Goal: Transaction & Acquisition: Purchase product/service

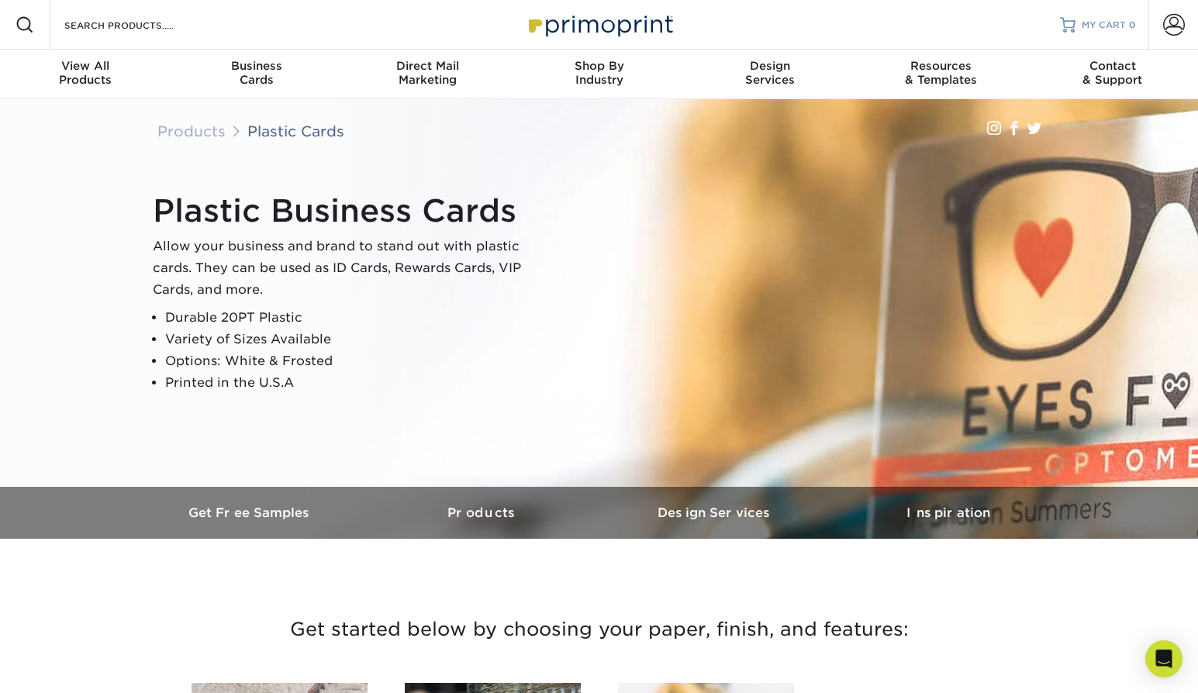
click at [1104, 26] on span "MY CART" at bounding box center [1104, 25] width 44 height 13
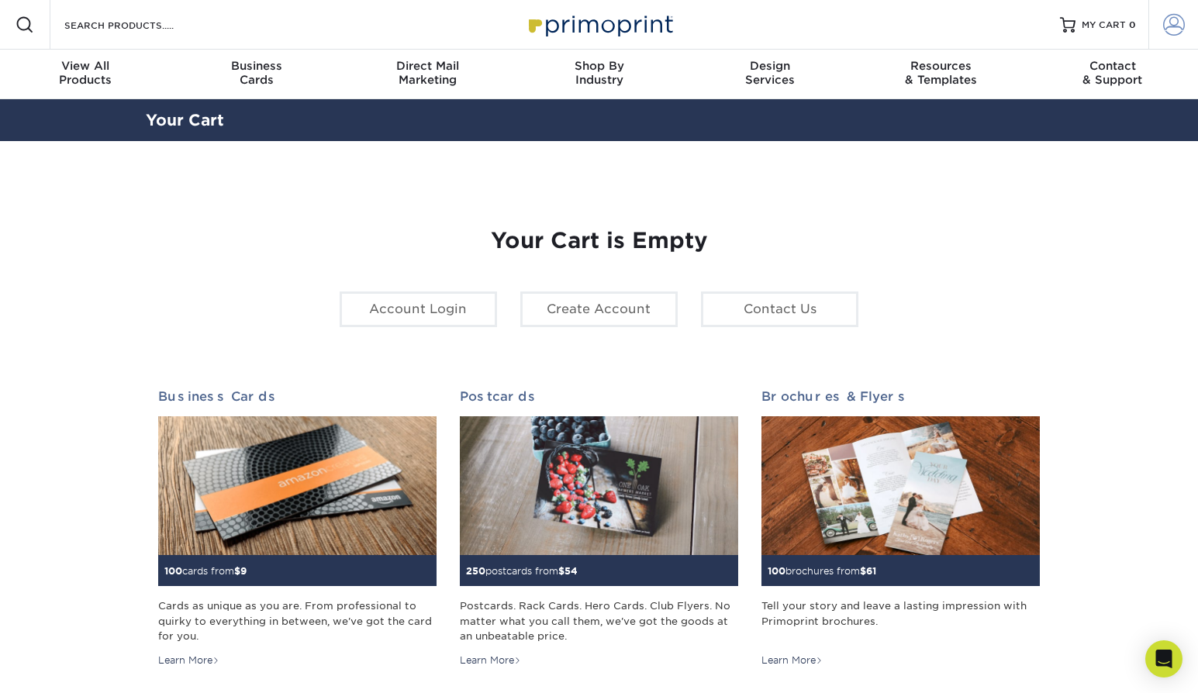
click at [1163, 23] on link "Account" at bounding box center [1174, 25] width 50 height 50
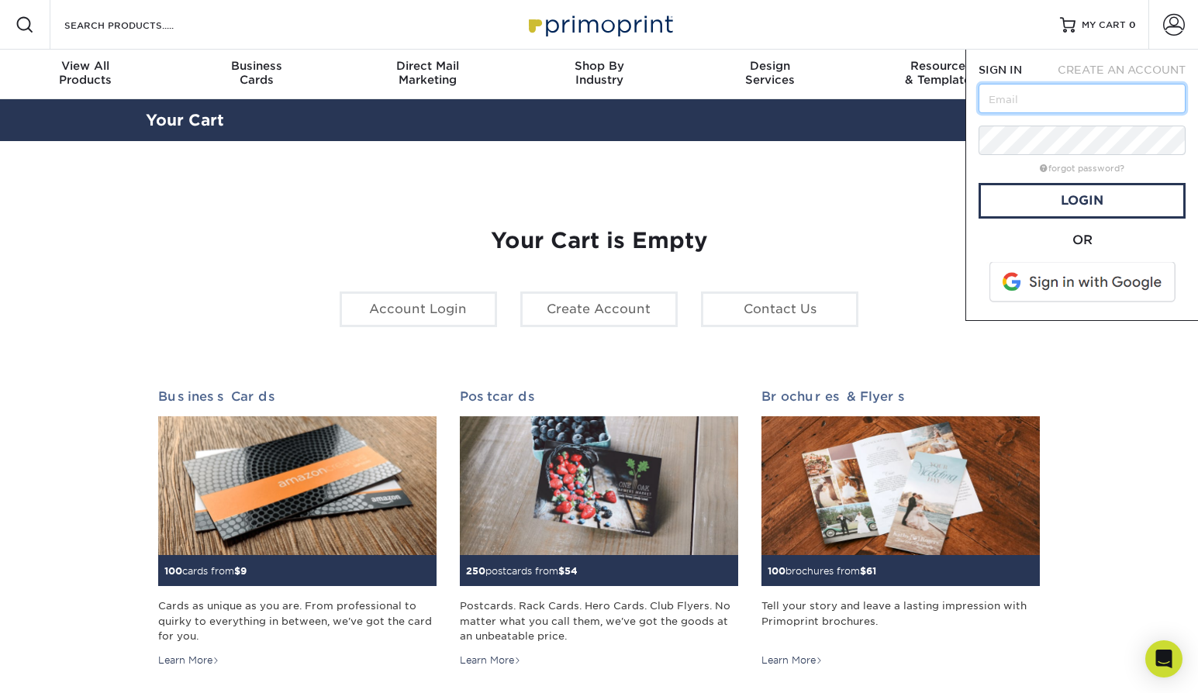
type input "ikjung@myriadlabs.bio"
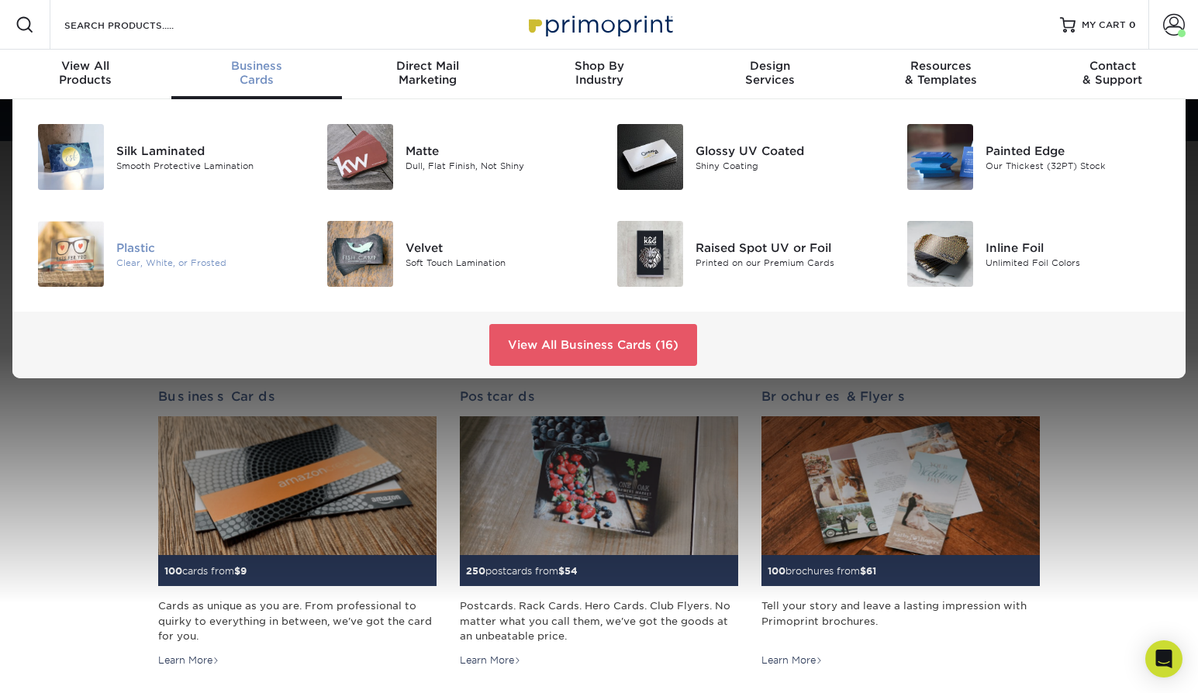
click at [166, 251] on div "Plastic" at bounding box center [206, 247] width 181 height 17
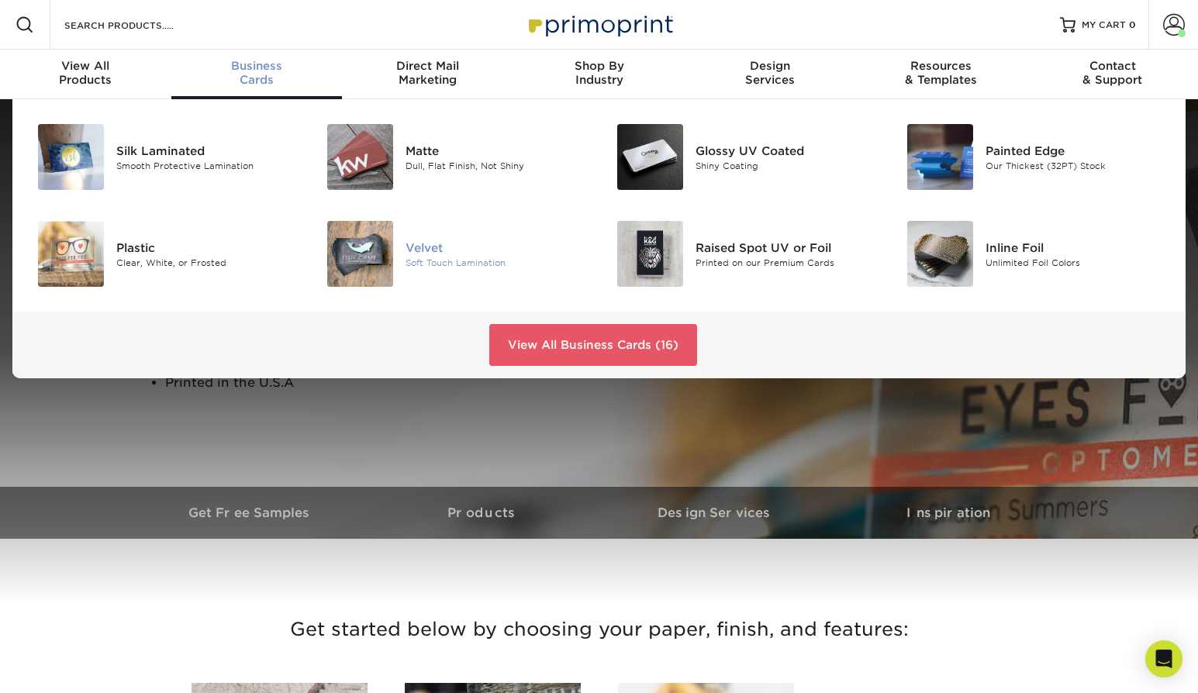
click at [405, 254] on div at bounding box center [357, 254] width 97 height 66
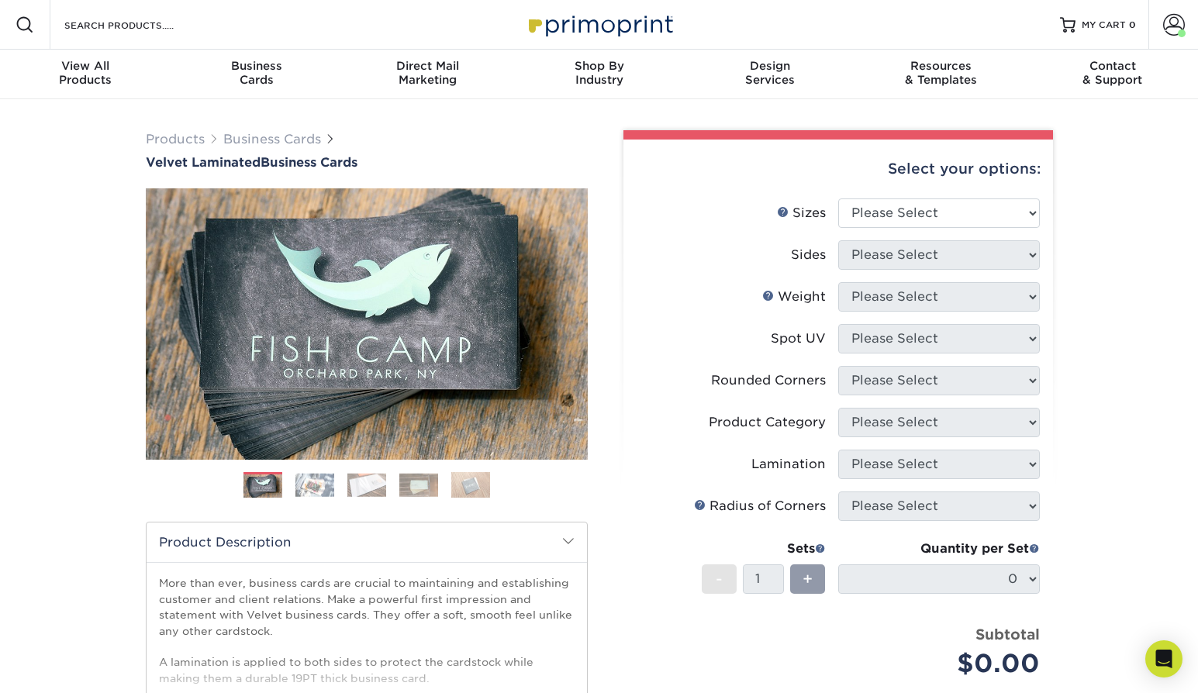
click at [316, 496] on img at bounding box center [314, 485] width 39 height 24
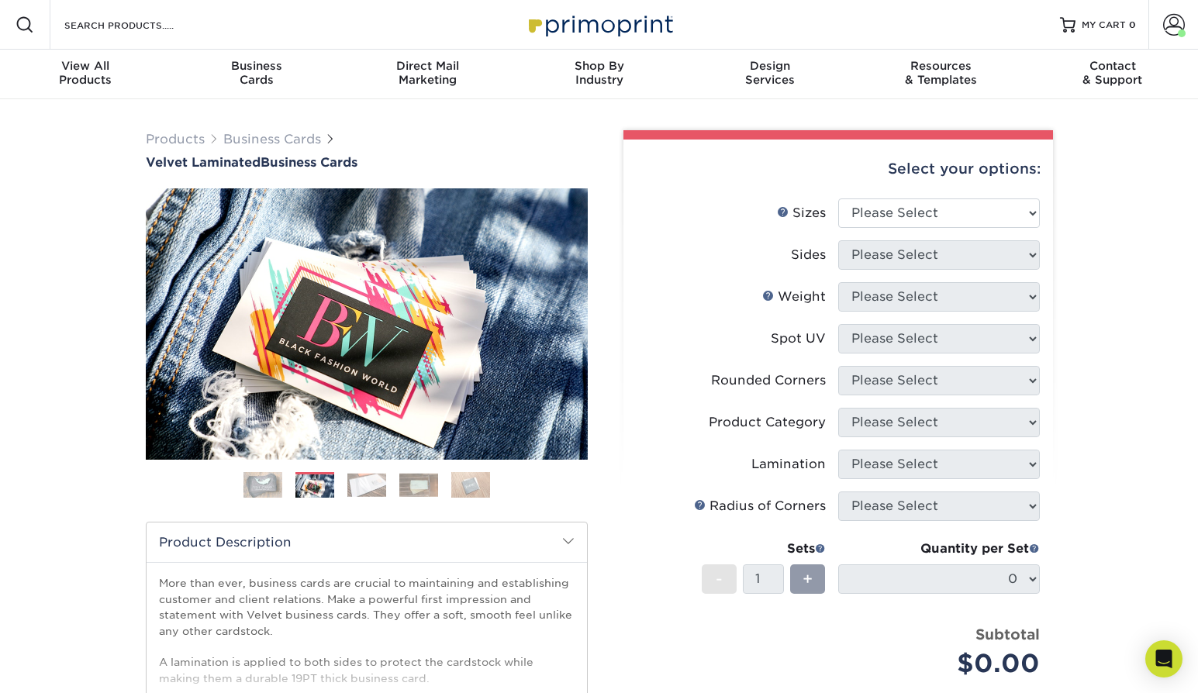
click at [375, 483] on img at bounding box center [366, 485] width 39 height 24
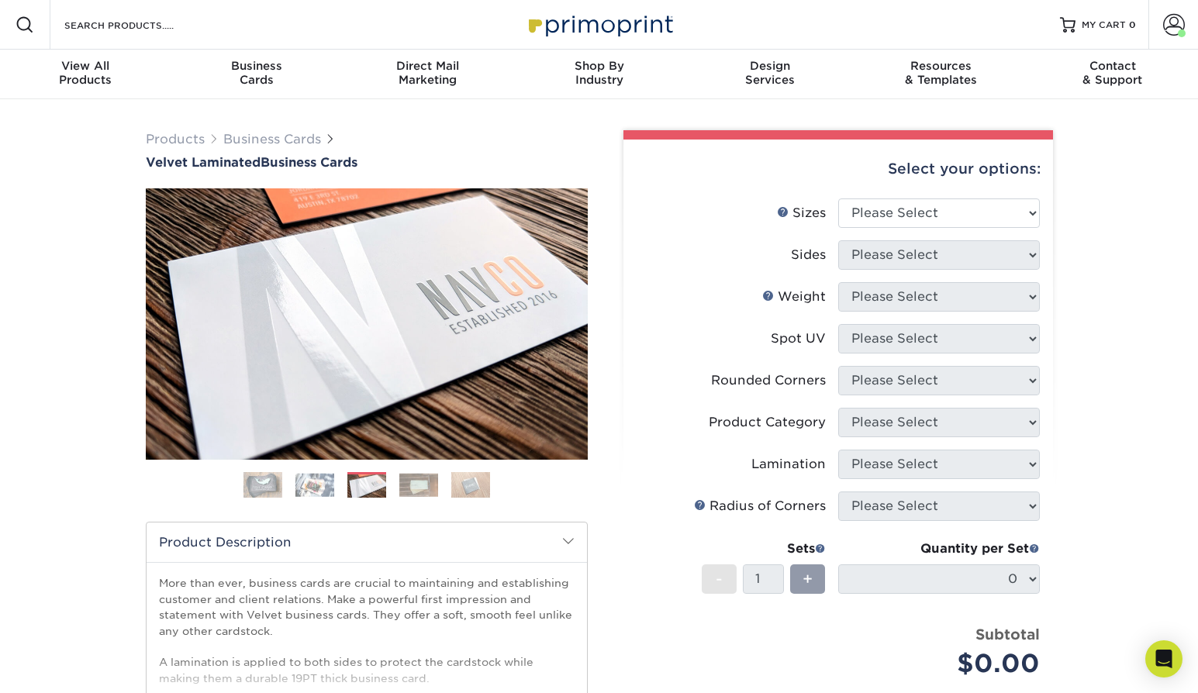
click at [408, 488] on img at bounding box center [418, 485] width 39 height 24
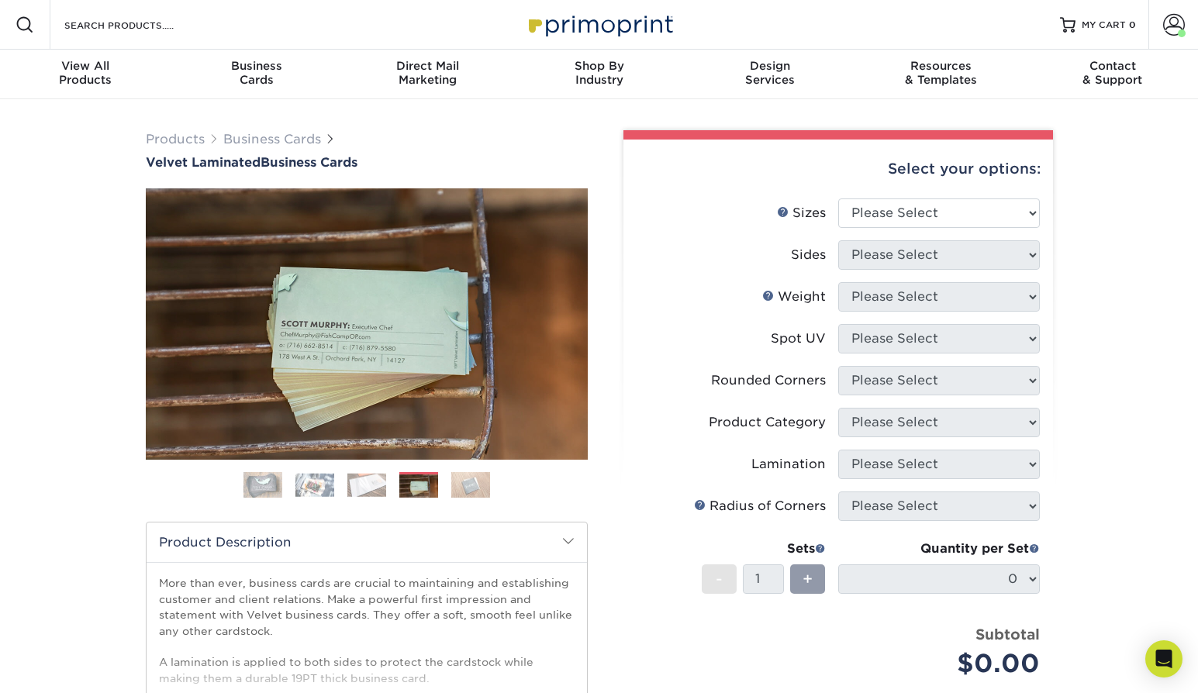
click at [448, 489] on ol at bounding box center [367, 490] width 442 height 37
click at [466, 493] on img at bounding box center [470, 485] width 39 height 27
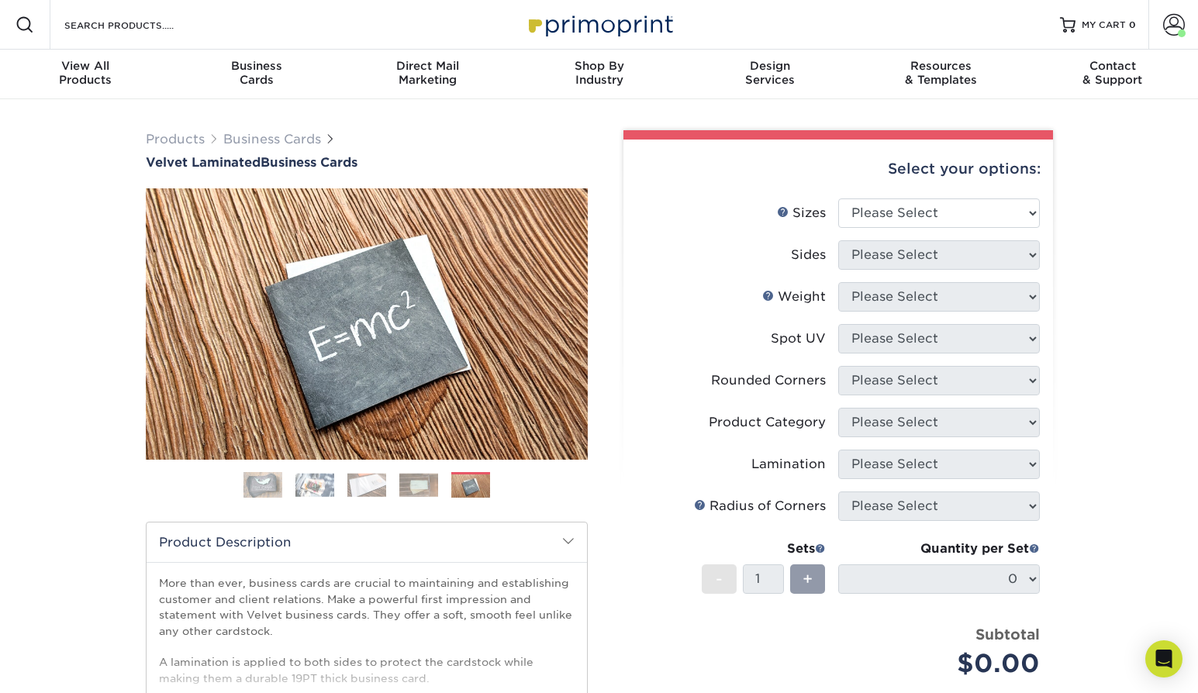
click at [566, 543] on span at bounding box center [568, 541] width 12 height 12
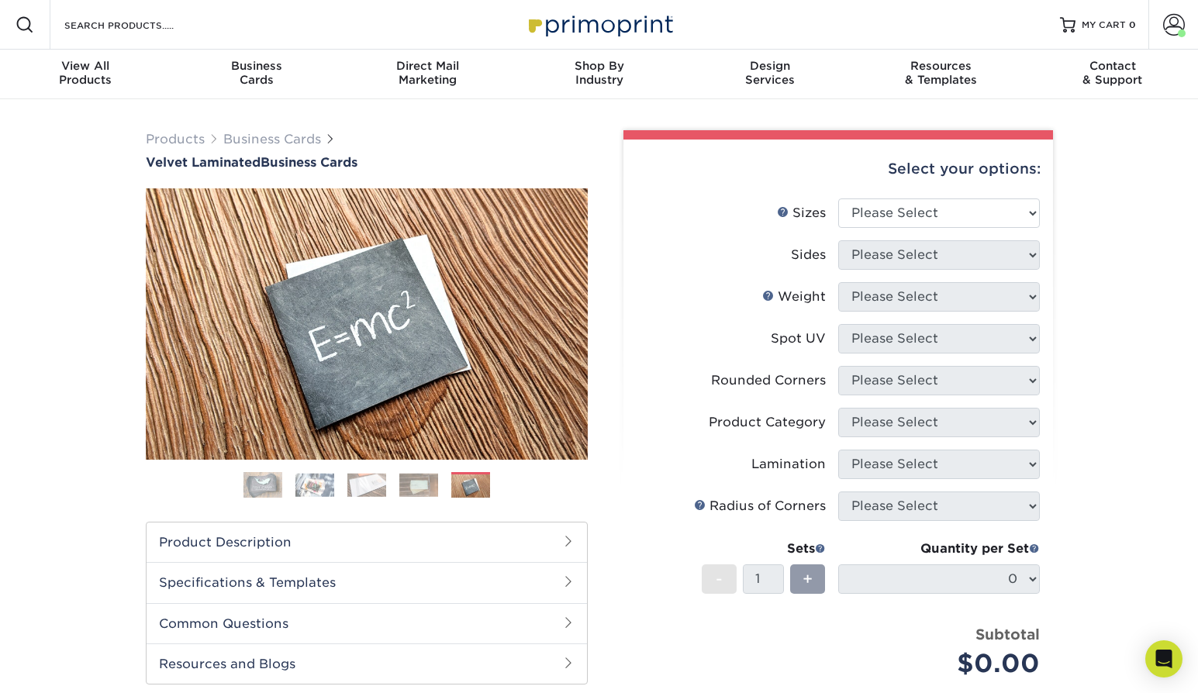
click at [566, 543] on span at bounding box center [568, 541] width 12 height 12
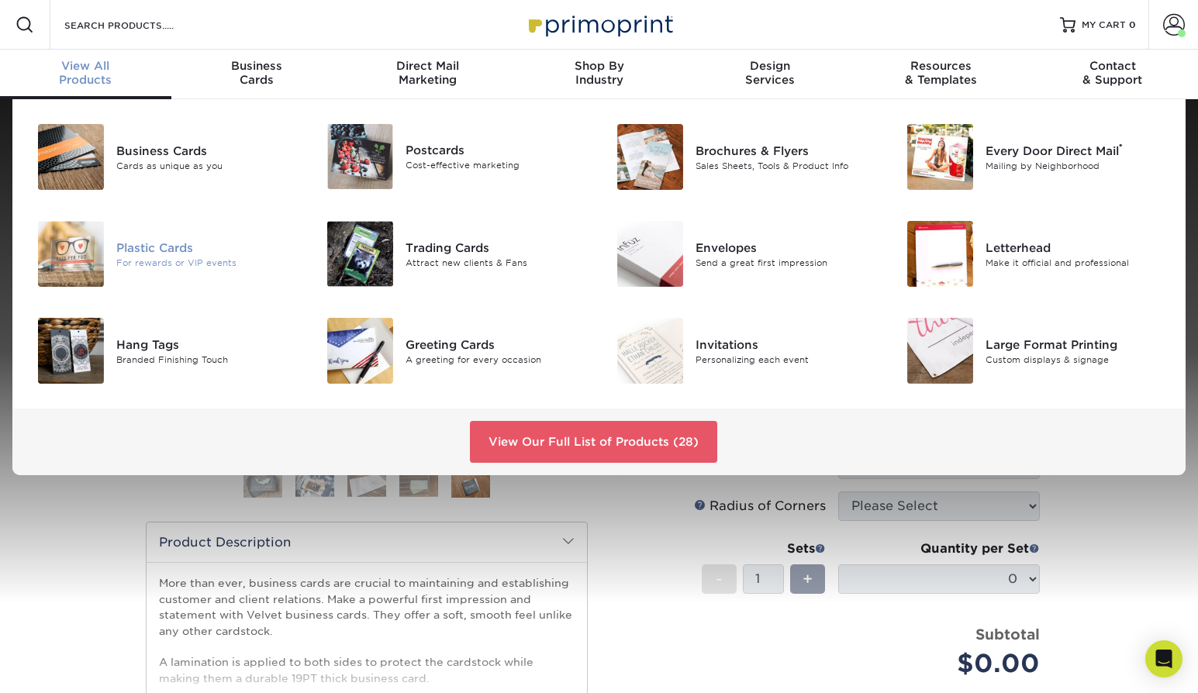
click at [164, 255] on div "Plastic Cards" at bounding box center [206, 247] width 181 height 17
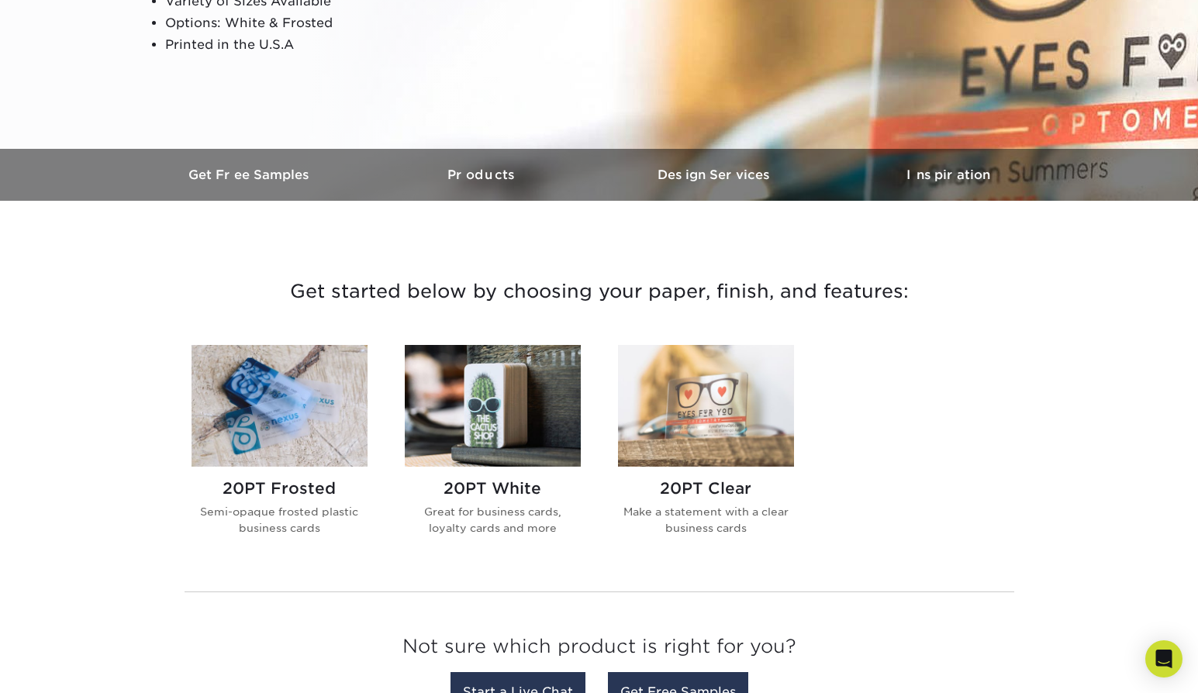
scroll to position [344, 0]
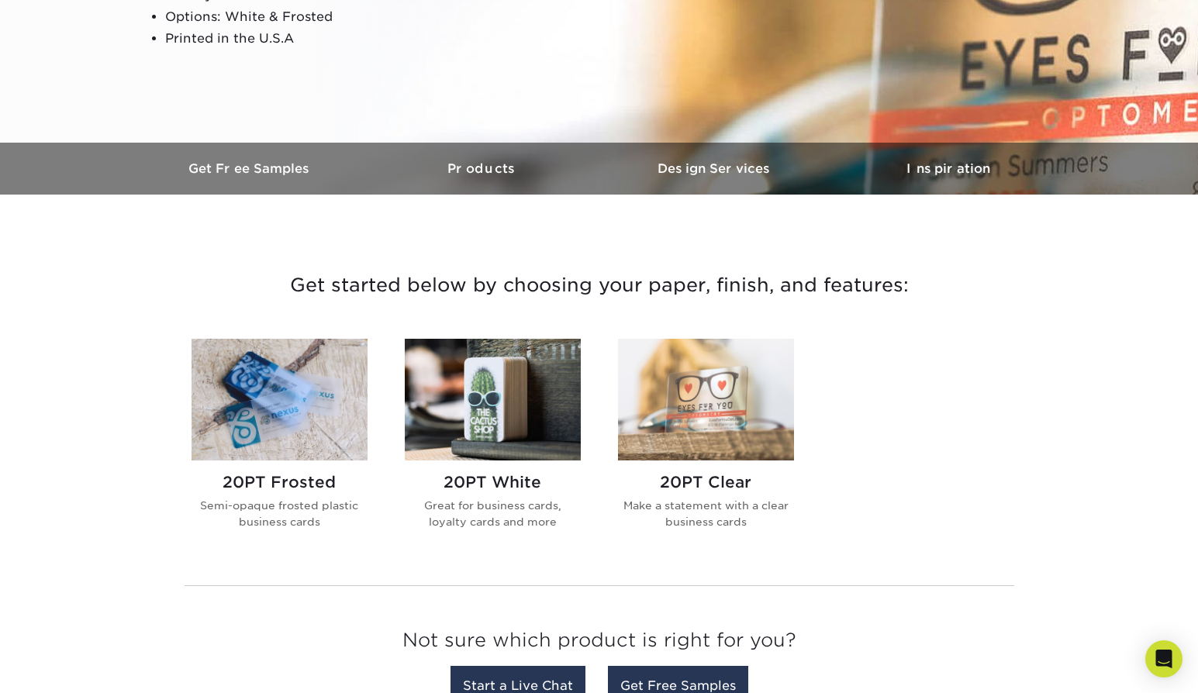
click at [679, 428] on img at bounding box center [706, 400] width 176 height 122
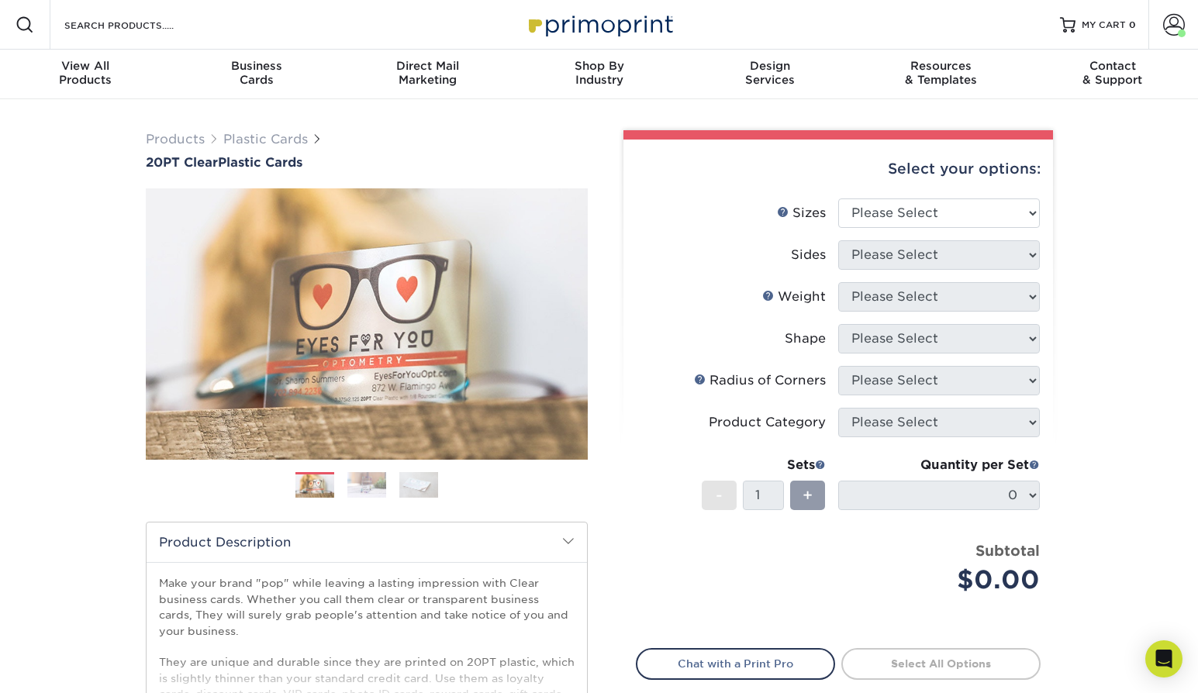
click at [893, 195] on div "Select your options:" at bounding box center [838, 169] width 405 height 59
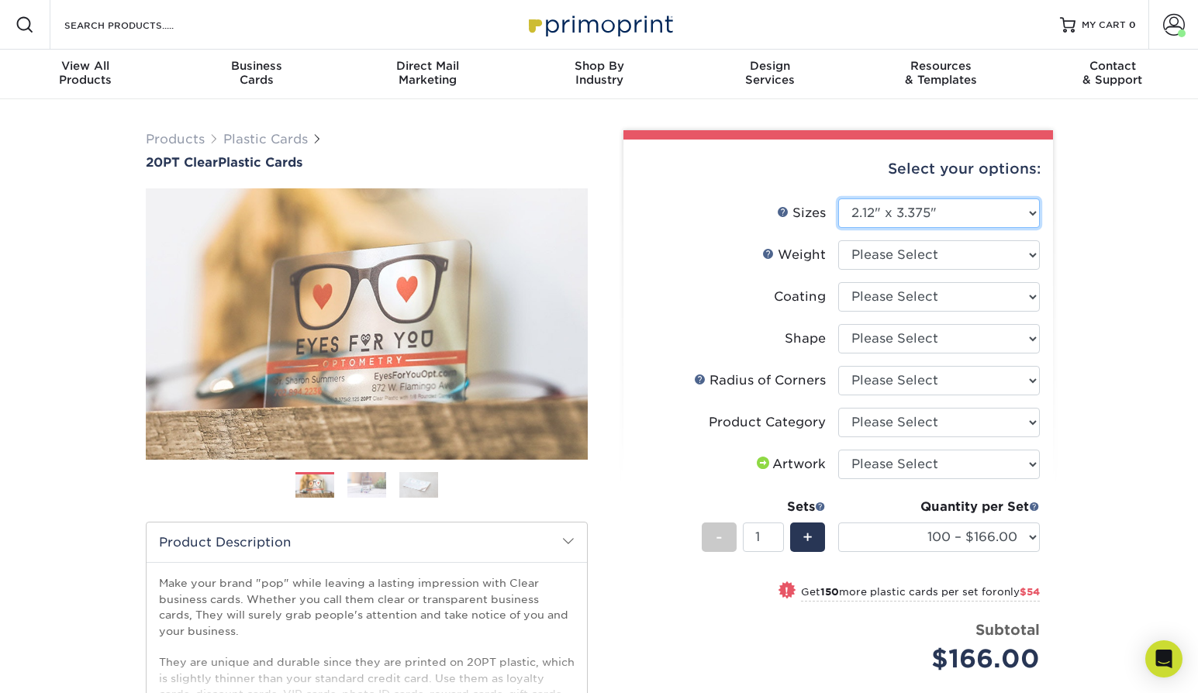
select select "2.00x3.50"
select select
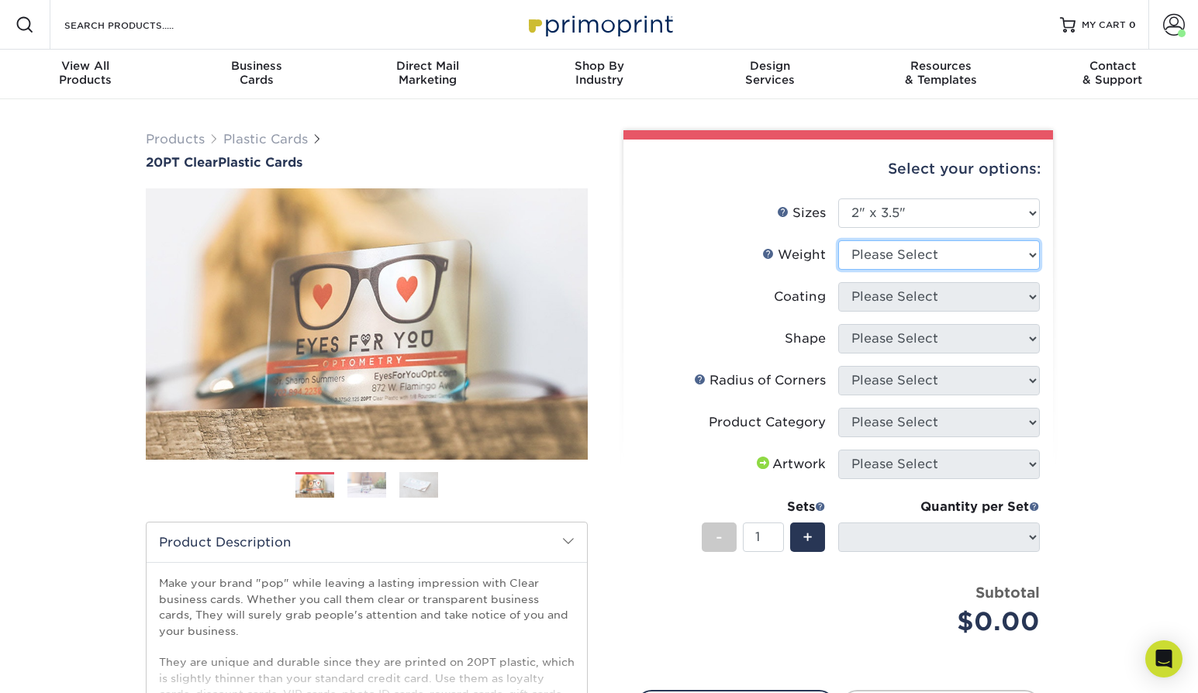
select select "20PT Clear Plastic"
select select
select select "3e7618de-abca-4bda-9f97-8b9129e913d8"
select select
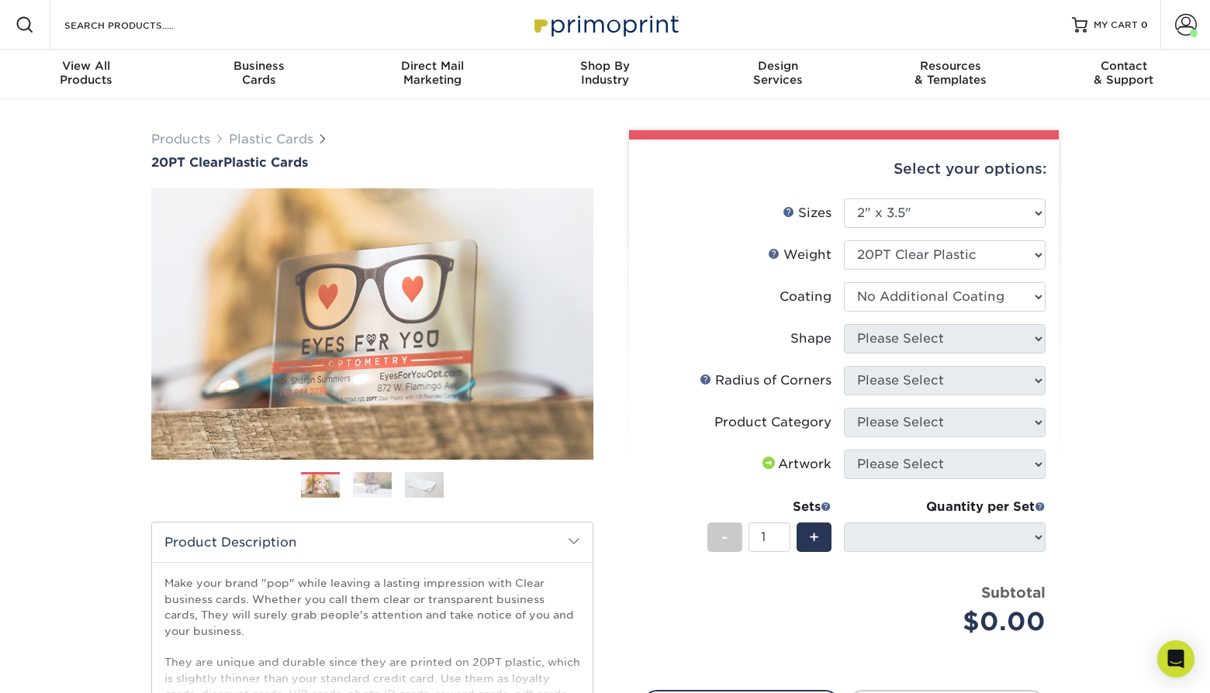
click at [0, 0] on div at bounding box center [0, 0] width 0 height 0
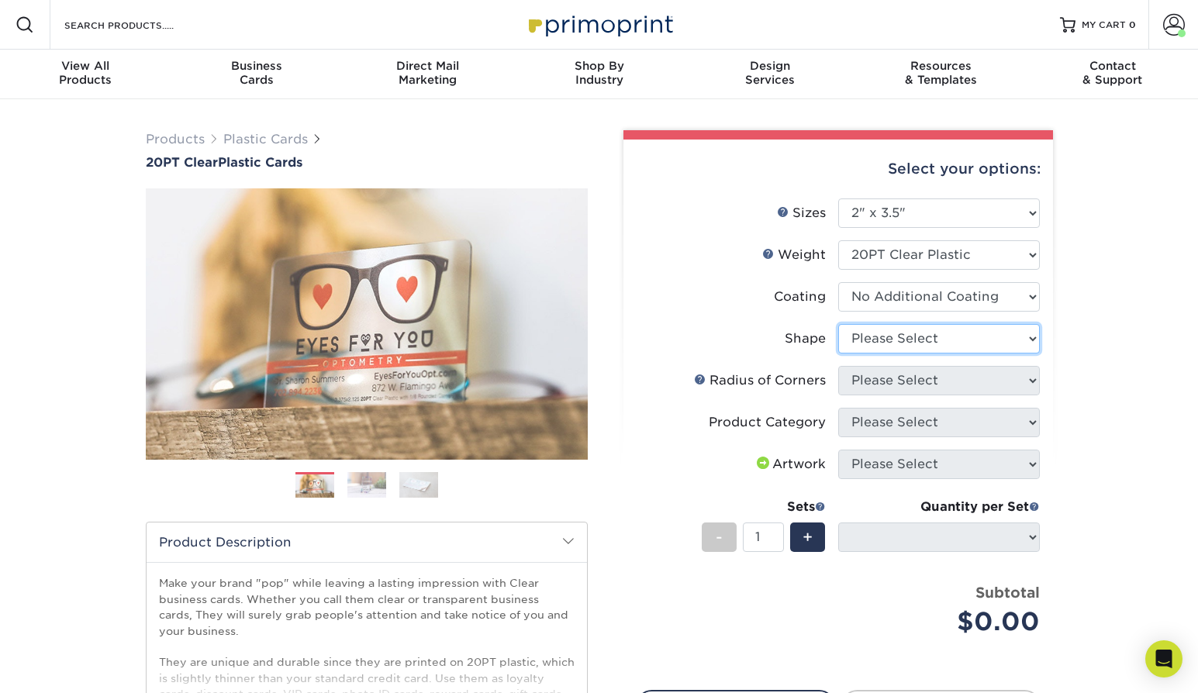
select select "standard"
select select "-1"
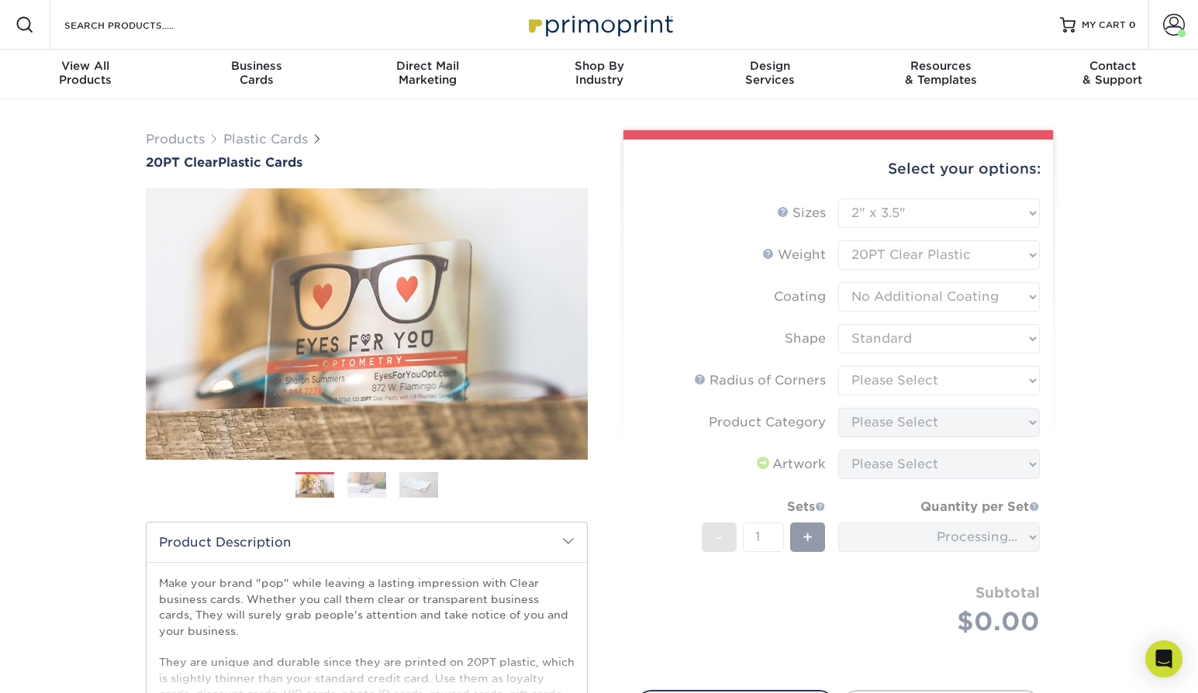
click at [929, 374] on form "Sizes Help Sizes Please Select 2" x 3.5" 2.12" x 3.375" 2.5" x 2.5" Sides Pleas…" at bounding box center [838, 436] width 405 height 474
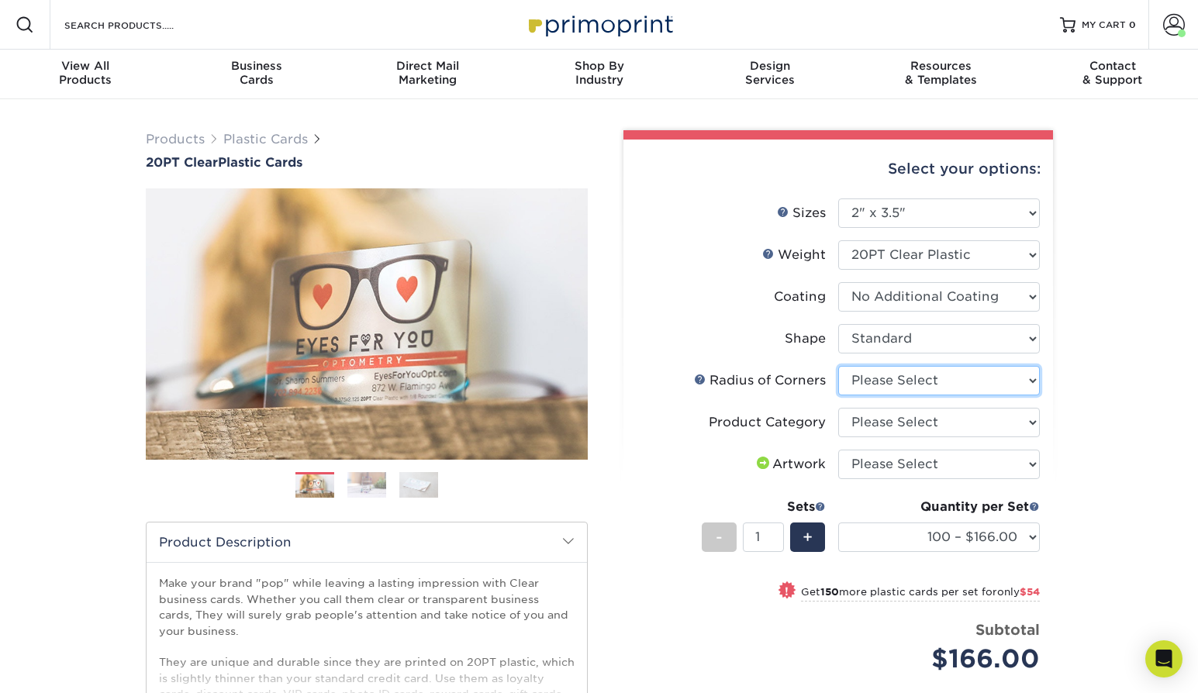
select select "589680c7-ee9a-431b-9d12-d7aeb1386a97"
select select "3b5148f1-0588-4f88-a218-97bcfdce65c1"
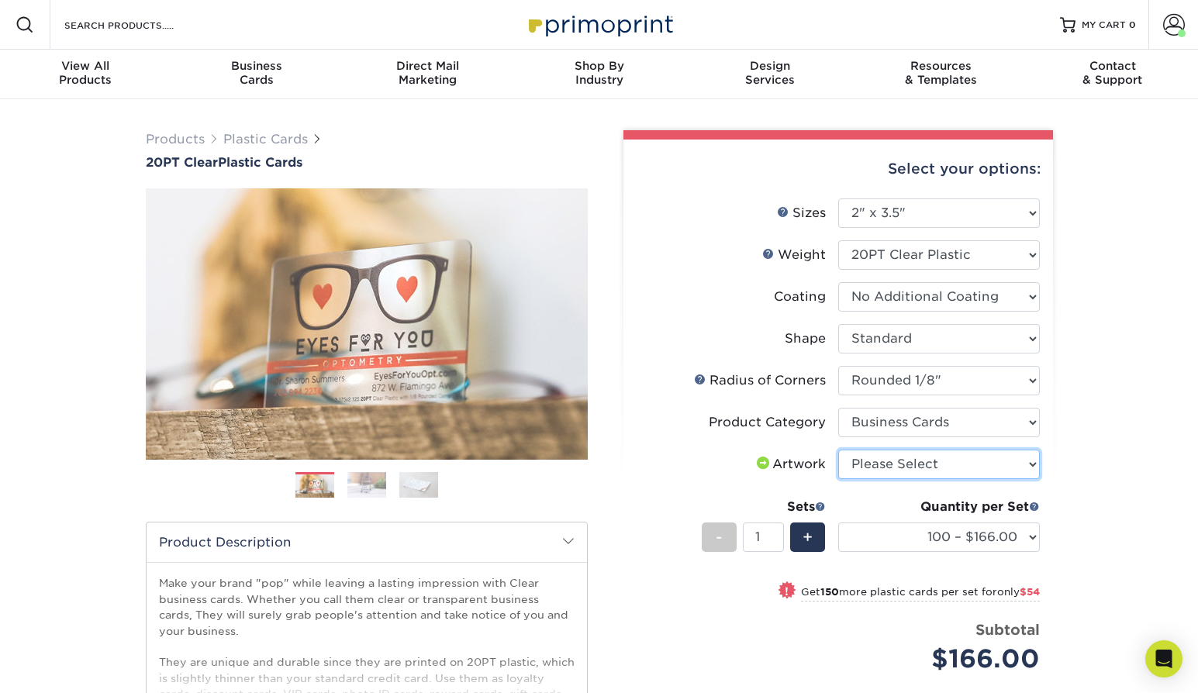
select select "upload"
click at [810, 536] on span "+" at bounding box center [808, 537] width 10 height 23
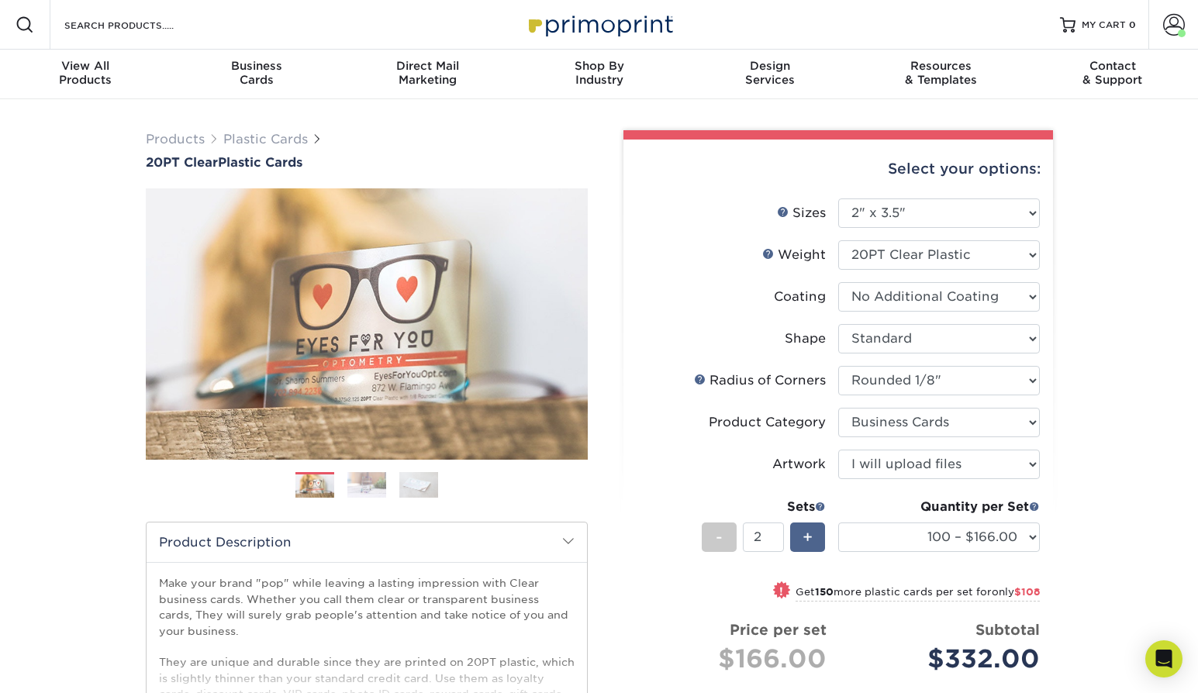
click at [812, 540] on span "+" at bounding box center [808, 537] width 10 height 23
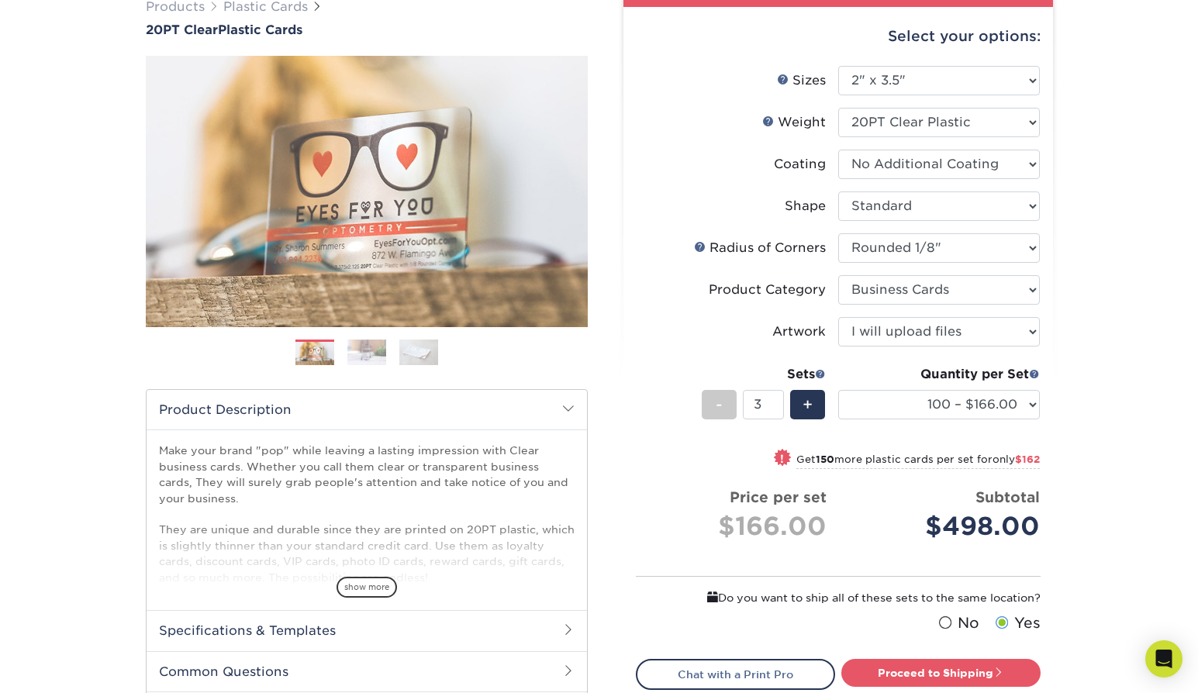
scroll to position [133, 0]
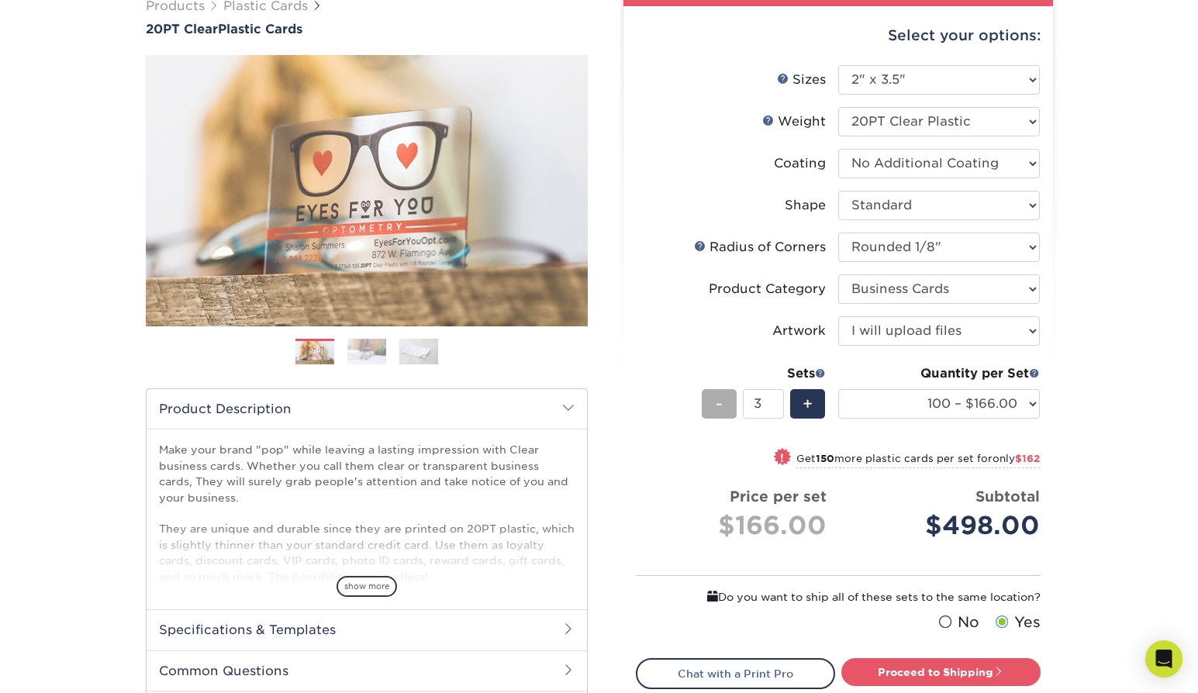
click at [713, 401] on div "-" at bounding box center [719, 403] width 35 height 29
type input "1"
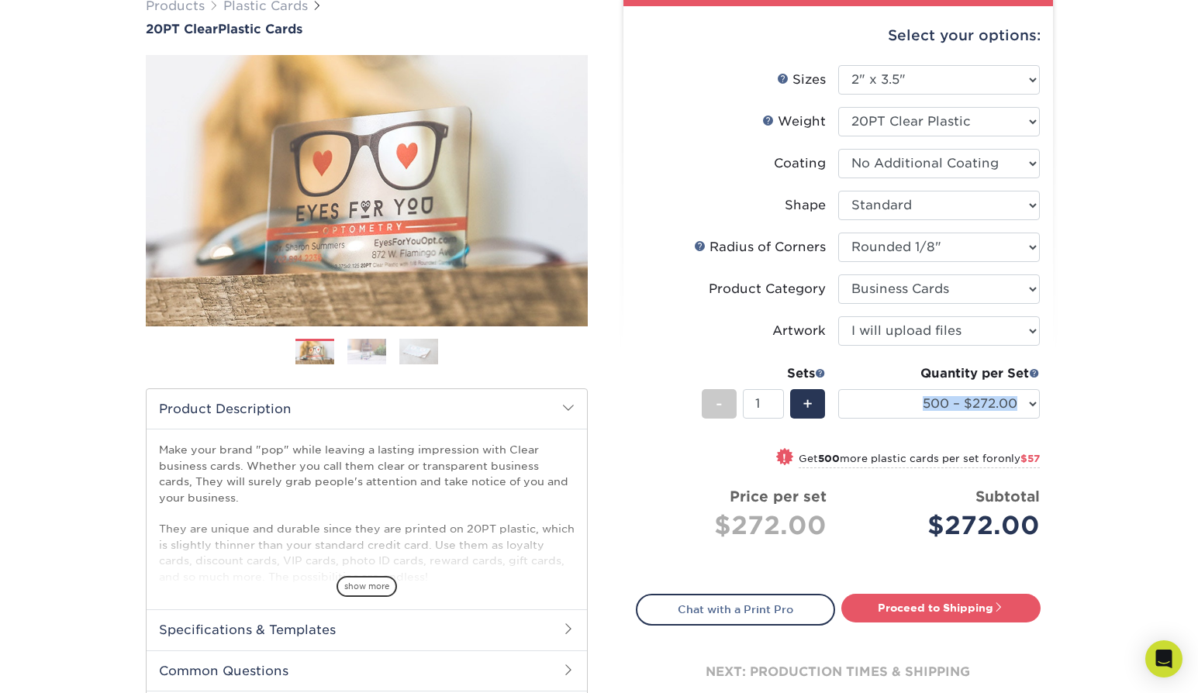
drag, startPoint x: 973, startPoint y: 433, endPoint x: 1010, endPoint y: 482, distance: 61.0
click at [1010, 482] on ul "Sizes Help Sizes Please Select 2" x 3.5" 2.12" x 3.375" 2.5" x 2.5" Sides Pleas…" at bounding box center [838, 314] width 405 height 499
click at [1094, 493] on div "Products Plastic Cards 20PT Clear Plastic Cards Previous Next . ." at bounding box center [599, 380] width 1198 height 828
click at [1139, 455] on div "Products Plastic Cards 20PT Clear Plastic Cards Previous Next . ." at bounding box center [599, 380] width 1198 height 828
drag, startPoint x: 1031, startPoint y: 555, endPoint x: 1014, endPoint y: 540, distance: 23.6
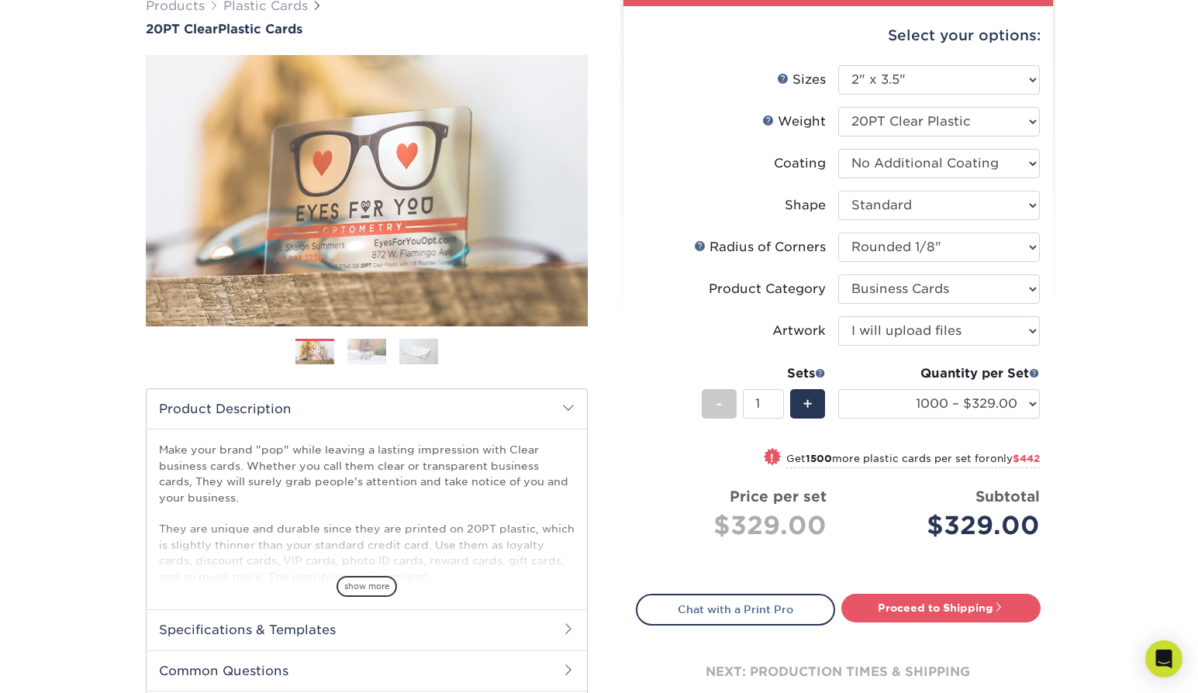
click at [1014, 540] on ul "Sizes Help Sizes Please Select 2" x 3.5" 2.12" x 3.375" 2.5" x 2.5" Sides Pleas…" at bounding box center [838, 314] width 405 height 499
click at [1014, 540] on div "$329.00" at bounding box center [945, 525] width 190 height 37
select select "500 – $272.00"
click at [1080, 445] on div "Products Plastic Cards 20PT Clear Plastic Cards Previous Next . ." at bounding box center [599, 380] width 1198 height 828
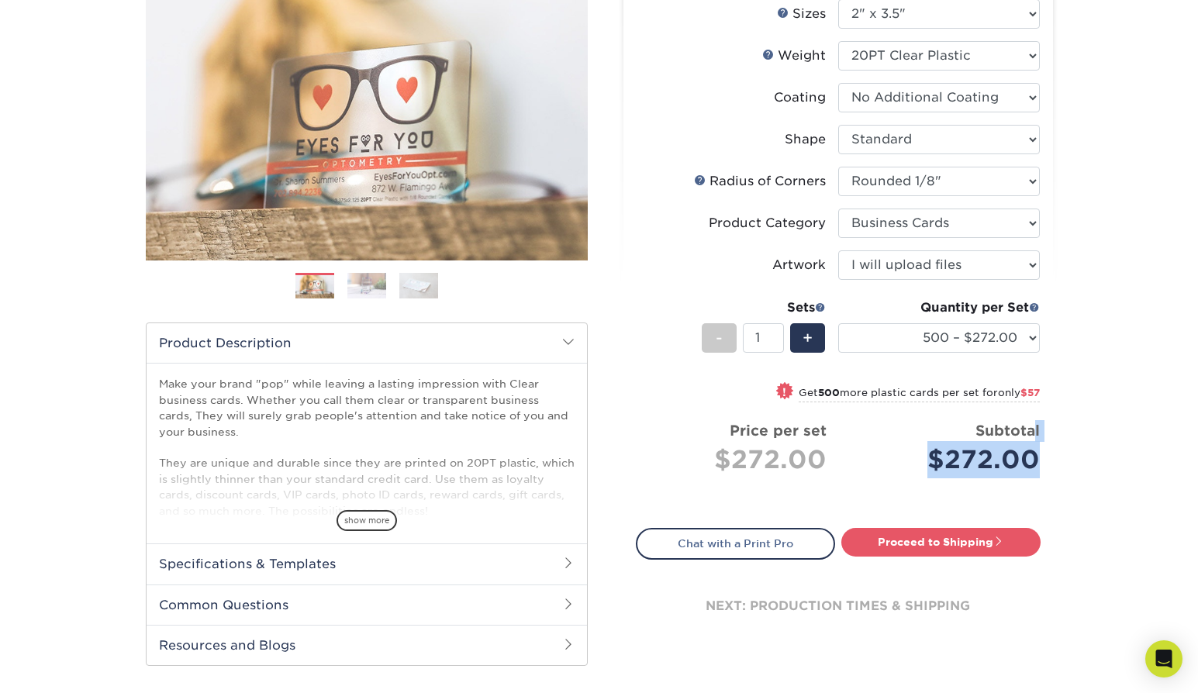
drag, startPoint x: 1037, startPoint y: 495, endPoint x: 1037, endPoint y: 426, distance: 69.0
click at [1037, 426] on ul "Sizes Help Sizes Please Select 2" x 3.5" 2.12" x 3.375" 2.5" x 2.5" Sides Pleas…" at bounding box center [838, 248] width 405 height 499
click at [1037, 426] on strong "Subtotal" at bounding box center [1008, 430] width 64 height 17
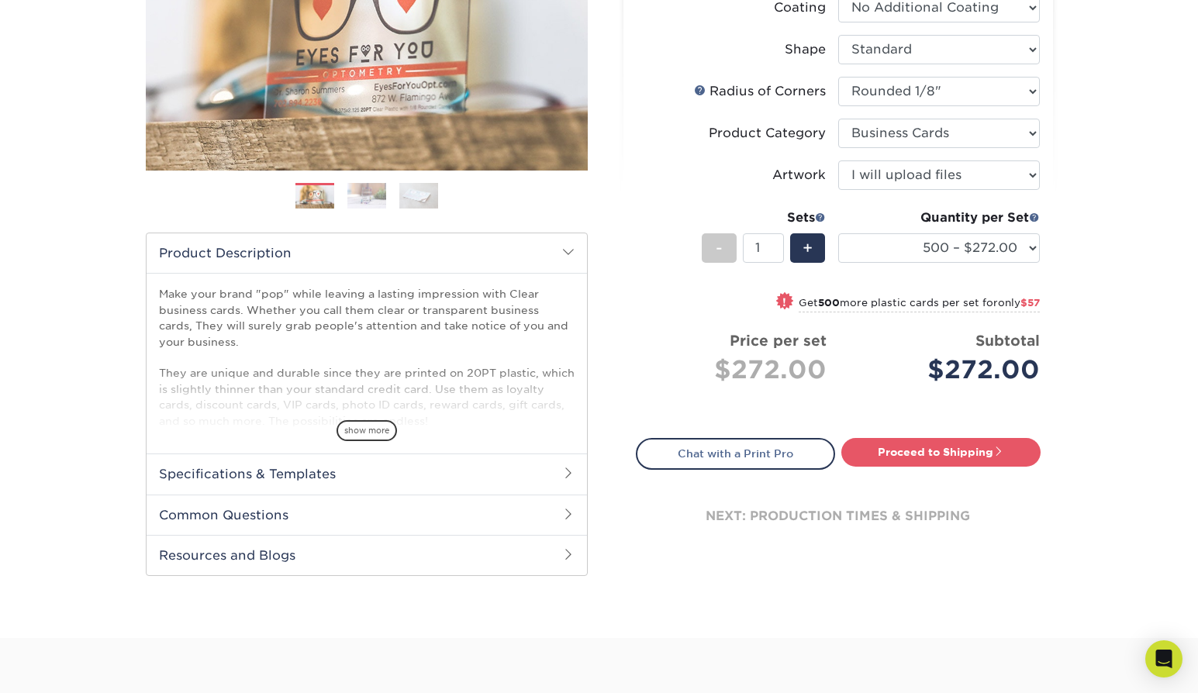
scroll to position [300, 0]
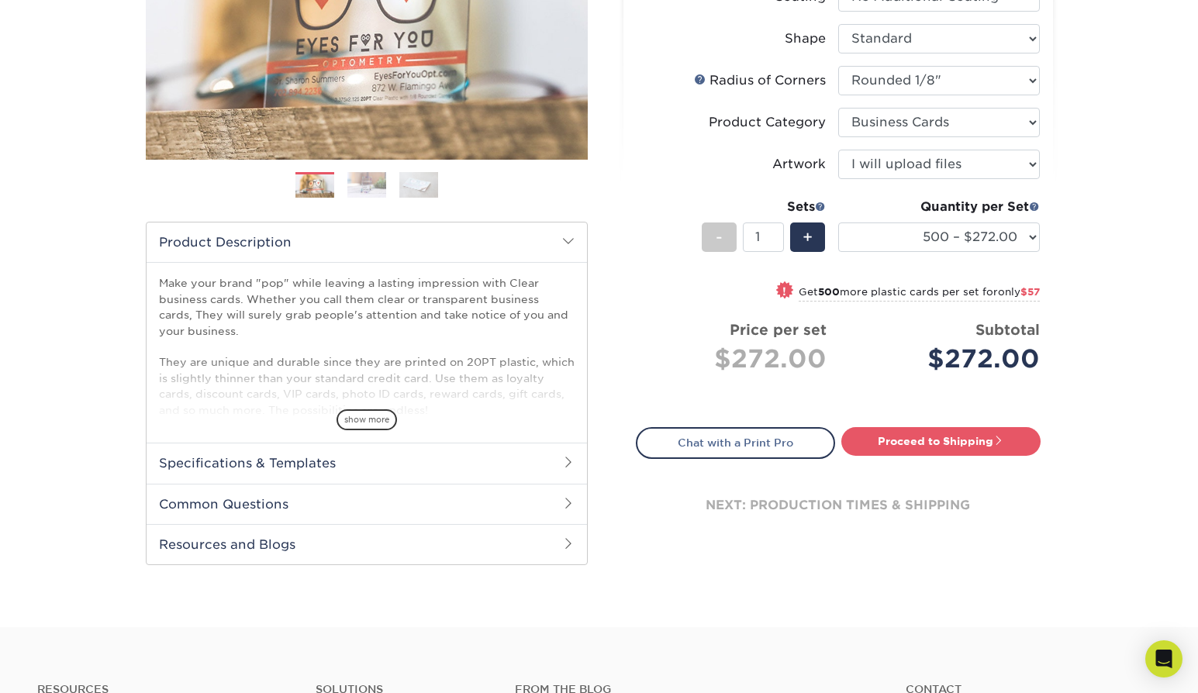
click at [901, 503] on div "next: production times & shipping" at bounding box center [838, 505] width 405 height 93
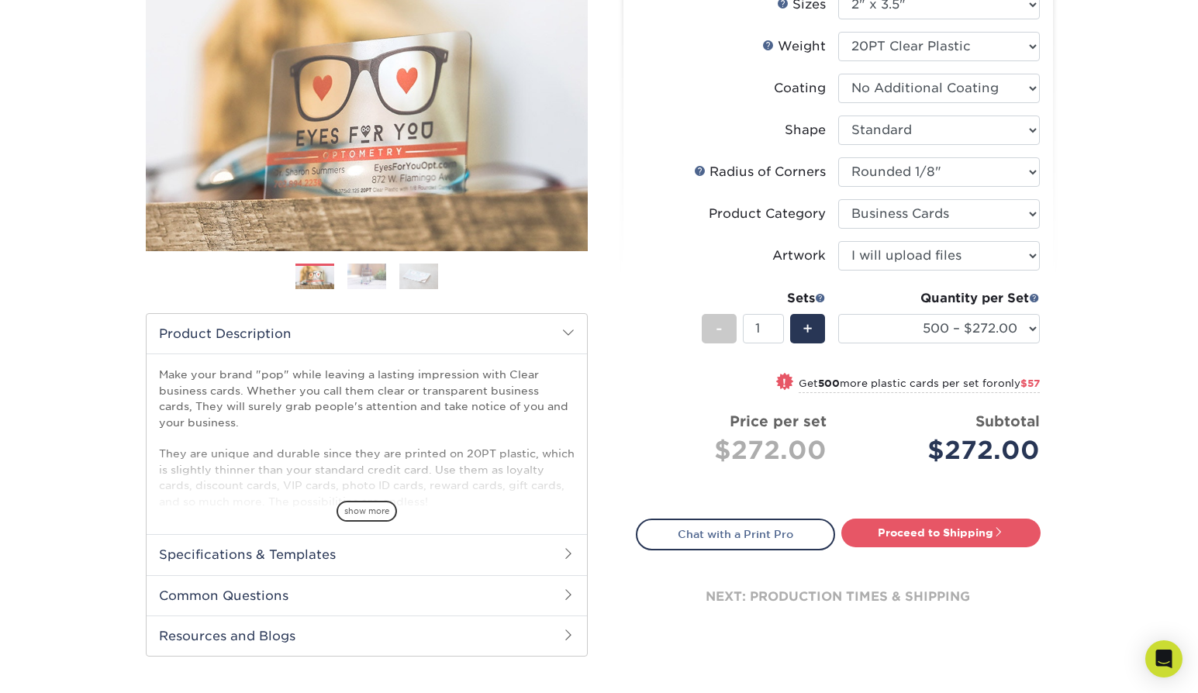
scroll to position [211, 0]
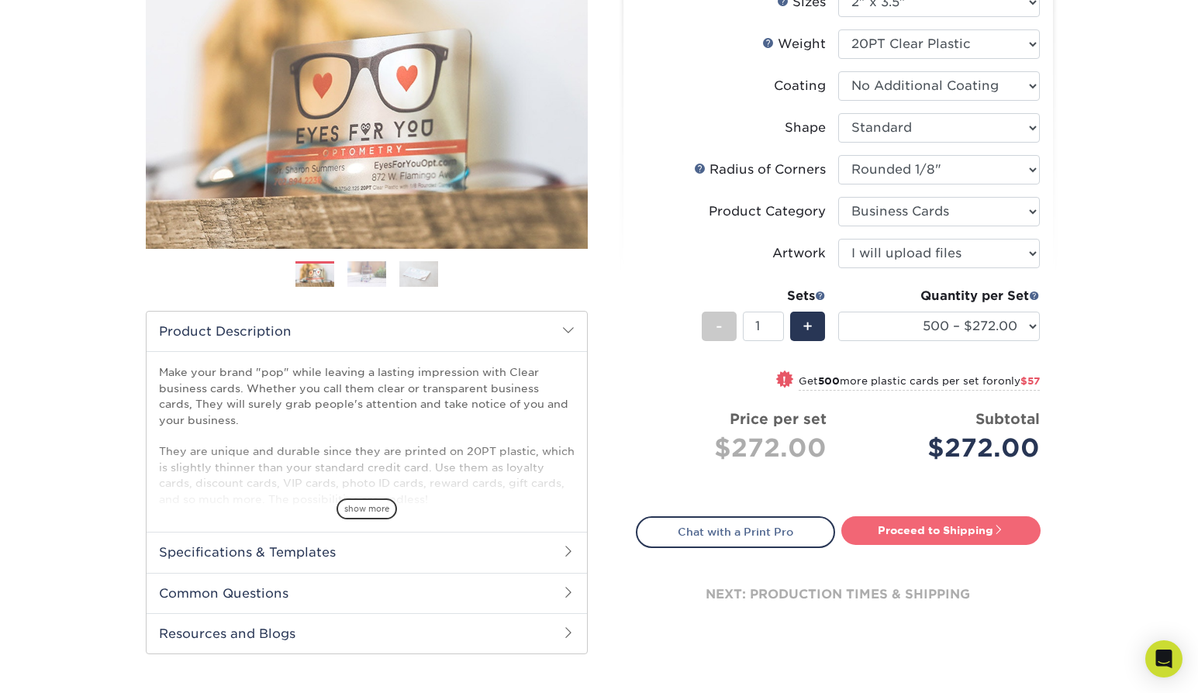
click at [924, 532] on link "Proceed to Shipping" at bounding box center [940, 531] width 199 height 28
type input "Set 1"
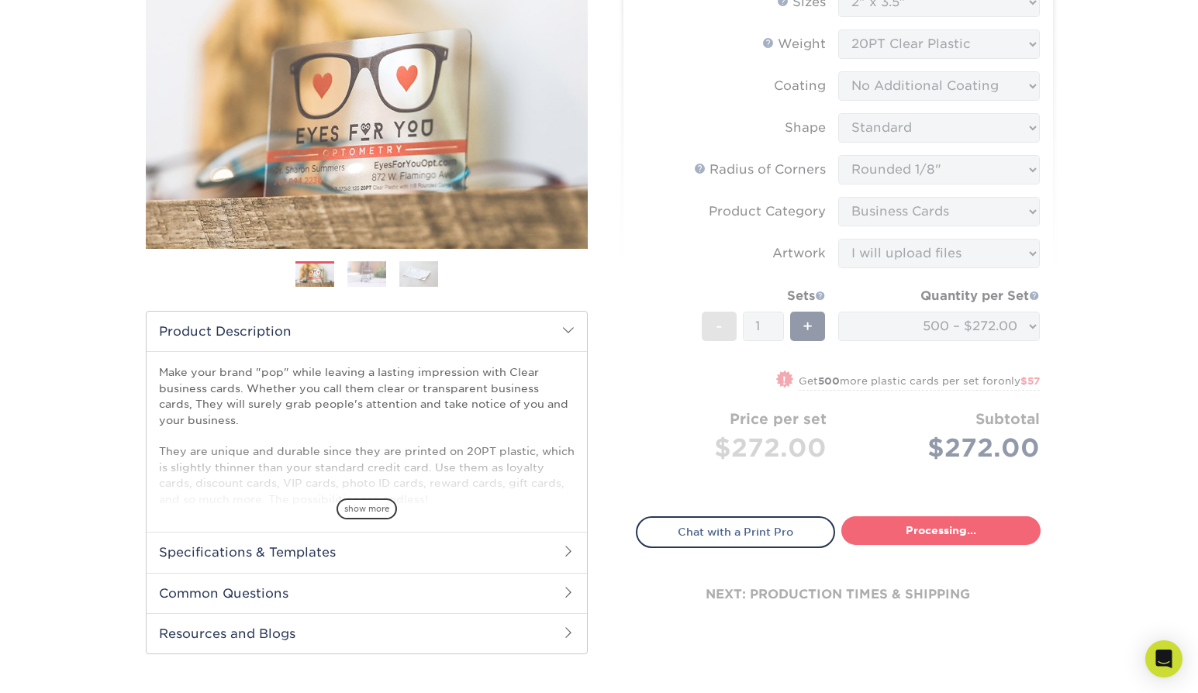
select select "0e89605b-807e-4e39-9c57-6934d1e6e310"
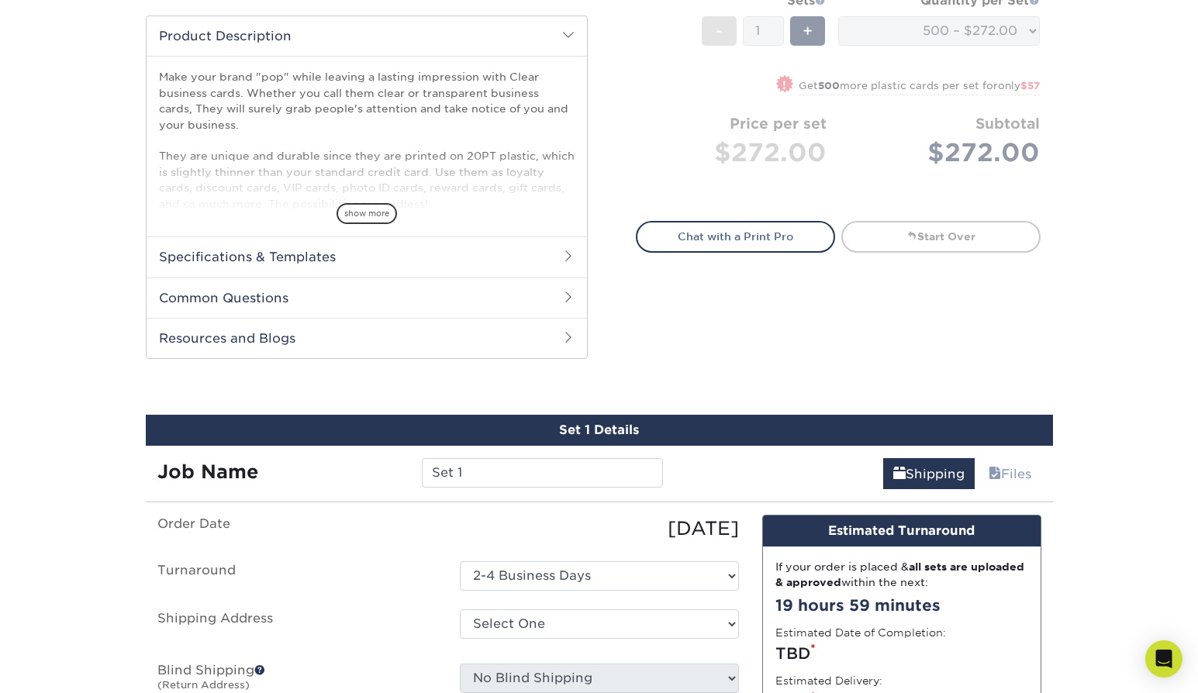
scroll to position [786, 0]
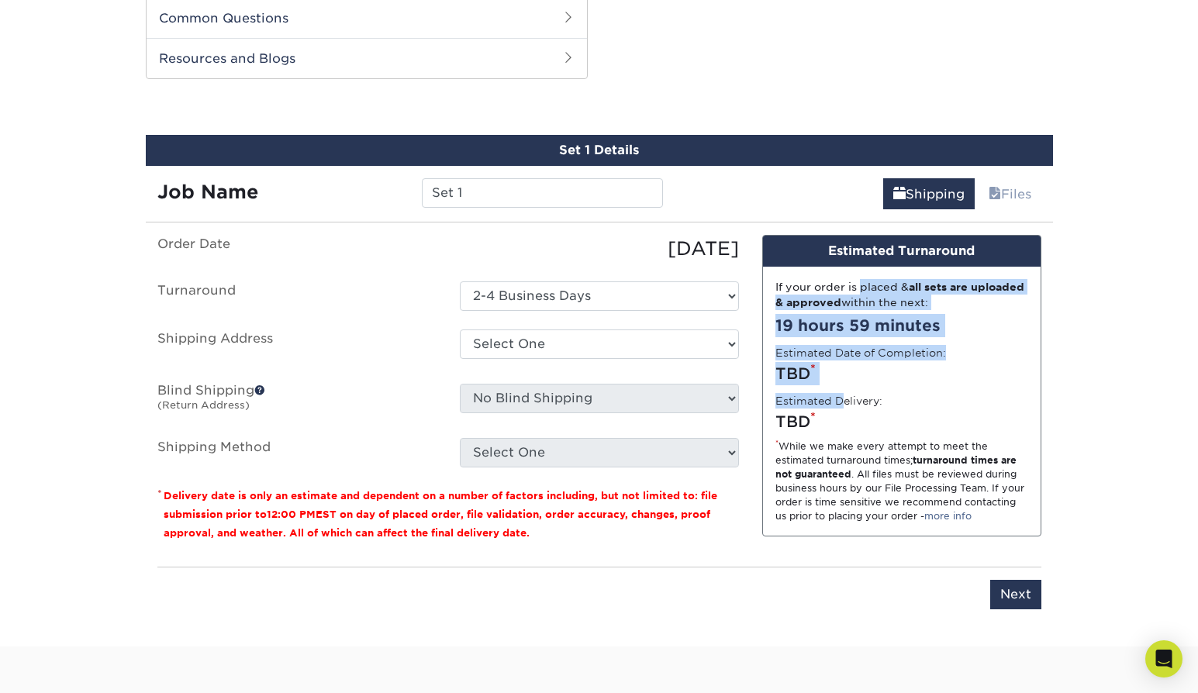
drag, startPoint x: 808, startPoint y: 288, endPoint x: 851, endPoint y: 386, distance: 107.3
click at [851, 386] on div "If your order is placed & all sets are uploaded & approved within the next: 19 …" at bounding box center [902, 401] width 278 height 269
drag, startPoint x: 858, startPoint y: 424, endPoint x: 828, endPoint y: 295, distance: 132.8
click at [828, 295] on div "If your order is placed & all sets are uploaded & approved within the next: 19 …" at bounding box center [902, 401] width 278 height 269
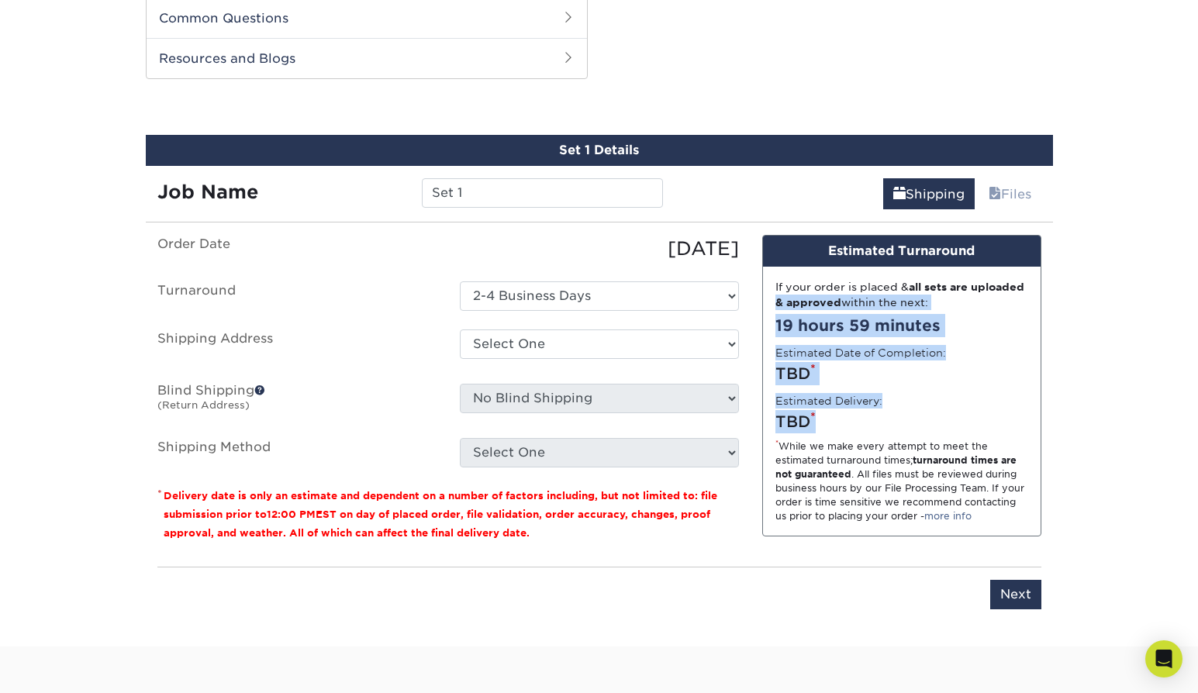
click at [828, 295] on div "If your order is placed & all sets are uploaded & approved within the next:" at bounding box center [902, 295] width 253 height 32
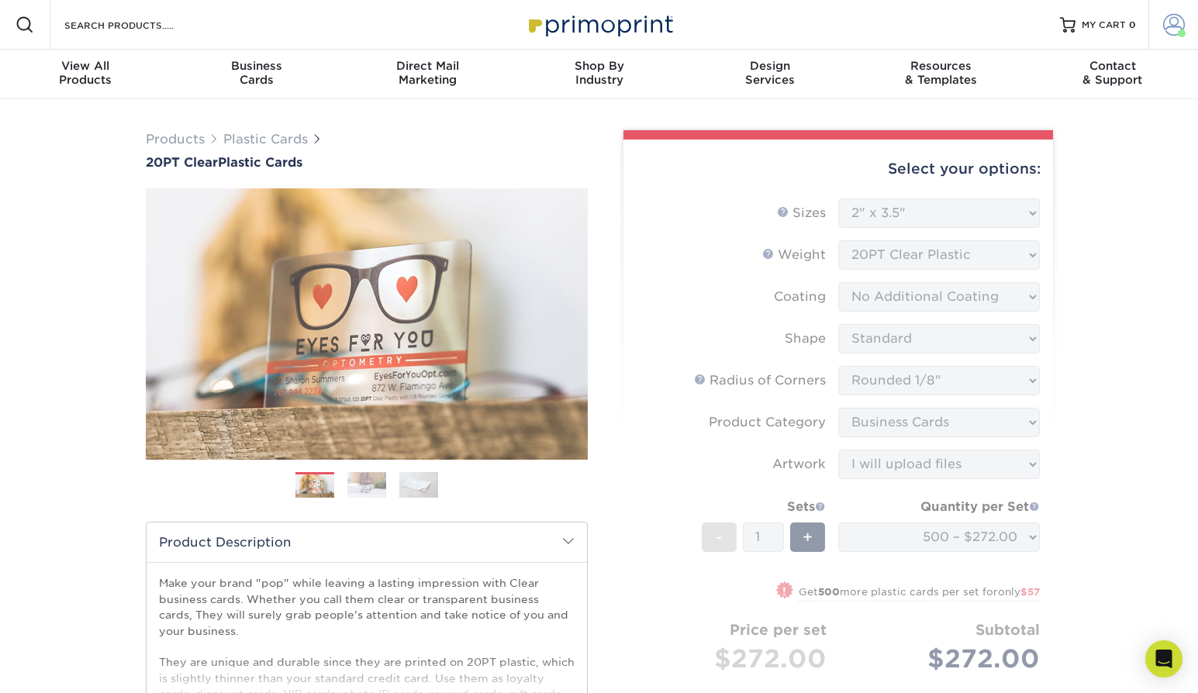
scroll to position [0, 0]
click at [1164, 15] on span at bounding box center [1174, 25] width 22 height 22
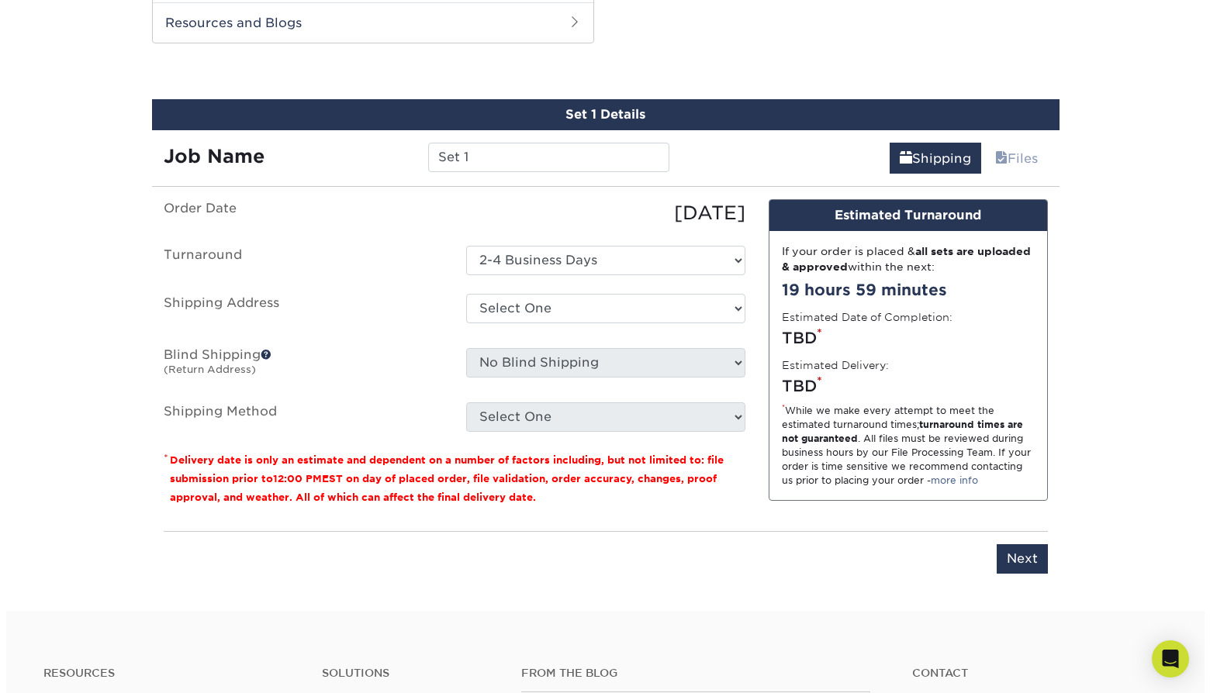
scroll to position [838, 0]
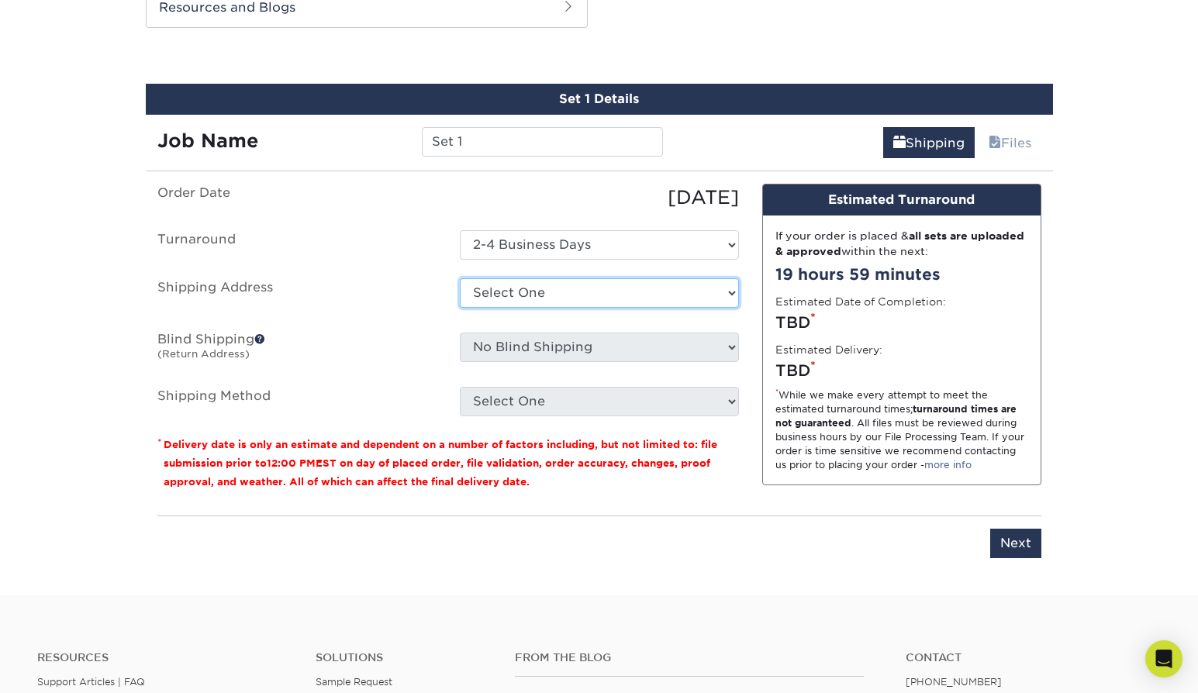
select select "newaddress"
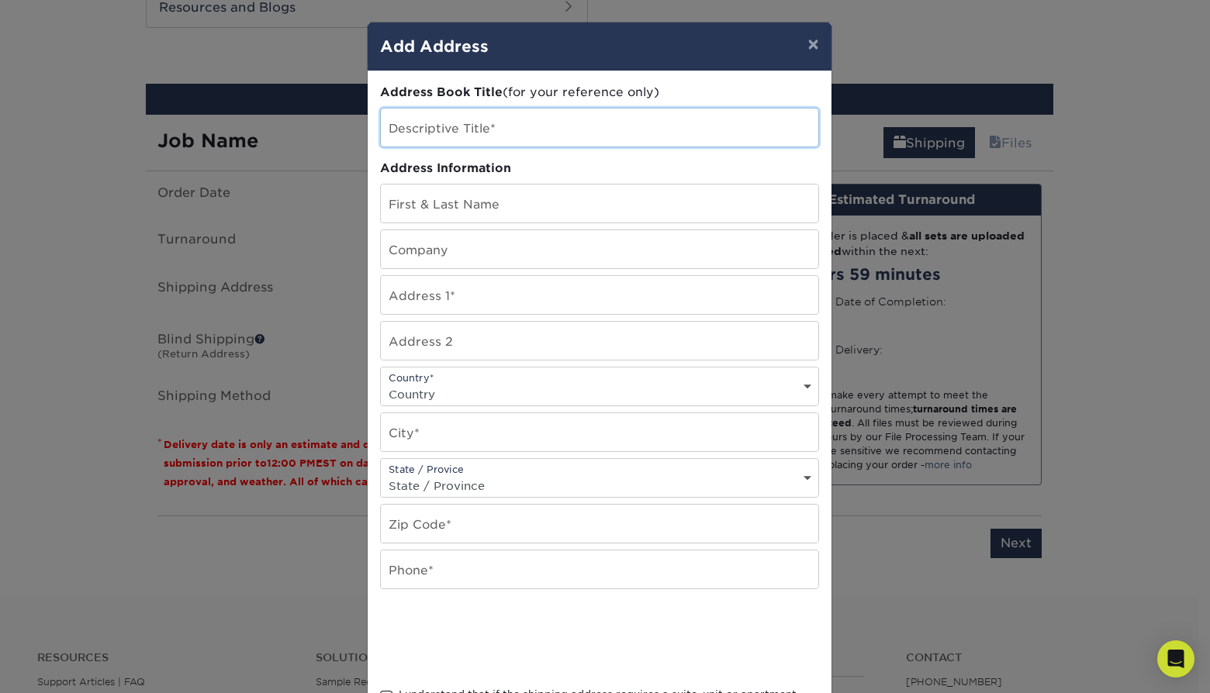
click at [623, 134] on input "text" at bounding box center [599, 128] width 437 height 38
type input "F"
type input "Home"
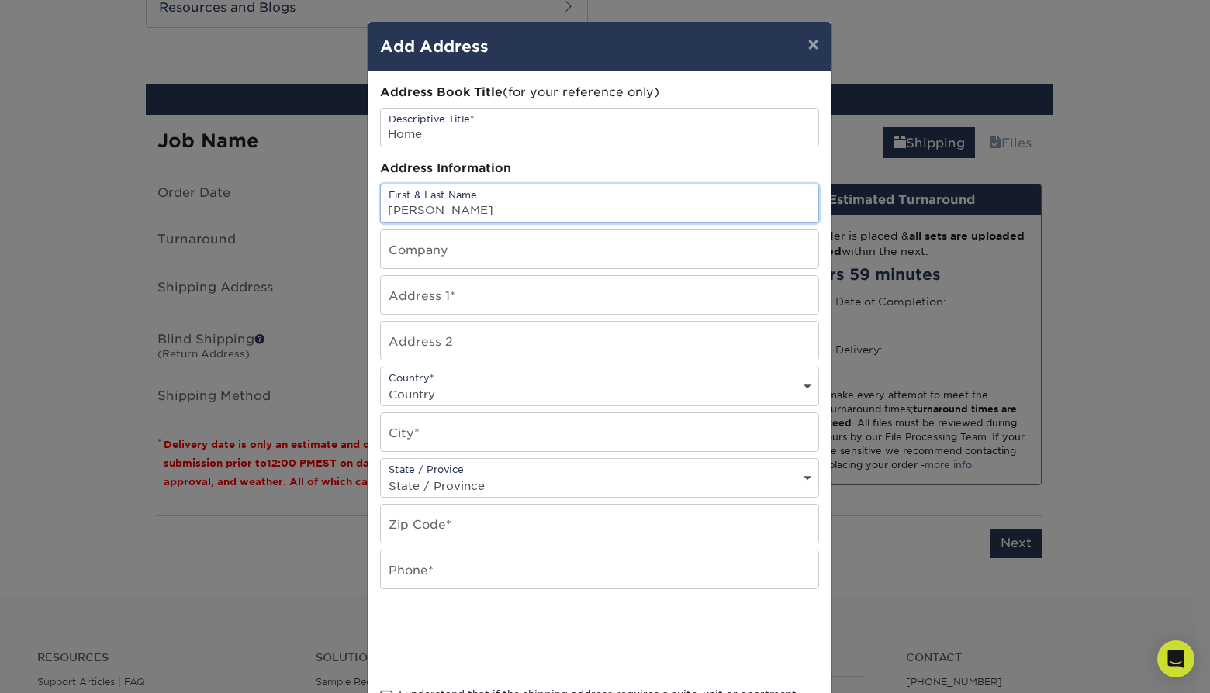
type input "Ik-Jung Kim"
type input "2225 23rd st"
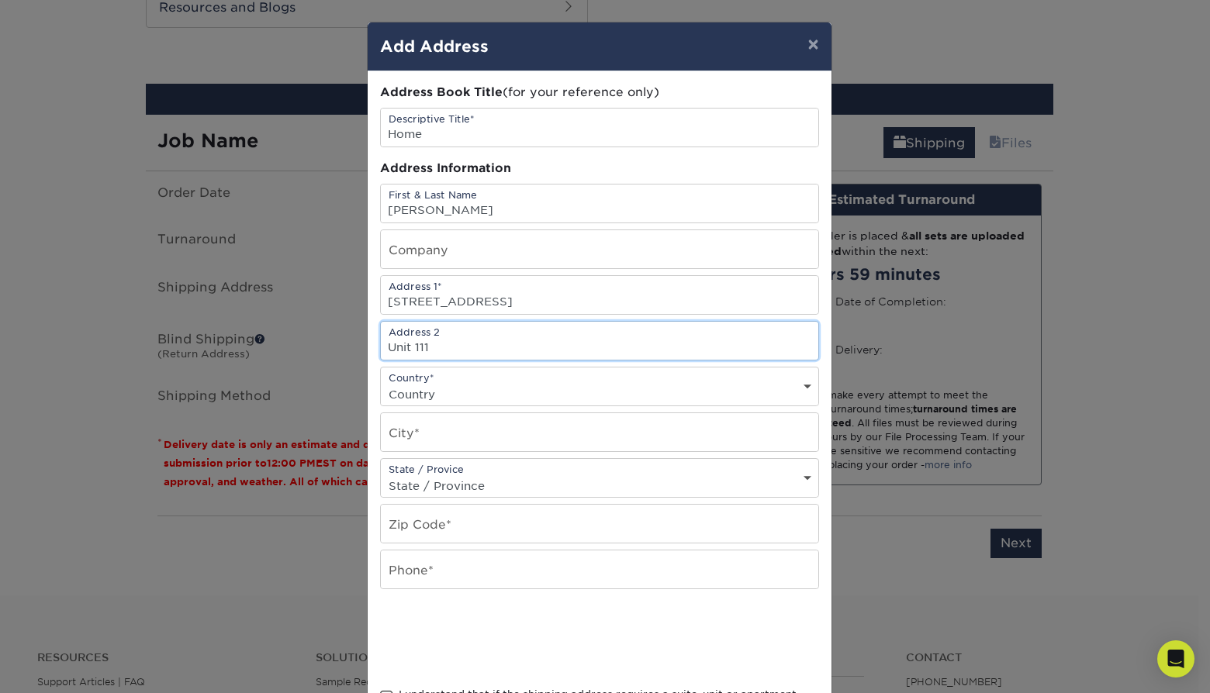
type input "Unit 111"
select select "US"
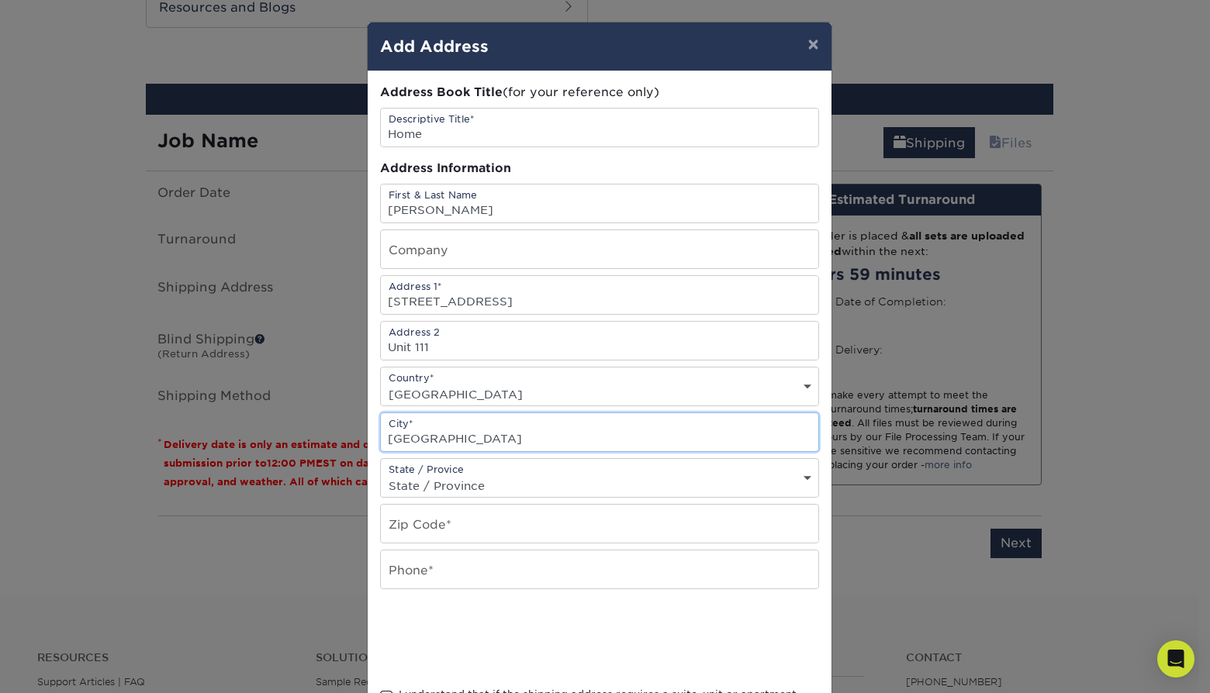
type input "San Francisco"
select select "CA"
type input "94107"
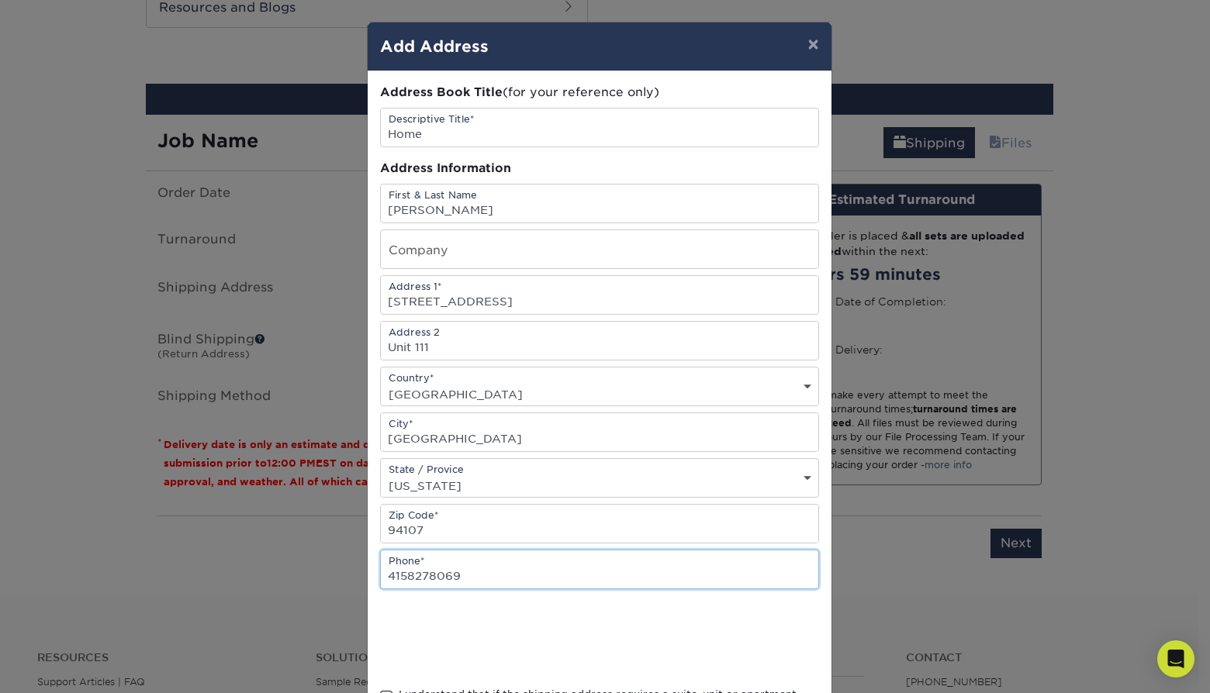
type input "4158278069"
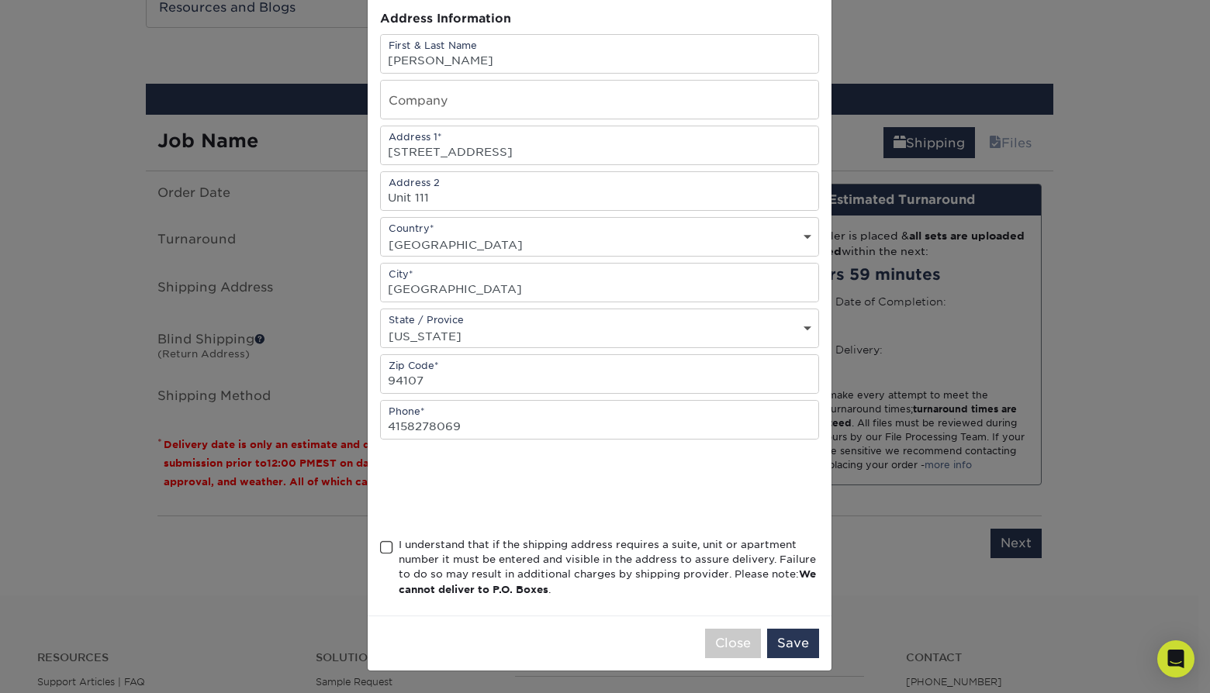
scroll to position [154, 0]
click at [434, 554] on div "I understand that if the shipping address requires a suite, unit or apartment n…" at bounding box center [609, 567] width 420 height 60
click at [0, 0] on input "I understand that if the shipping address requires a suite, unit or apartment n…" at bounding box center [0, 0] width 0 height 0
click at [782, 638] on button "Save" at bounding box center [793, 643] width 52 height 29
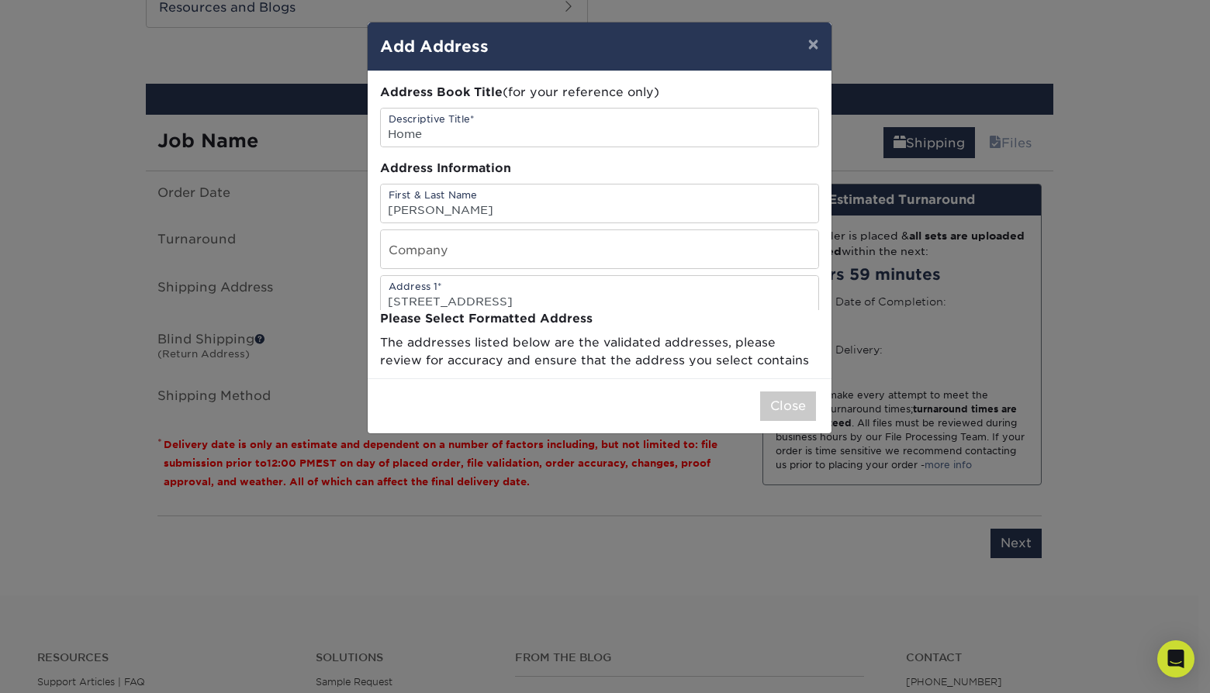
scroll to position [0, 0]
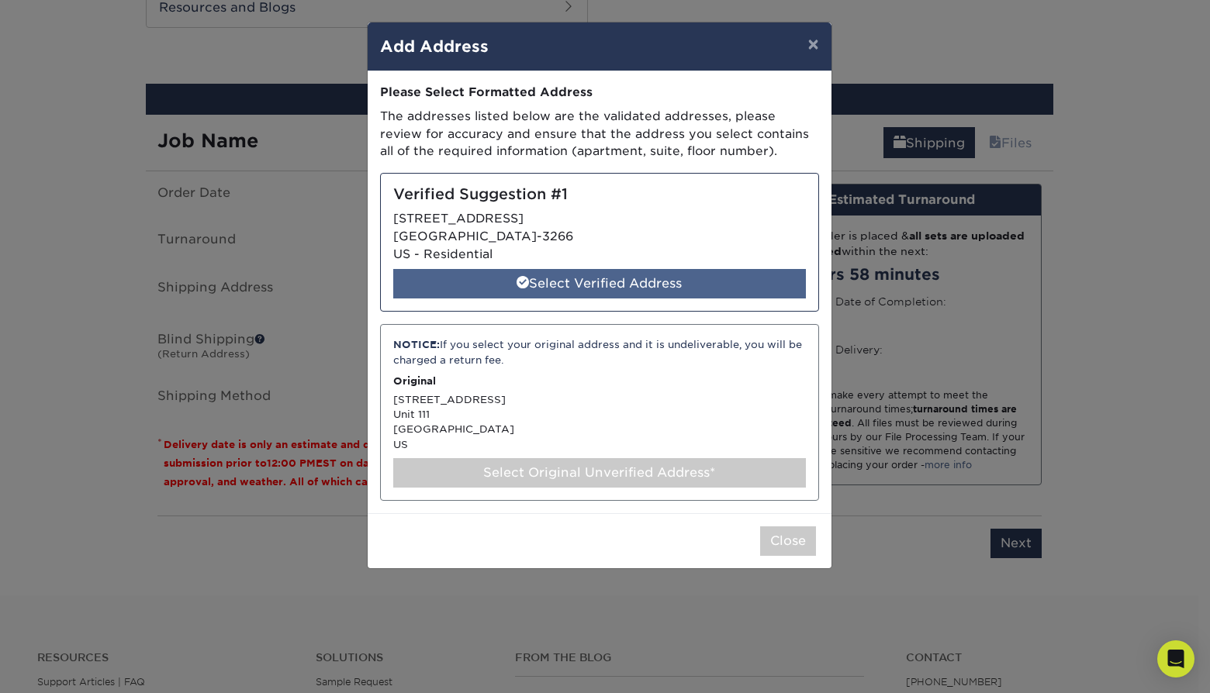
click at [701, 282] on div "Select Verified Address" at bounding box center [599, 283] width 413 height 29
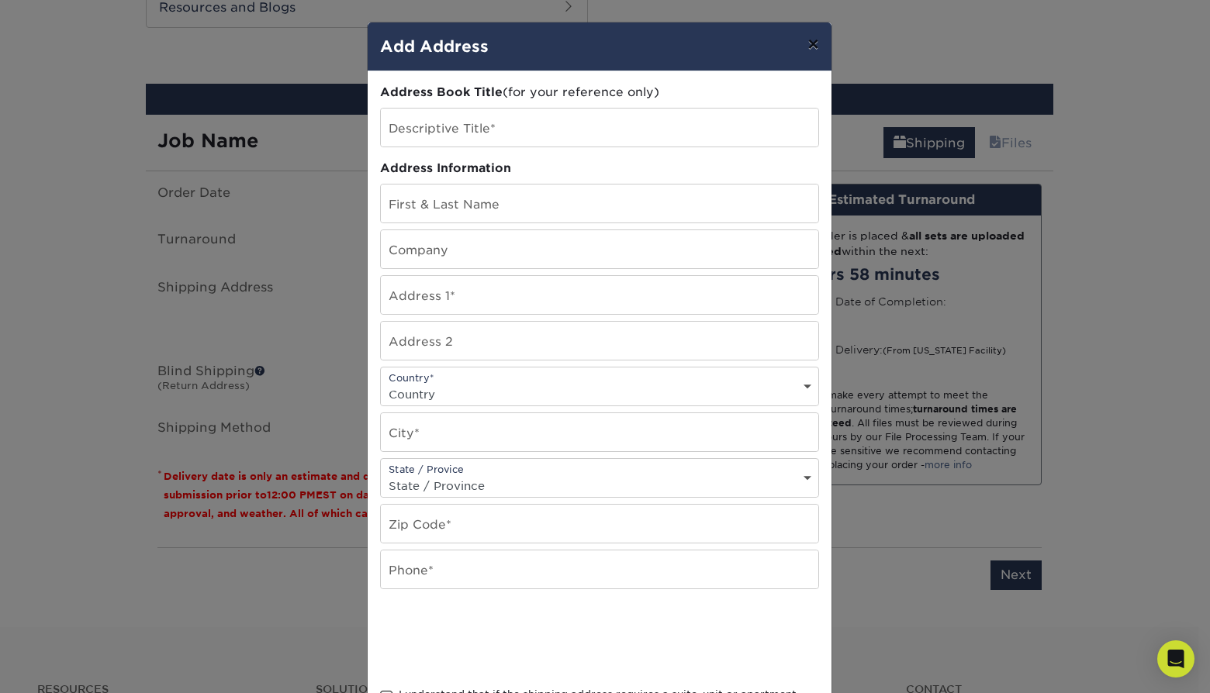
click at [810, 47] on button "×" at bounding box center [813, 43] width 36 height 43
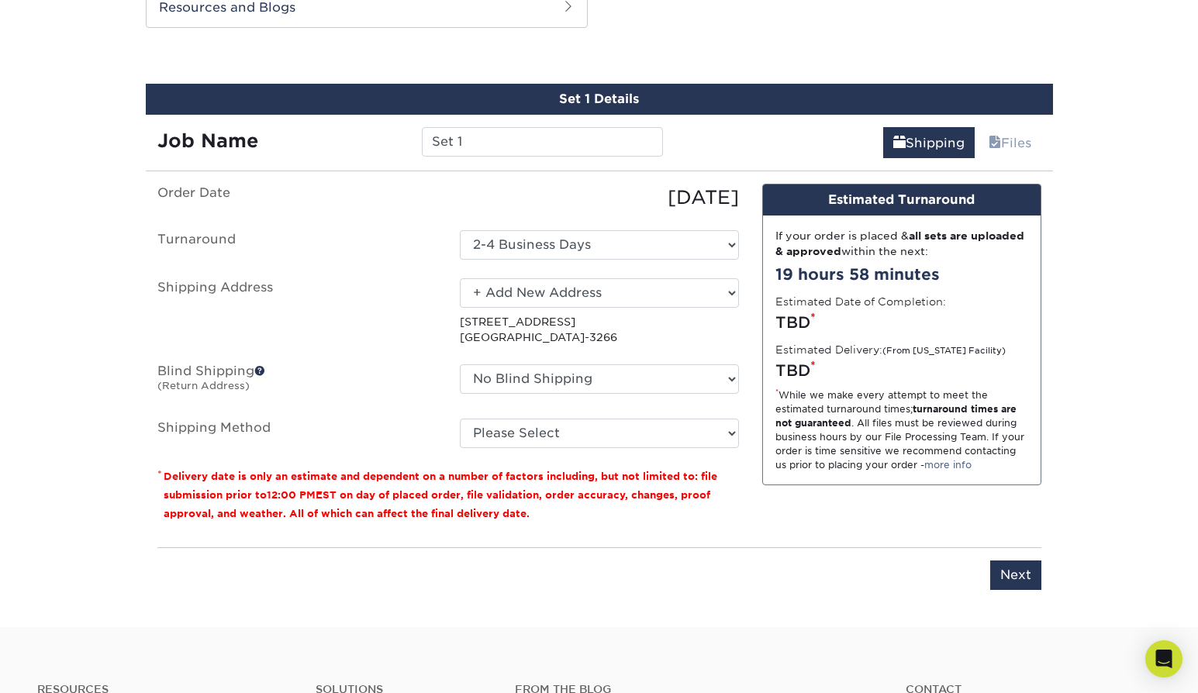
click at [597, 317] on p "2225 23RD ST SAN FRANCISCO, CA 94107-3266" at bounding box center [599, 330] width 279 height 32
click at [599, 272] on ul "Order Date 09/24/2025 Turnaround Select One 2-4 Business Days Shipping Address …" at bounding box center [448, 316] width 582 height 264
select select "286315"
select select "03"
drag, startPoint x: 685, startPoint y: 503, endPoint x: 179, endPoint y: 157, distance: 612.7
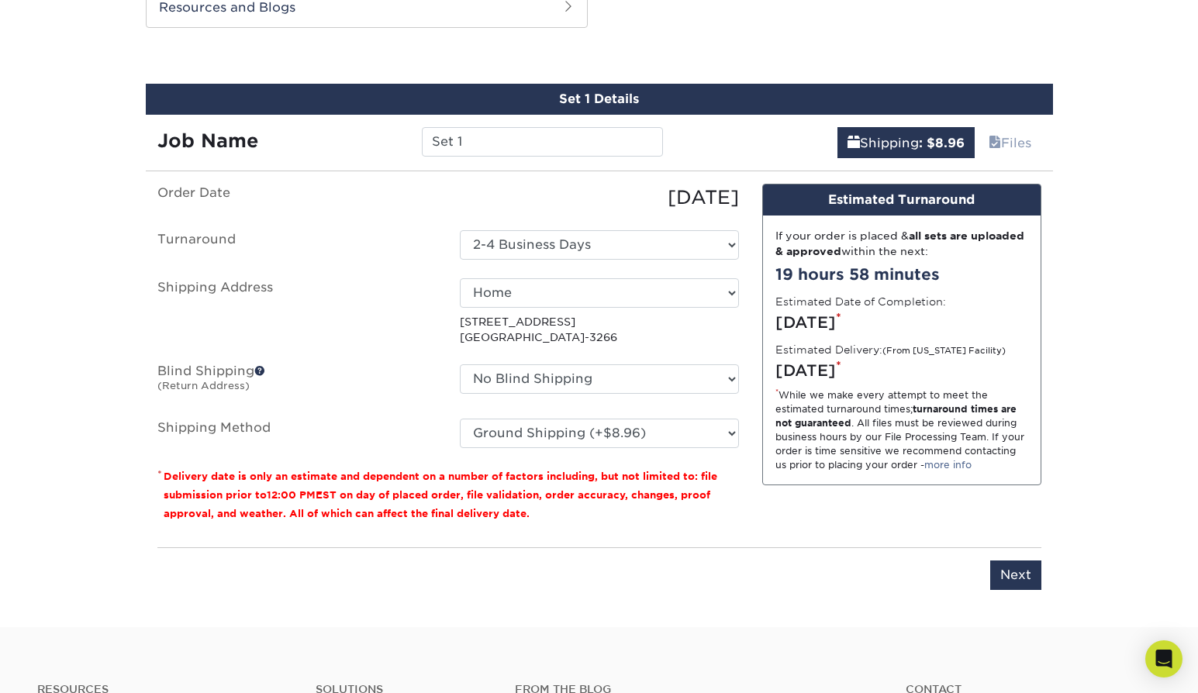
click at [179, 157] on div "Set 1 Details Job Name Set 1 Shipping : $8.96 Files You've choosen mailing serv…" at bounding box center [599, 346] width 907 height 525
click at [207, 204] on label "Order Date" at bounding box center [297, 198] width 302 height 28
drag, startPoint x: 214, startPoint y: 195, endPoint x: 461, endPoint y: 527, distance: 413.4
click at [461, 527] on div "Order Date 09/24/2025 Turnaround Select One 2-4 Business Days Shipping Address …" at bounding box center [448, 359] width 605 height 351
click at [462, 527] on div "Order Date 09/24/2025 Turnaround Select One 2-4 Business Days Shipping Address …" at bounding box center [448, 359] width 605 height 351
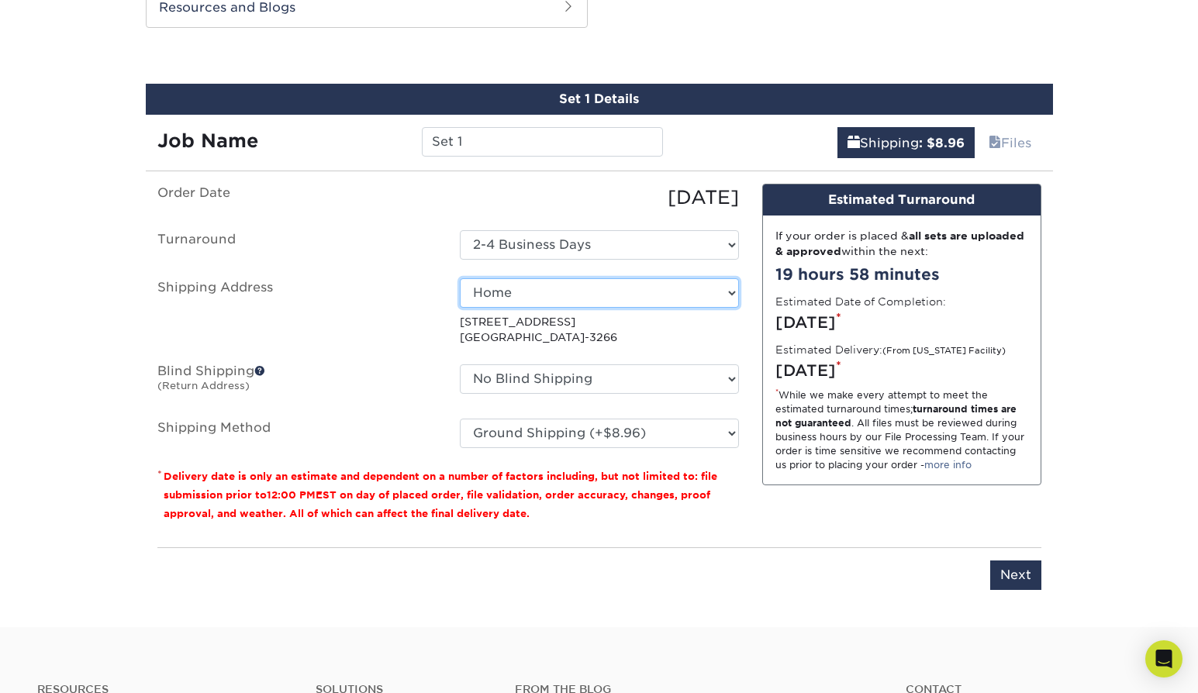
select select "newaddress"
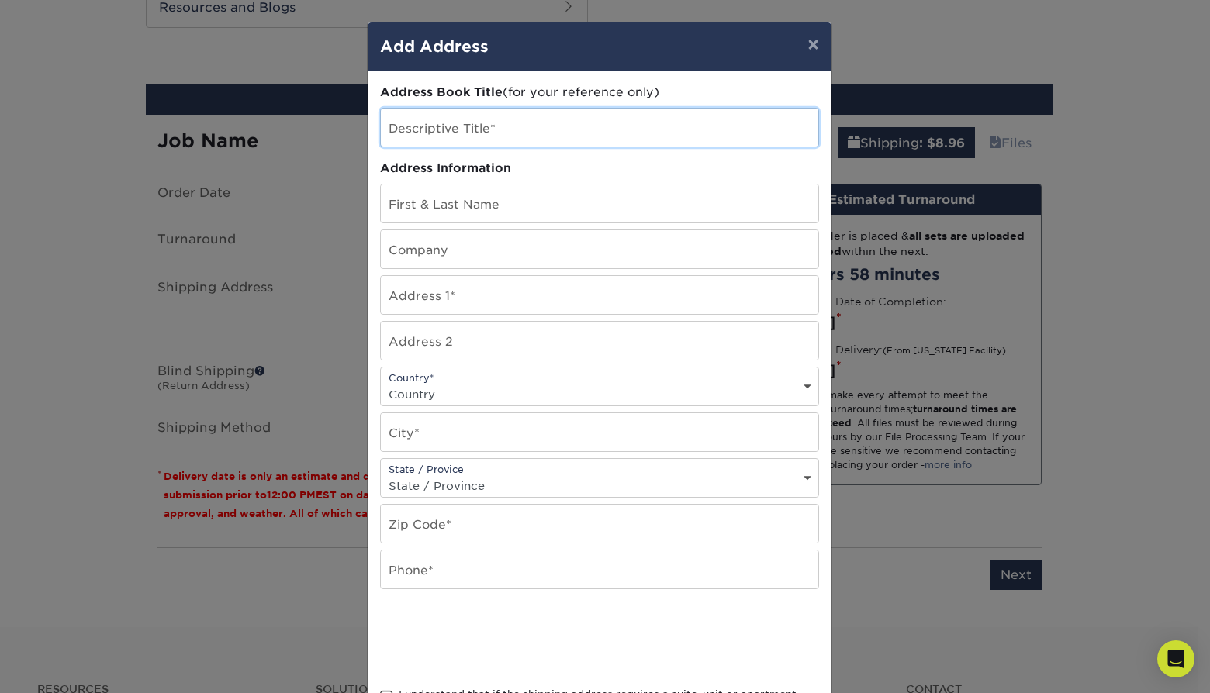
click at [507, 131] on input "text" at bounding box center [599, 128] width 437 height 38
type input "Home 2"
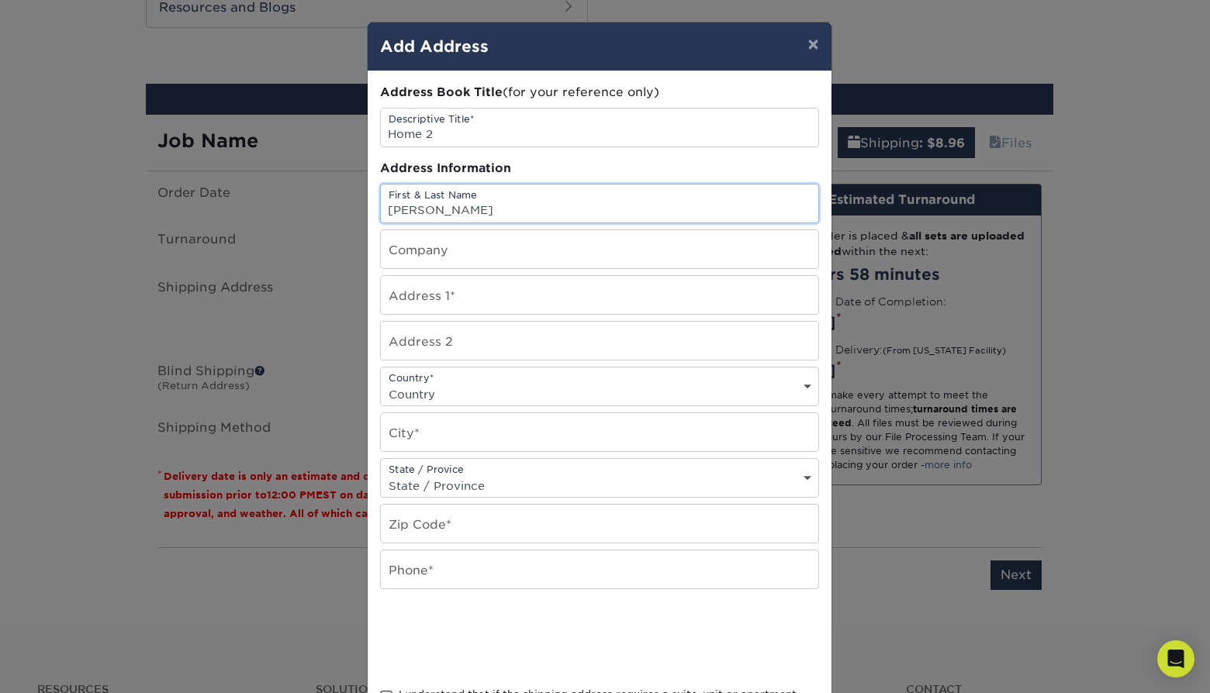
type input "Ik-Jung Kim"
type input "2225 23rd st Unit 111"
select select "US"
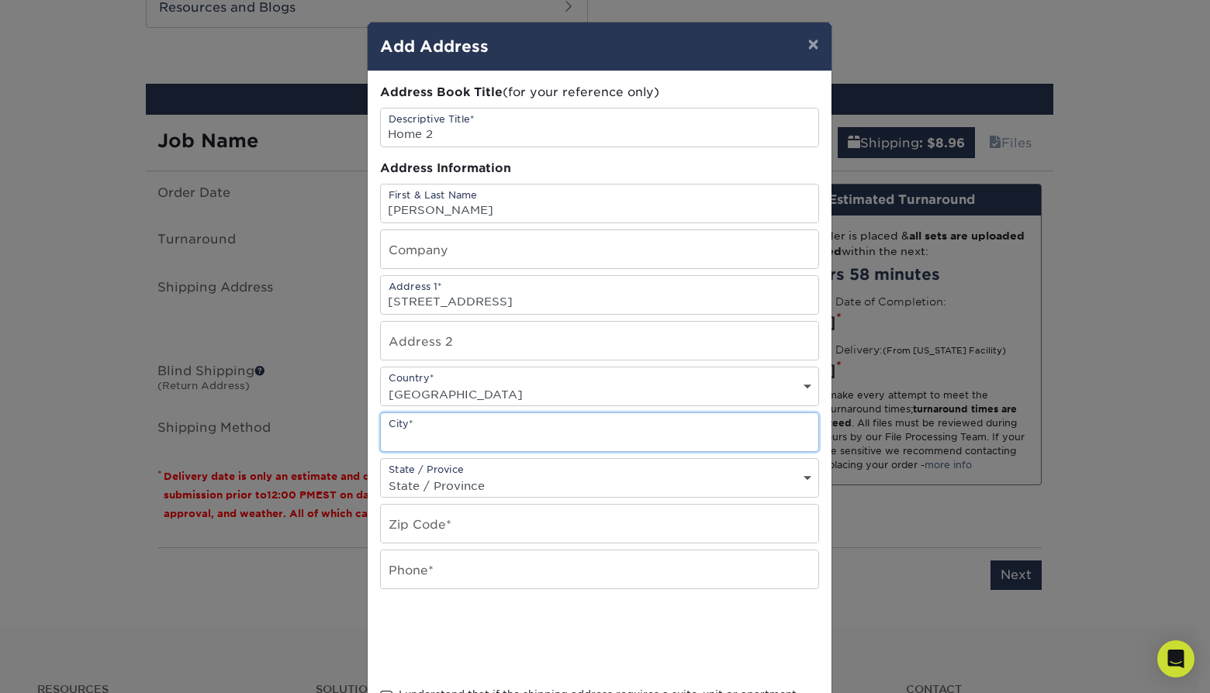
type input "A"
type input "San Francisco"
select select "CA"
type input "94107"
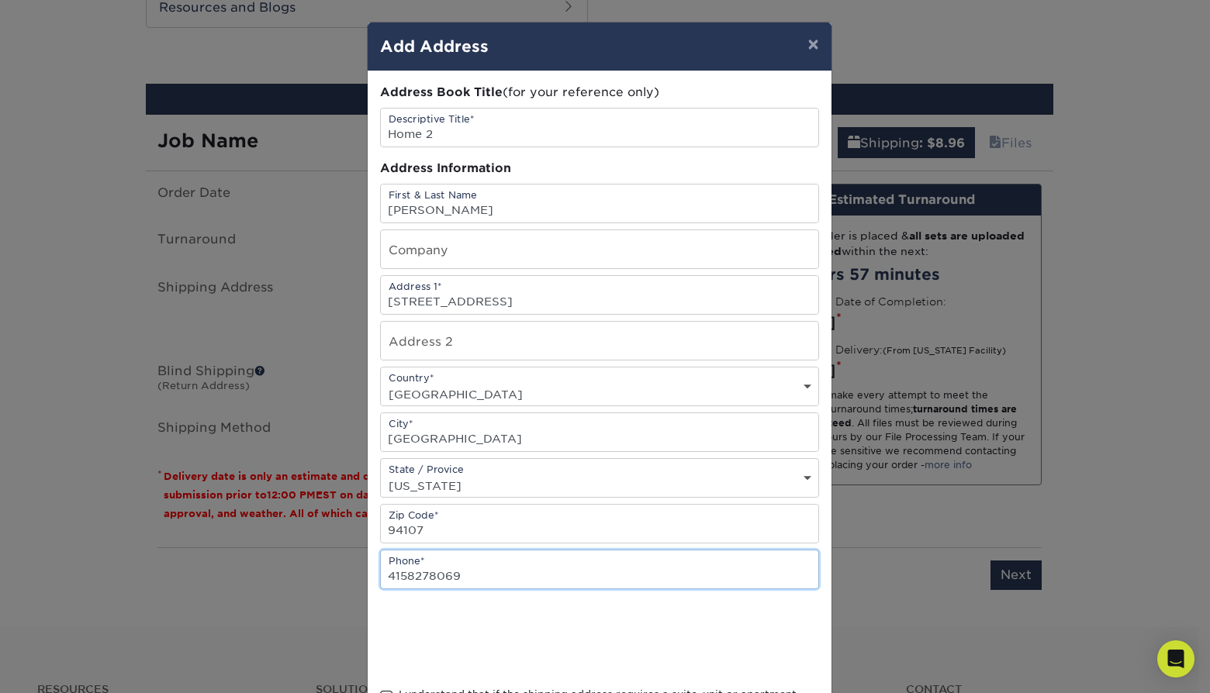
type input "4158278069"
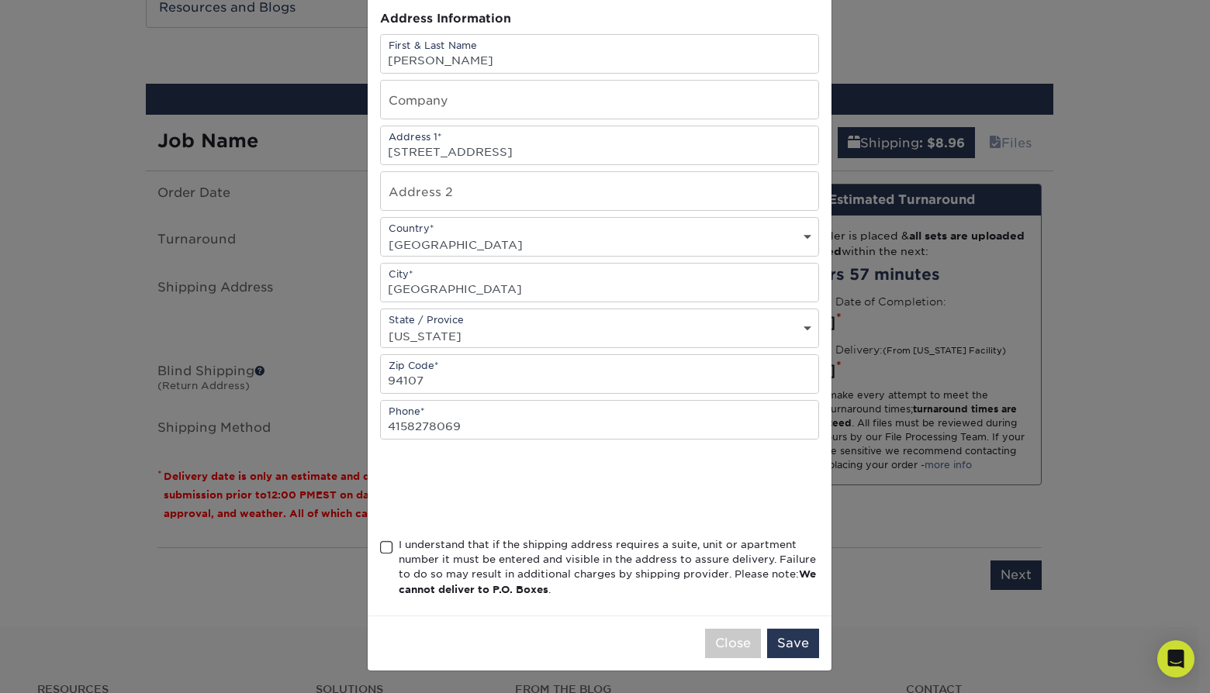
scroll to position [154, 0]
click at [513, 563] on div "I understand that if the shipping address requires a suite, unit or apartment n…" at bounding box center [609, 567] width 420 height 60
click at [0, 0] on input "I understand that if the shipping address requires a suite, unit or apartment n…" at bounding box center [0, 0] width 0 height 0
click at [786, 644] on button "Save" at bounding box center [793, 643] width 52 height 29
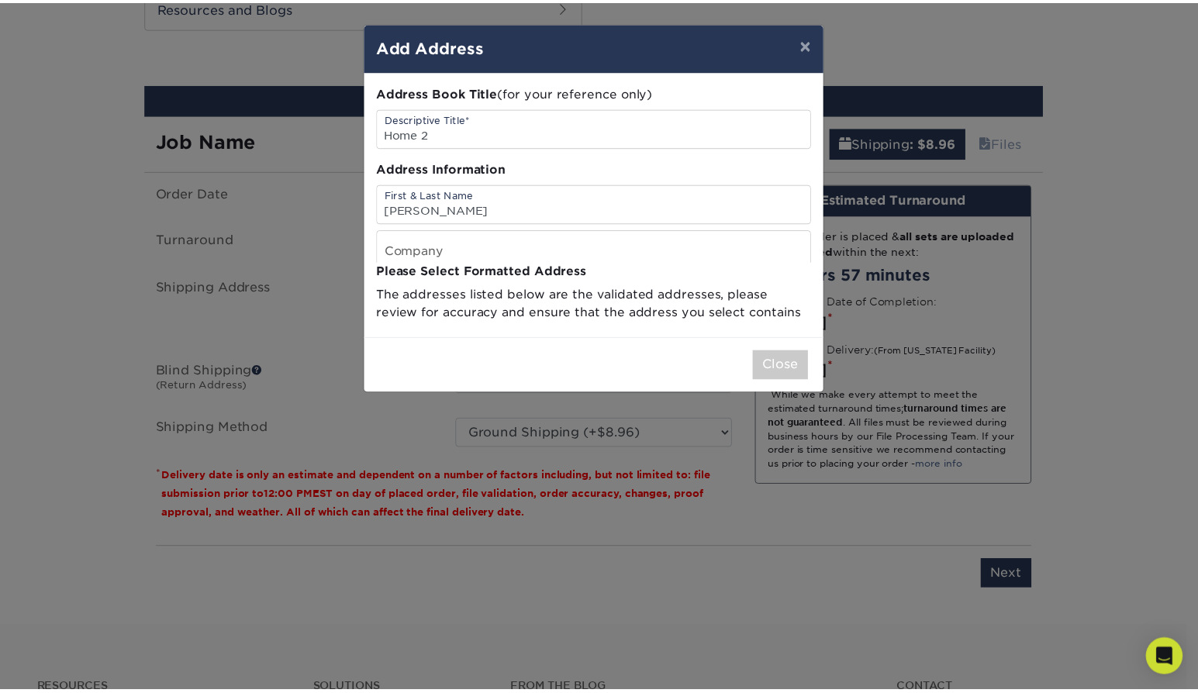
scroll to position [0, 0]
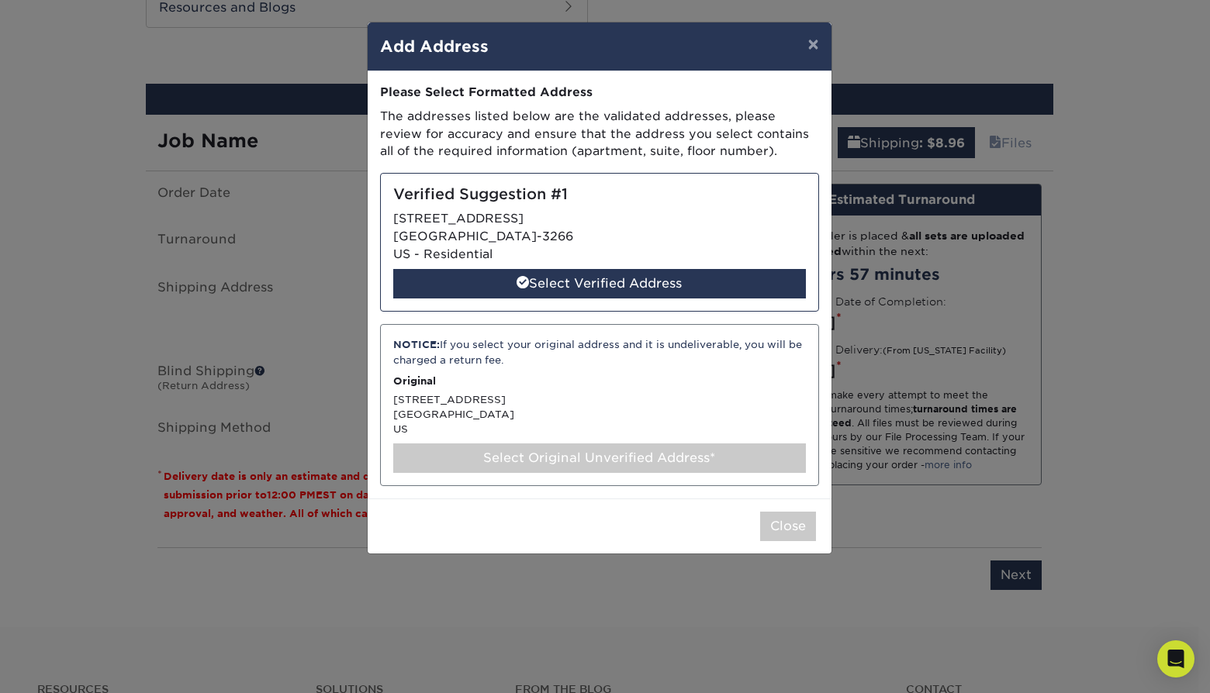
click at [623, 451] on div "Select Original Unverified Address*" at bounding box center [599, 458] width 413 height 29
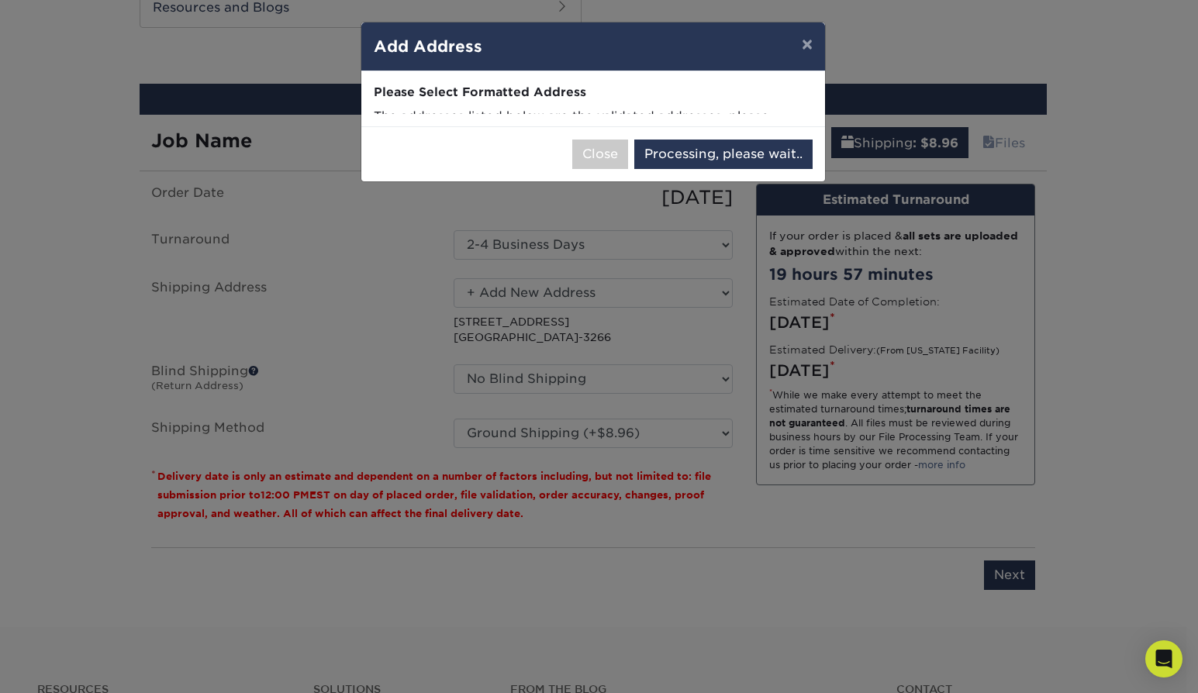
select select "286316"
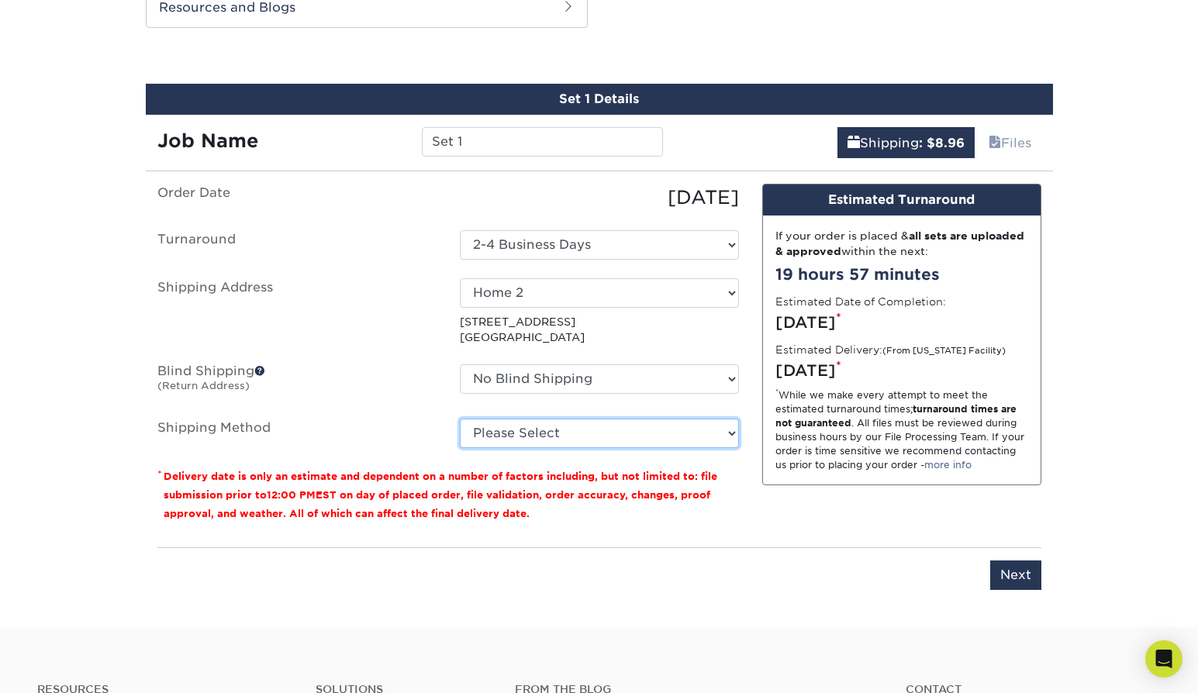
select select "03"
click at [645, 510] on p "* Delivery date is only an estimate and dependent on a number of factors includ…" at bounding box center [448, 495] width 582 height 56
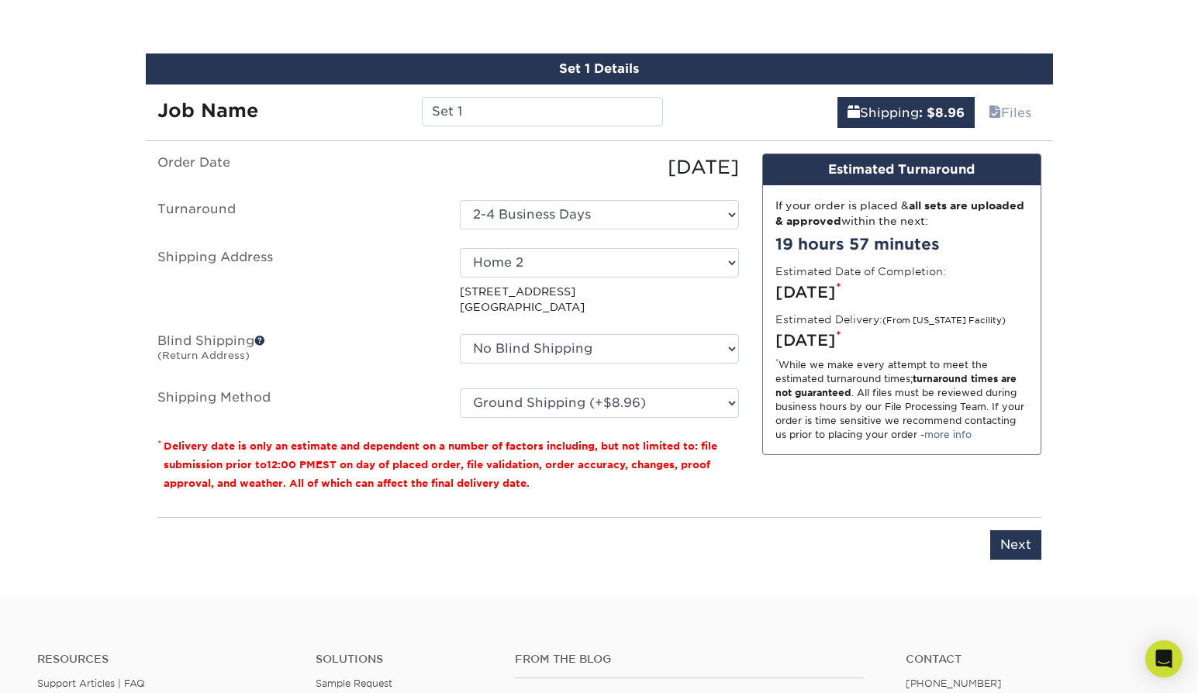
scroll to position [907, 0]
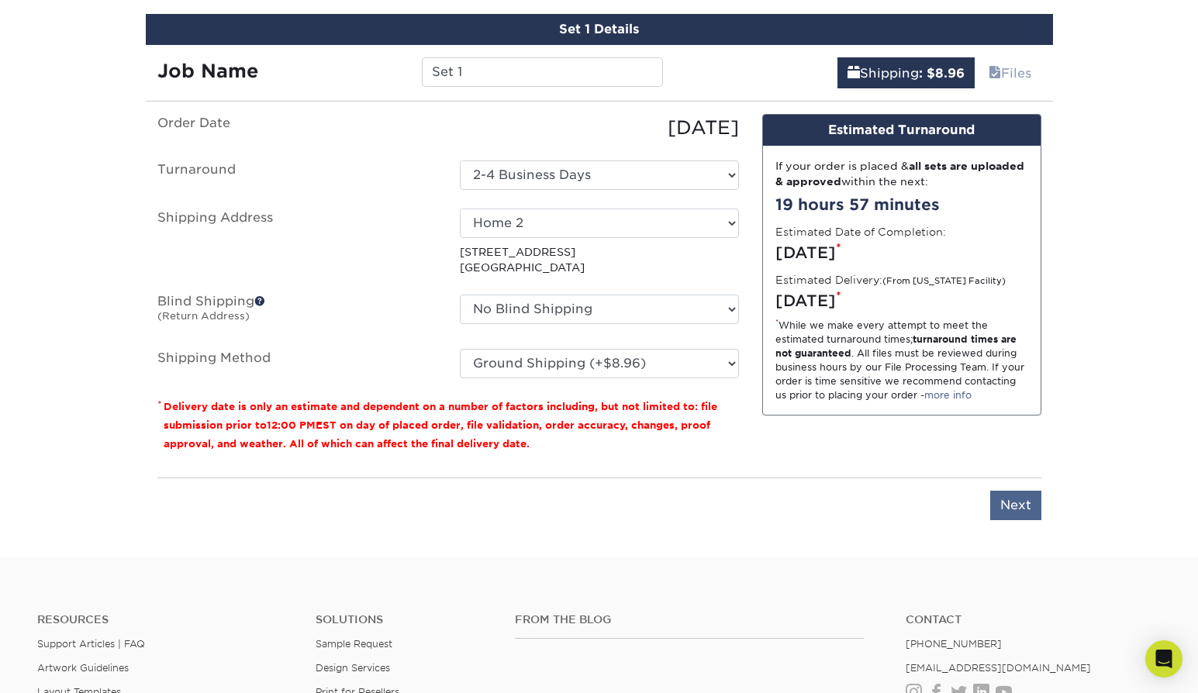
click at [1020, 506] on input "Next" at bounding box center [1015, 505] width 51 height 29
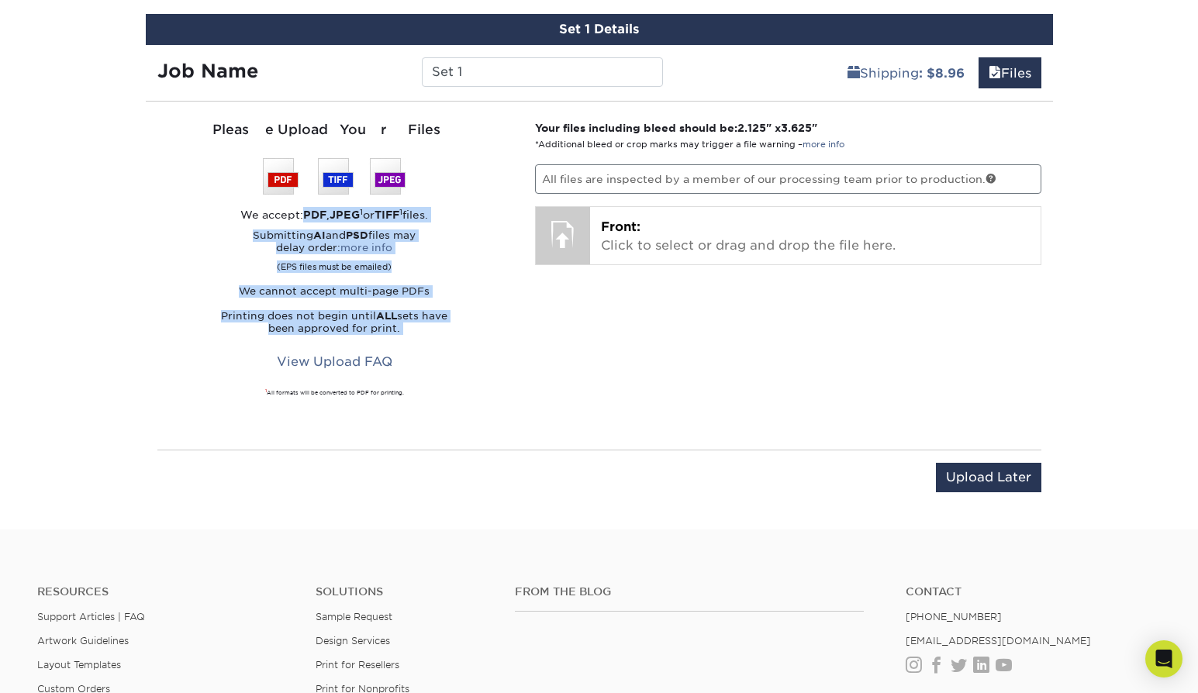
drag, startPoint x: 236, startPoint y: 211, endPoint x: 433, endPoint y: 344, distance: 237.9
click at [433, 344] on div "Please Upload Your Files We accept: PDF , JPEG 1 or TIFF 1 files. Submitting AI…" at bounding box center [334, 275] width 355 height 311
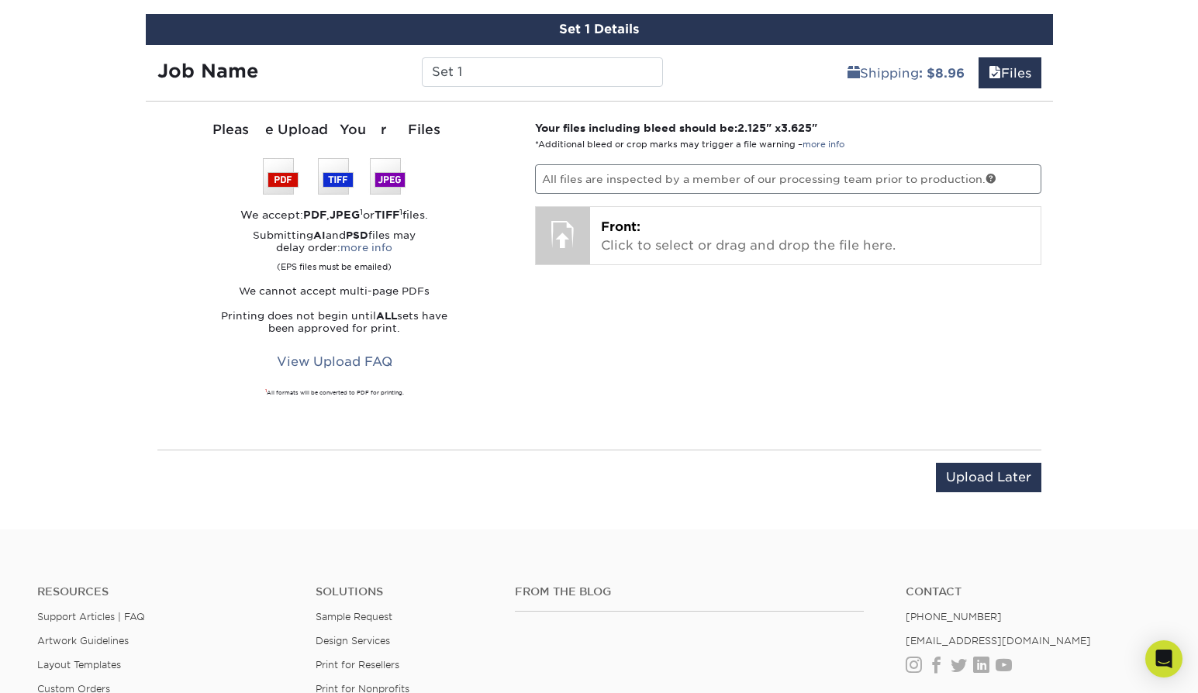
click at [433, 345] on div "Please Upload Your Files We accept: PDF , JPEG 1 or TIFF 1 files. Submitting AI…" at bounding box center [334, 275] width 355 height 311
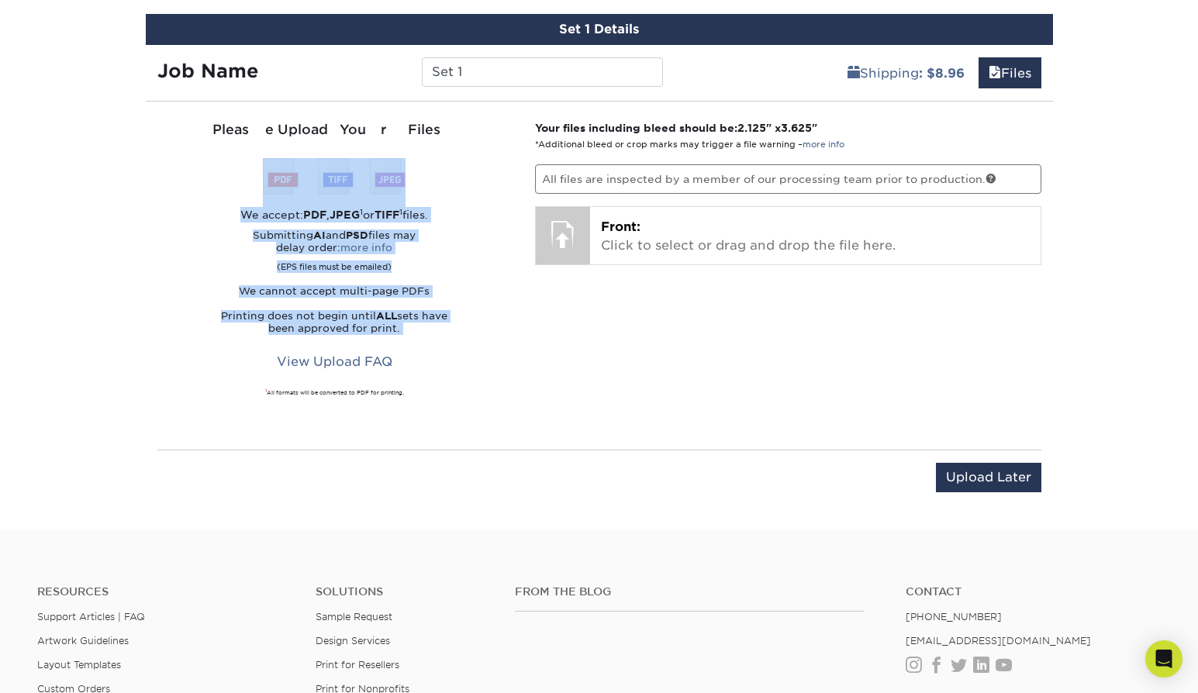
drag, startPoint x: 423, startPoint y: 329, endPoint x: 207, endPoint y: 199, distance: 252.6
click at [207, 199] on div "Please Upload Your Files We accept: PDF , JPEG 1 or TIFF 1 files. Submitting AI…" at bounding box center [334, 275] width 355 height 311
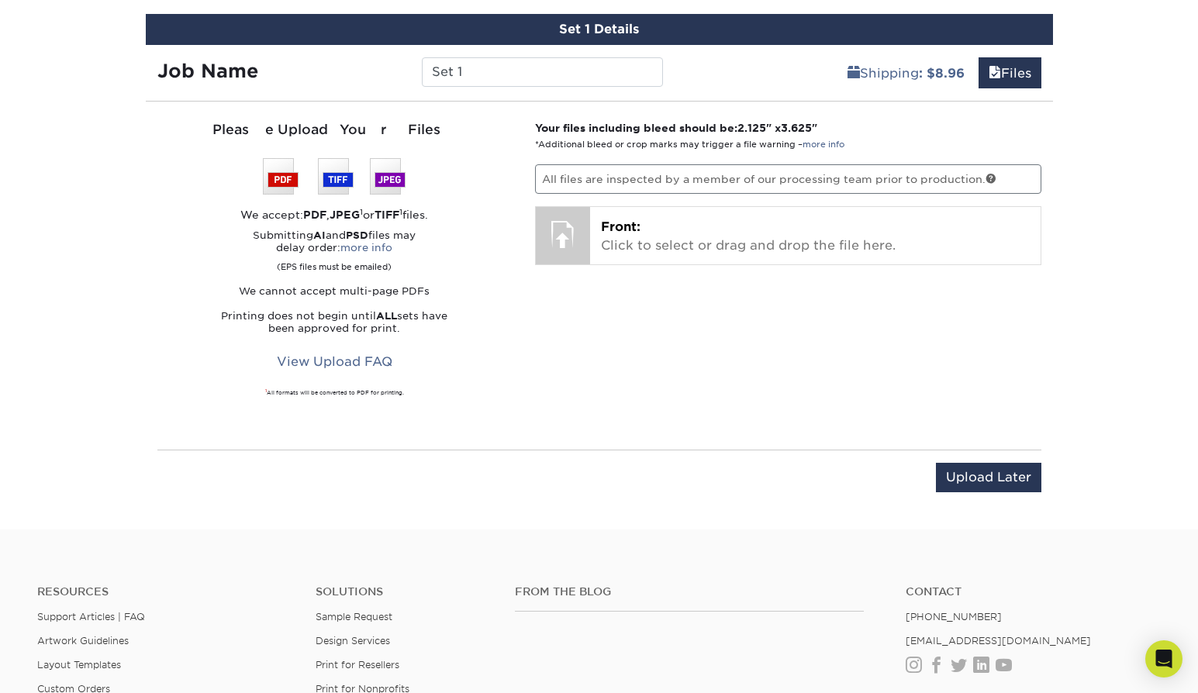
click at [207, 199] on div "Please Upload Your Files We accept: PDF , JPEG 1 or TIFF 1 files. Submitting AI…" at bounding box center [334, 275] width 355 height 311
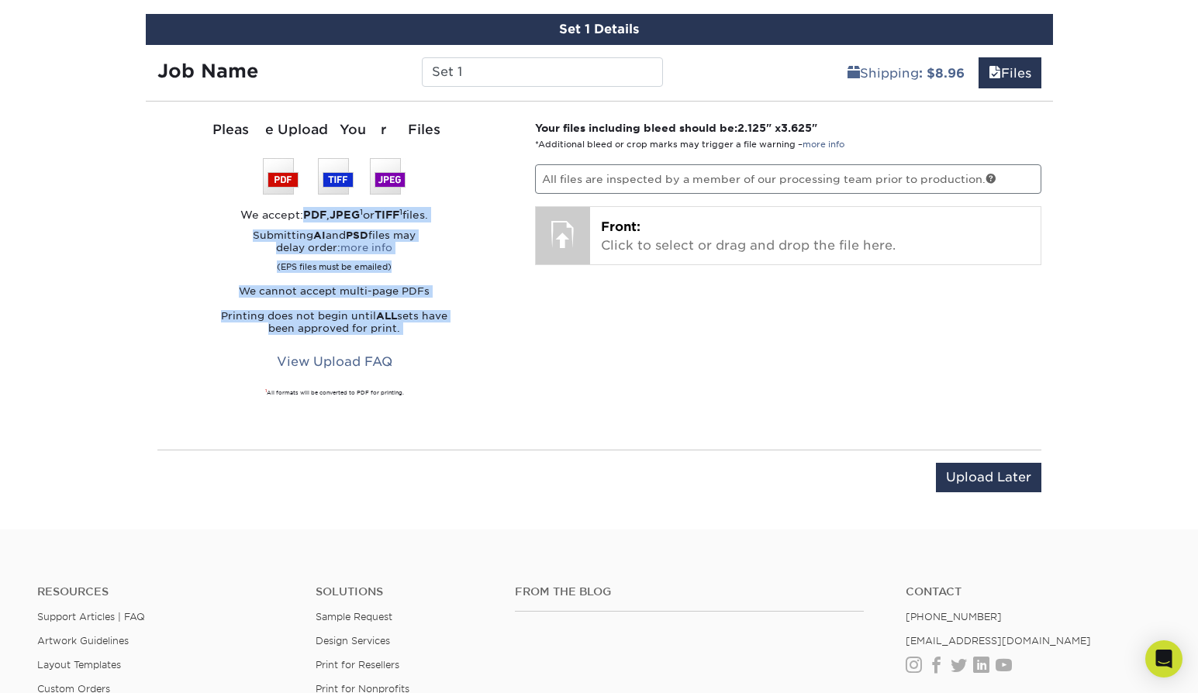
drag, startPoint x: 213, startPoint y: 210, endPoint x: 440, endPoint y: 348, distance: 265.2
click at [440, 348] on div "Please Upload Your Files We accept: PDF , JPEG 1 or TIFF 1 files. Submitting AI…" at bounding box center [334, 275] width 355 height 311
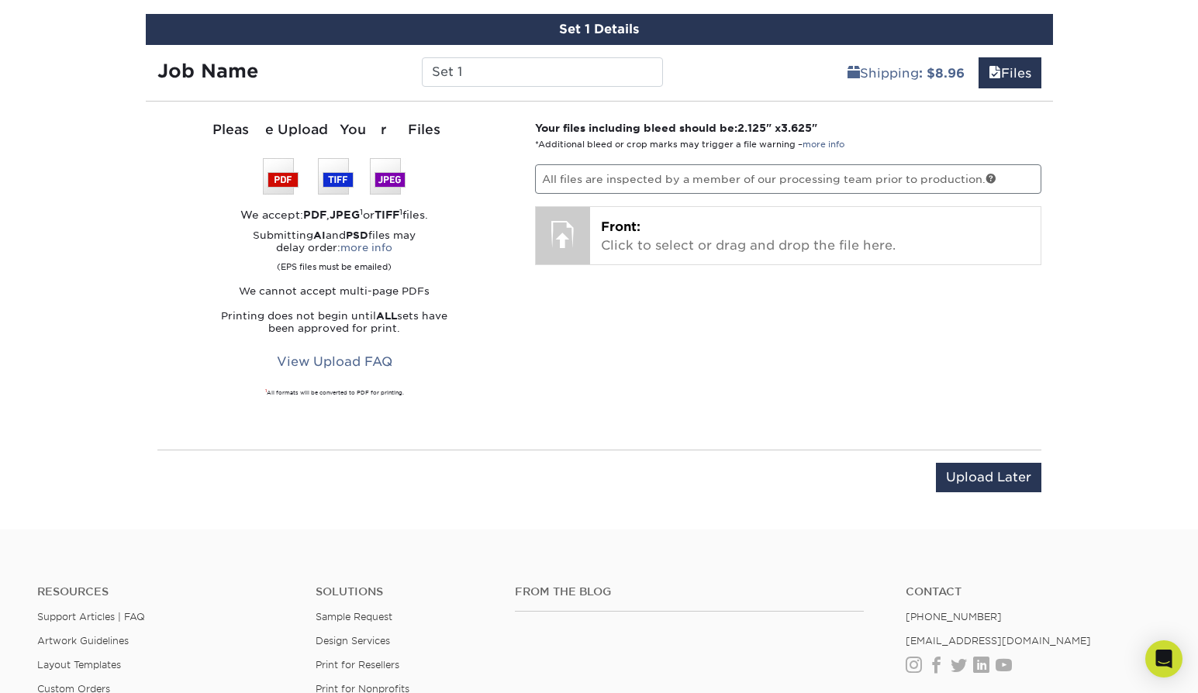
click at [440, 348] on div "Please Upload Your Files We accept: PDF , JPEG 1 or TIFF 1 files. Submitting AI…" at bounding box center [334, 275] width 355 height 311
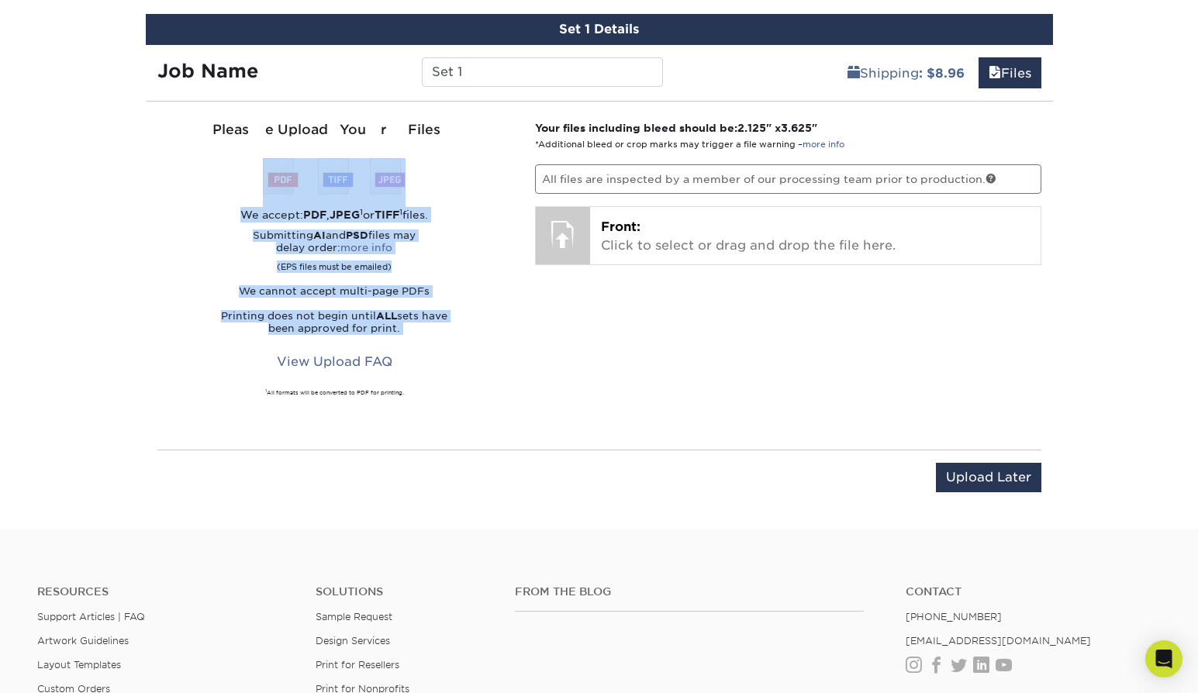
drag, startPoint x: 441, startPoint y: 359, endPoint x: 213, endPoint y: 194, distance: 281.6
click at [213, 194] on div "Please Upload Your Files We accept: PDF , JPEG 1 or TIFF 1 files. Submitting AI…" at bounding box center [334, 275] width 355 height 311
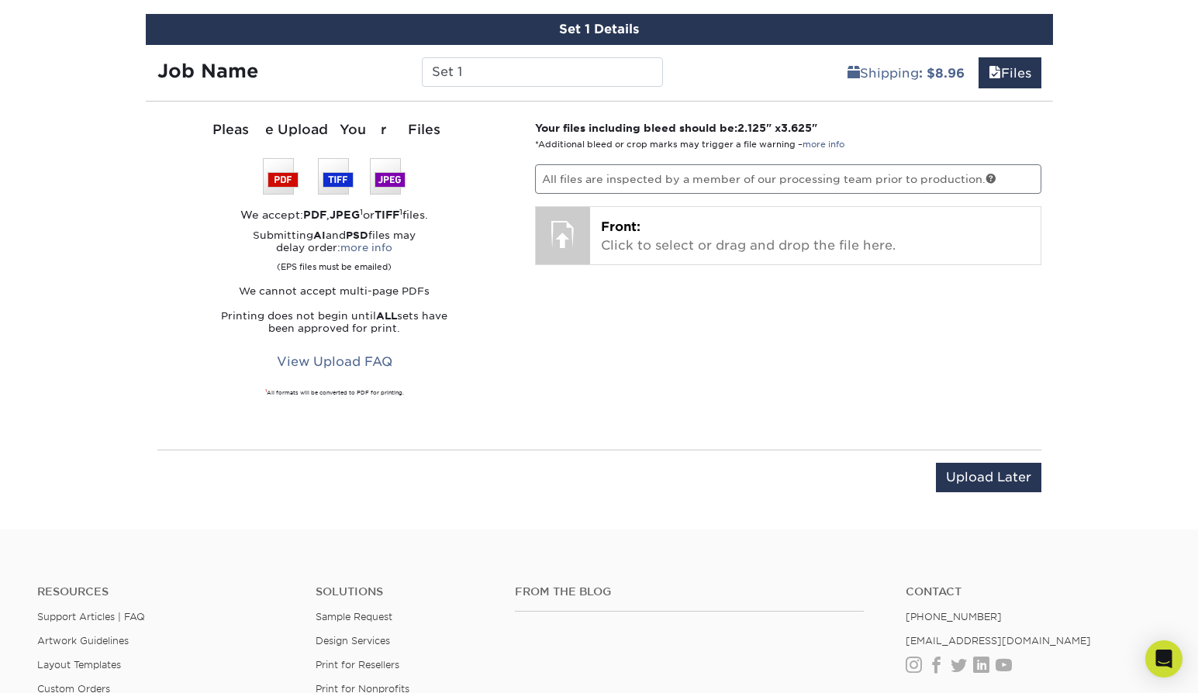
click at [213, 194] on div "Please Upload Your Files We accept: PDF , JPEG 1 or TIFF 1 files. Submitting AI…" at bounding box center [334, 275] width 355 height 311
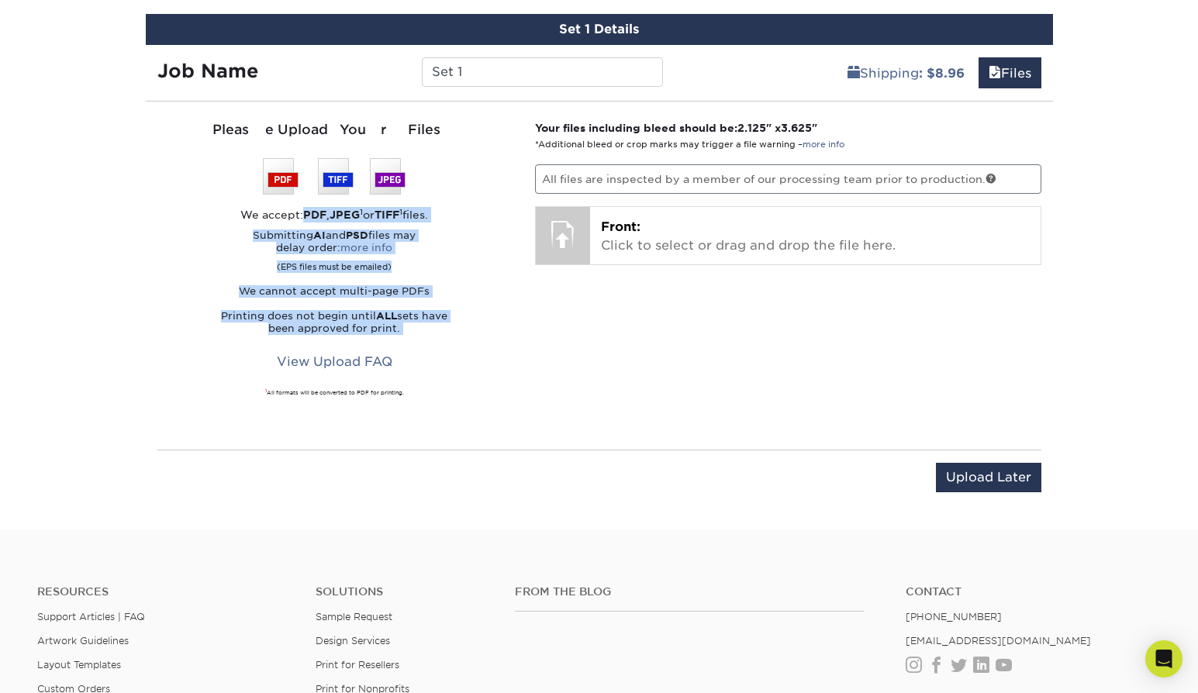
drag, startPoint x: 213, startPoint y: 209, endPoint x: 436, endPoint y: 387, distance: 285.4
click at [436, 387] on div "Please Upload Your Files We accept: PDF , JPEG 1 or TIFF 1 files. Submitting AI…" at bounding box center [334, 275] width 355 height 311
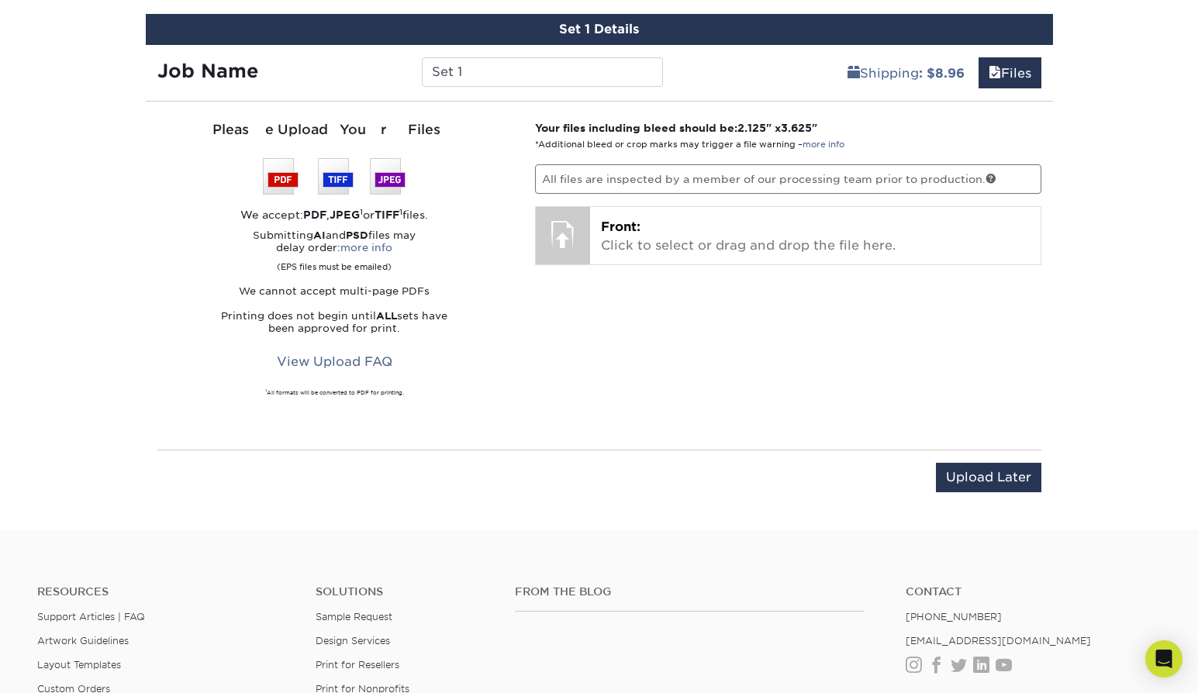
click at [436, 387] on div "Please Upload Your Files We accept: PDF , JPEG 1 or TIFF 1 files. Submitting AI…" at bounding box center [334, 275] width 355 height 311
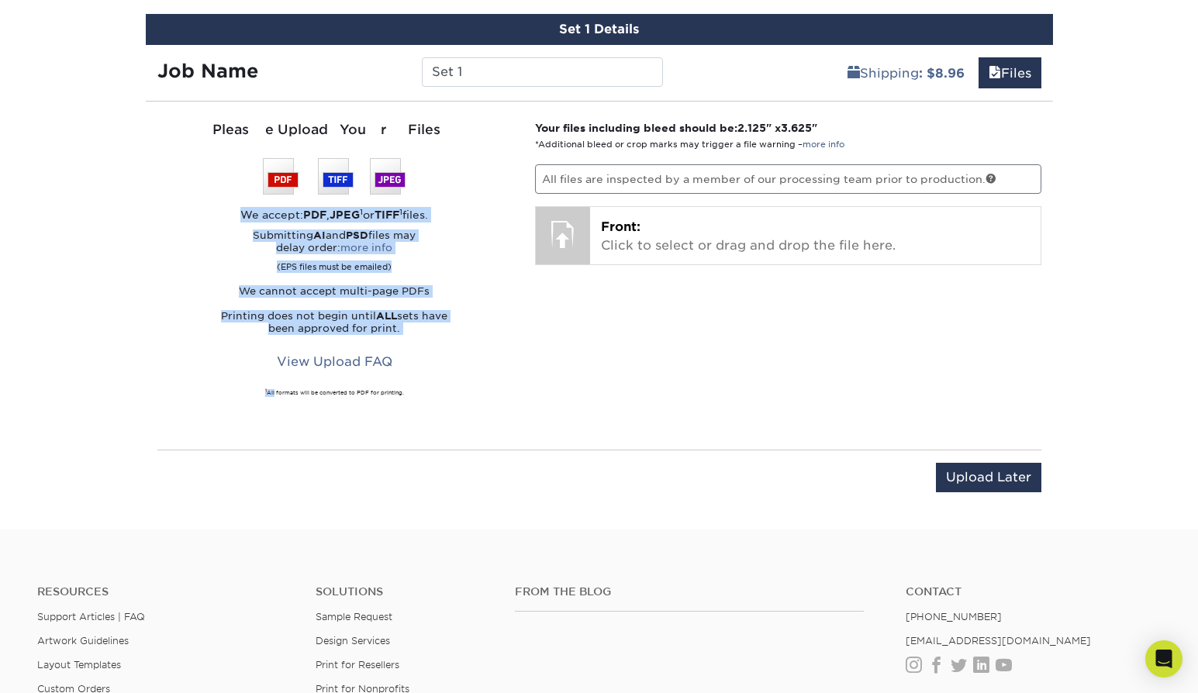
drag, startPoint x: 436, startPoint y: 387, endPoint x: 230, endPoint y: 200, distance: 277.8
click at [230, 200] on div "Please Upload Your Files We accept: PDF , JPEG 1 or TIFF 1 files. Submitting AI…" at bounding box center [334, 275] width 355 height 311
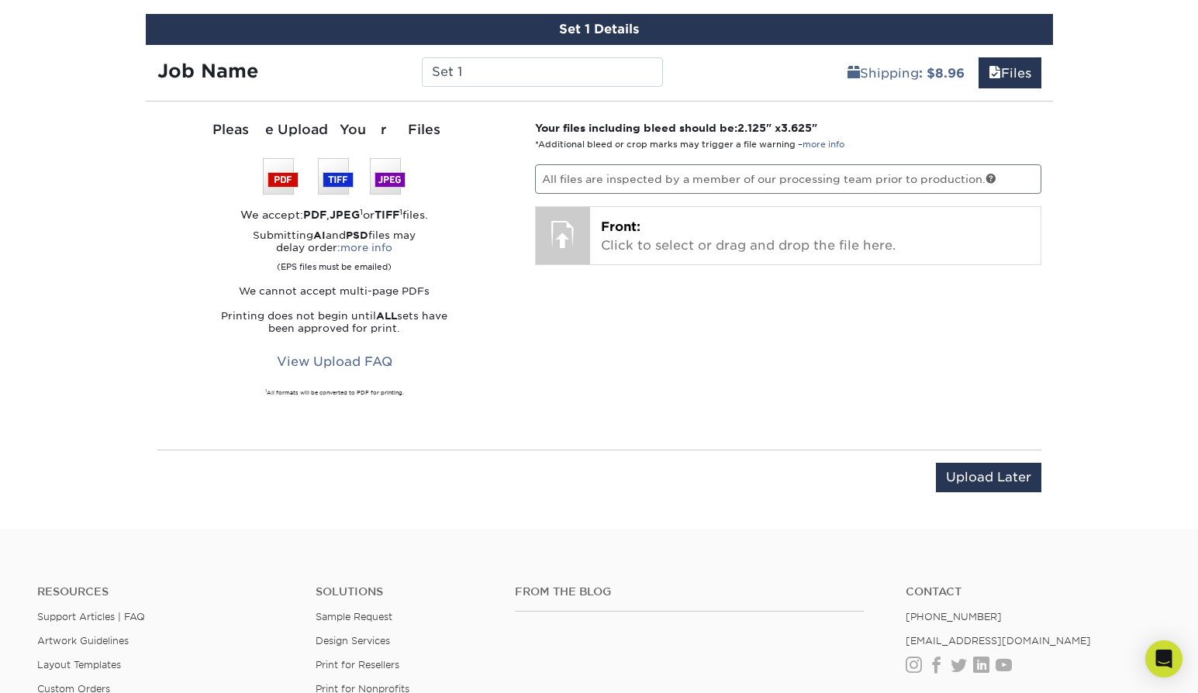
click at [230, 200] on div "Please Upload Your Files We accept: PDF , JPEG 1 or TIFF 1 files. Submitting AI…" at bounding box center [334, 275] width 355 height 311
drag, startPoint x: 243, startPoint y: 225, endPoint x: 478, endPoint y: 406, distance: 296.9
click at [477, 406] on div "Please Upload Your Files We accept: PDF , JPEG 1 or TIFF 1 files. Submitting AI…" at bounding box center [334, 275] width 355 height 311
click at [478, 406] on div "Please Upload Your Files We accept: PDF , JPEG 1 or TIFF 1 files. Submitting AI…" at bounding box center [334, 275] width 355 height 311
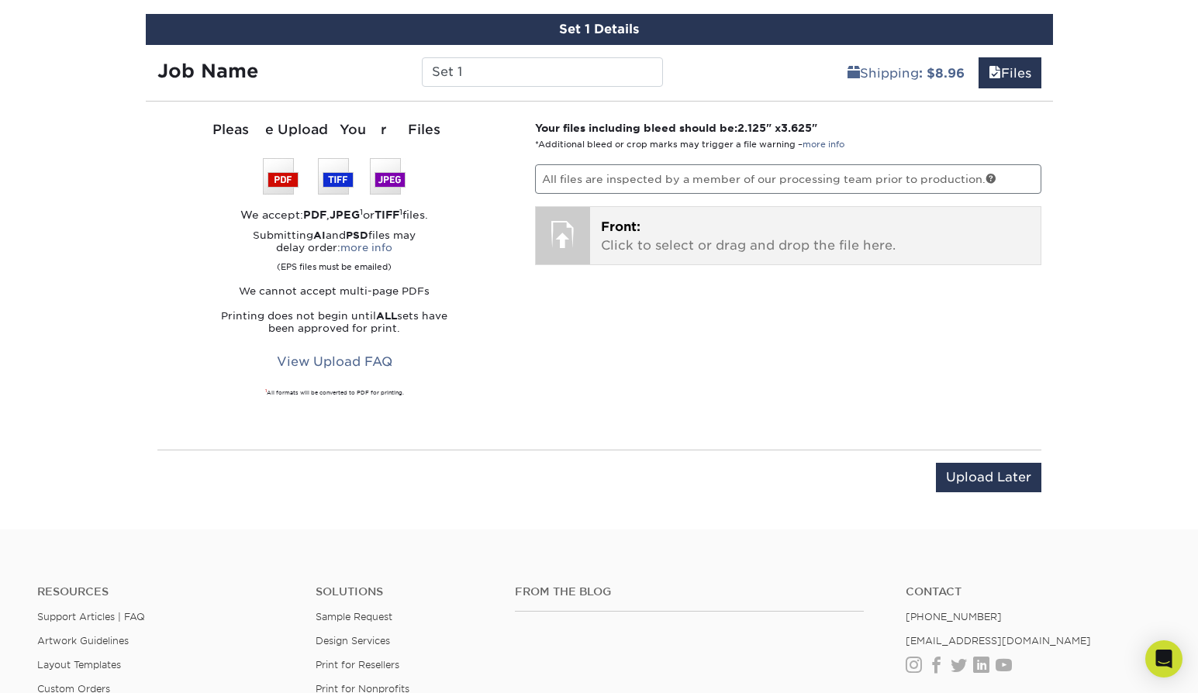
click at [724, 243] on p "Front: Click to select or drag and drop the file here." at bounding box center [815, 236] width 429 height 37
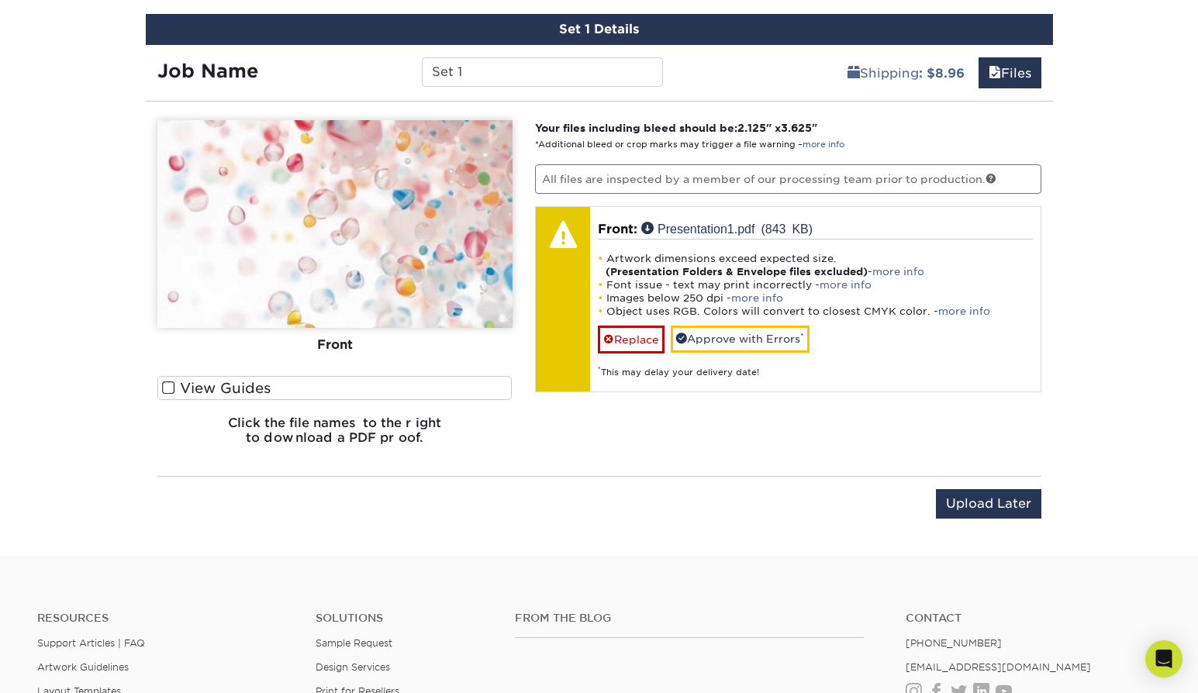
click at [401, 219] on img at bounding box center [334, 224] width 355 height 208
click at [431, 203] on img at bounding box center [334, 224] width 355 height 208
drag, startPoint x: 745, startPoint y: 127, endPoint x: 831, endPoint y: 126, distance: 86.9
click at [831, 126] on p "Your files including bleed should be: 2.125 " x 3.625 " *Additional bleed or cr…" at bounding box center [788, 136] width 506 height 32
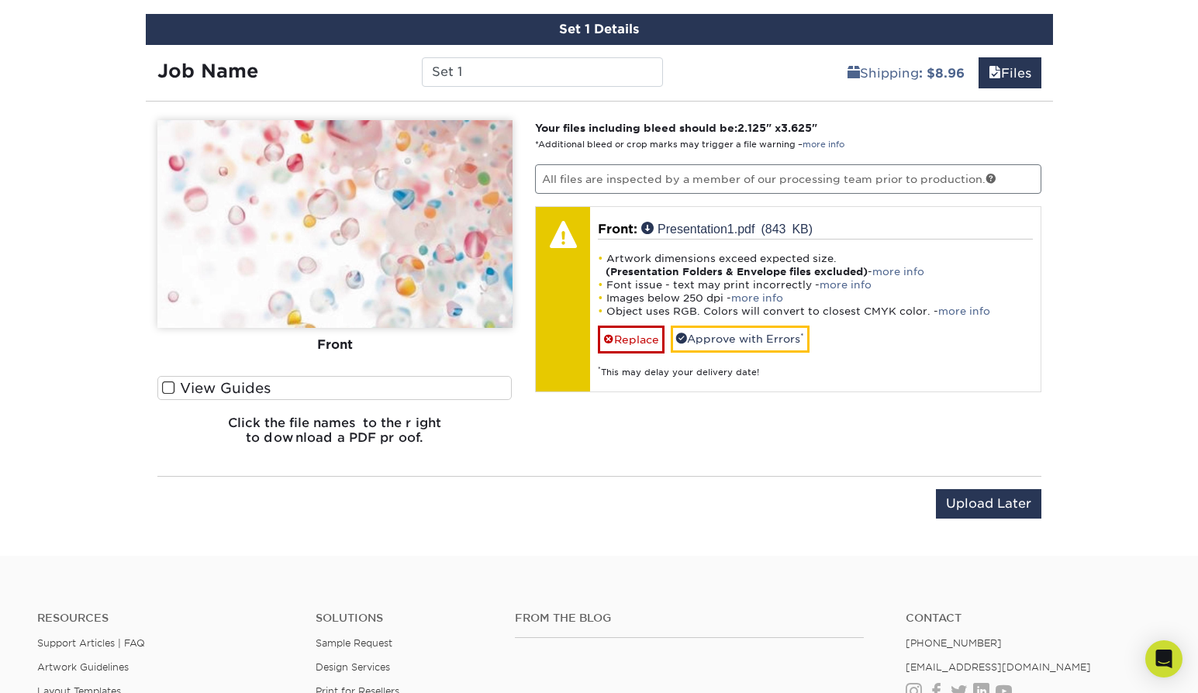
click at [834, 125] on p "Your files including bleed should be: 2.125 " x 3.625 " *Additional bleed or cr…" at bounding box center [788, 136] width 506 height 32
drag, startPoint x: 821, startPoint y: 127, endPoint x: 744, endPoint y: 127, distance: 76.8
click at [744, 127] on strong "Your files including bleed should be: 2.125 " x 3.625 "" at bounding box center [676, 128] width 282 height 12
click at [373, 269] on img at bounding box center [334, 224] width 355 height 208
click at [375, 270] on img at bounding box center [334, 224] width 355 height 208
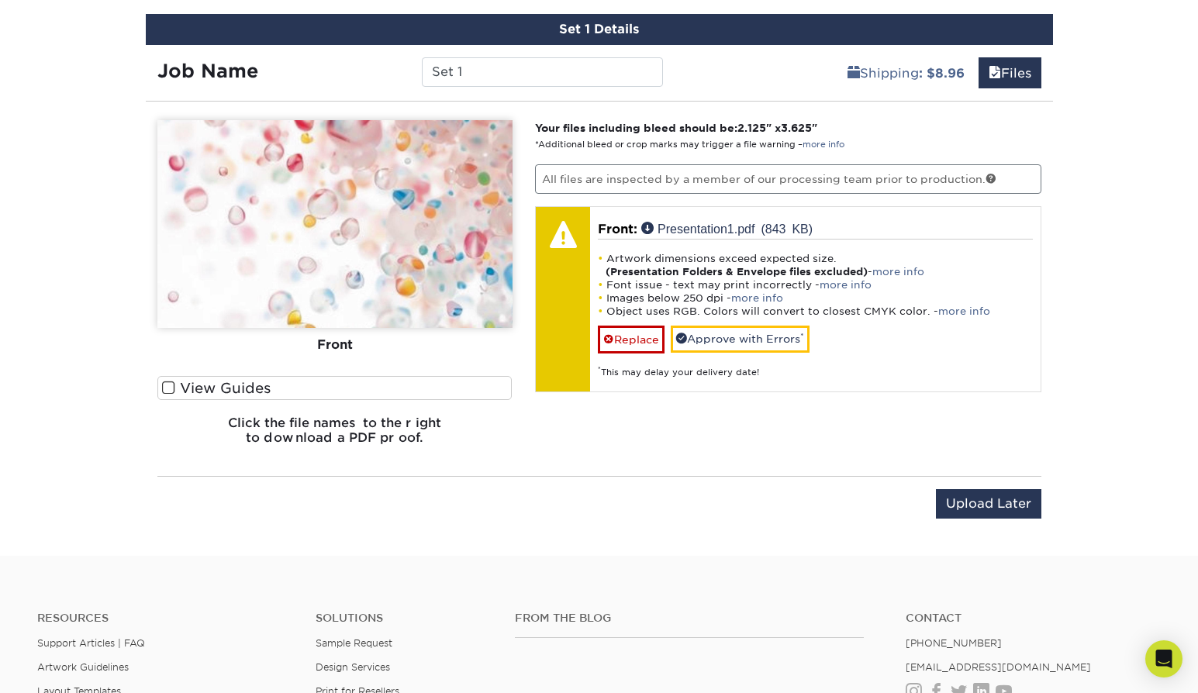
click at [196, 389] on label "View Guides" at bounding box center [334, 388] width 355 height 24
click at [0, 0] on input "View Guides" at bounding box center [0, 0] width 0 height 0
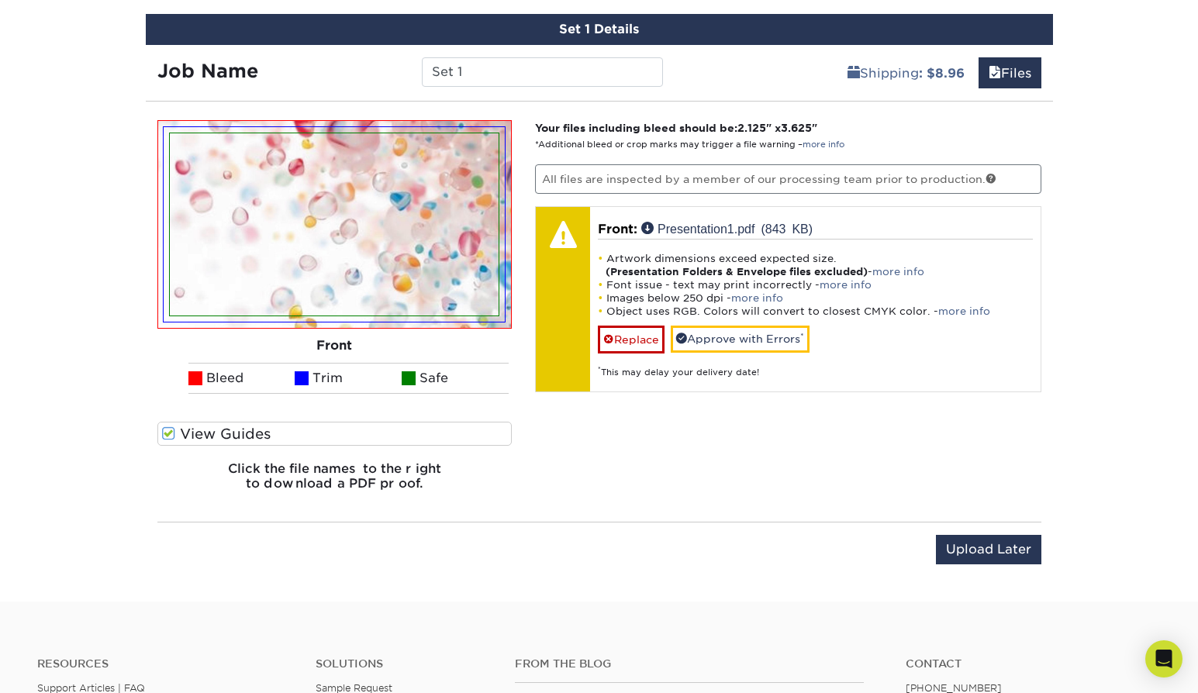
click at [397, 268] on img at bounding box center [334, 224] width 329 height 182
drag, startPoint x: 406, startPoint y: 278, endPoint x: 447, endPoint y: 336, distance: 71.2
click at [447, 336] on div "Front Back Bleed Trim Safe" at bounding box center [334, 271] width 355 height 302
click at [446, 335] on div "Front" at bounding box center [334, 346] width 355 height 34
click at [743, 428] on div "Your files including bleed should be: 2.125 " x 3.625 " *Additional bleed or cr…" at bounding box center [789, 311] width 530 height 383
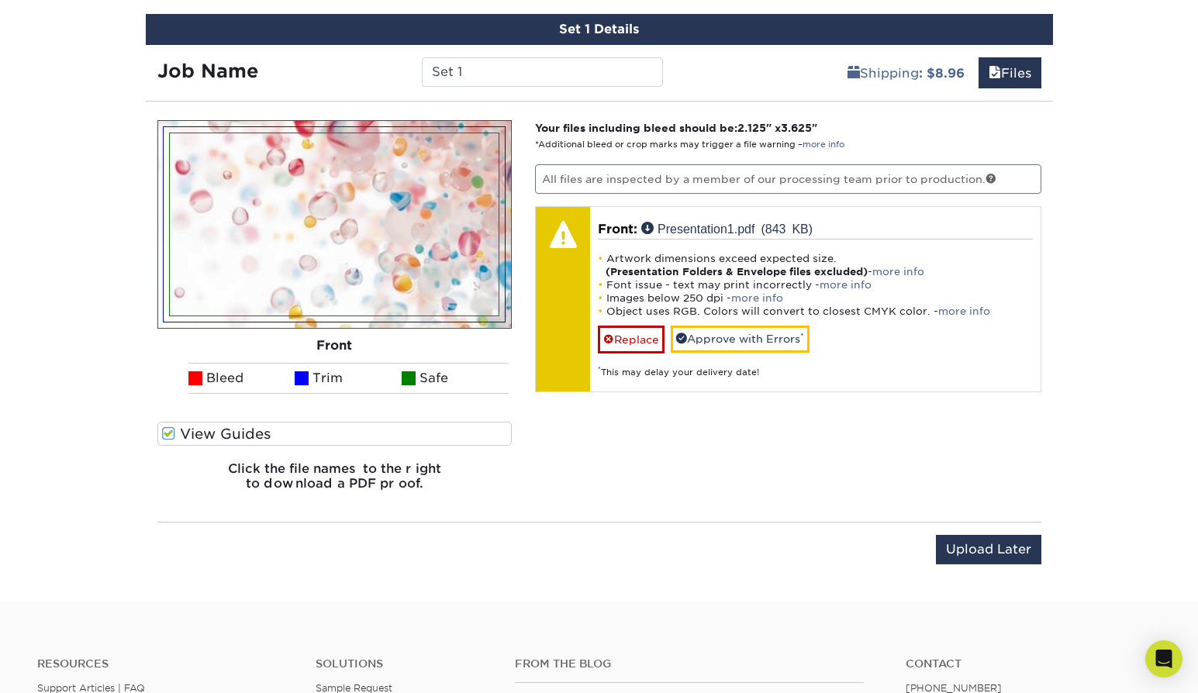
drag, startPoint x: 745, startPoint y: 126, endPoint x: 823, endPoint y: 127, distance: 78.3
click at [817, 127] on strong "Your files including bleed should be: 2.125 " x 3.625 "" at bounding box center [676, 128] width 282 height 12
copy strong "2.125 " x 3.625"
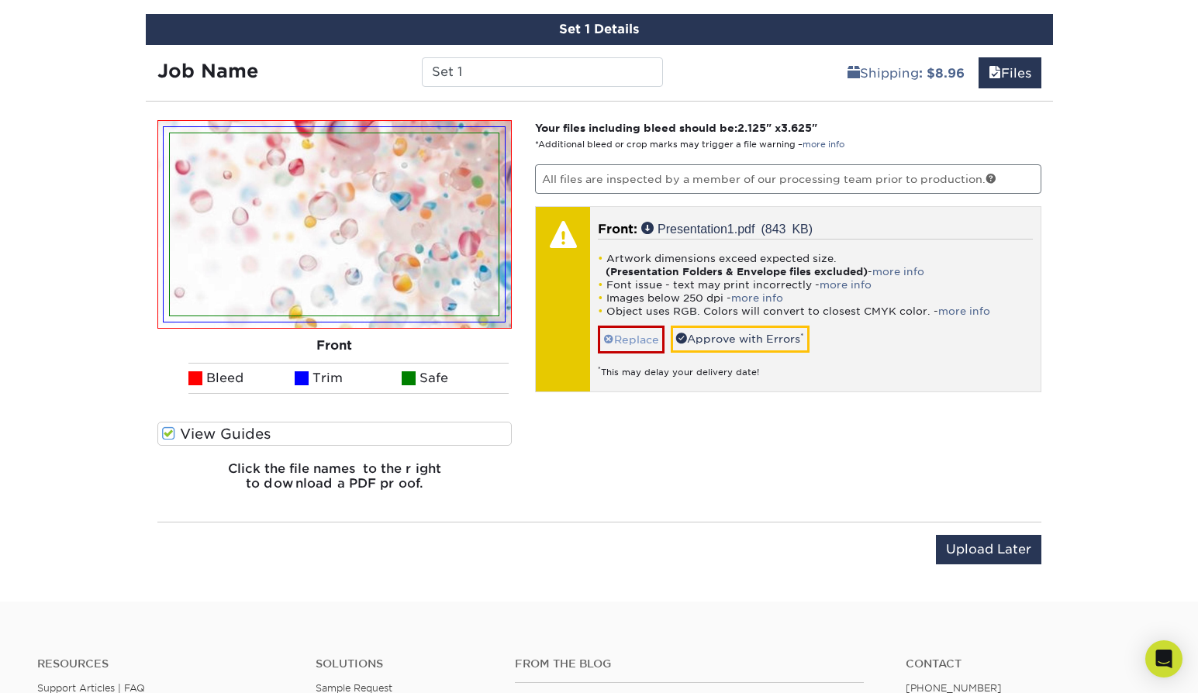
click at [610, 338] on span at bounding box center [608, 339] width 11 height 12
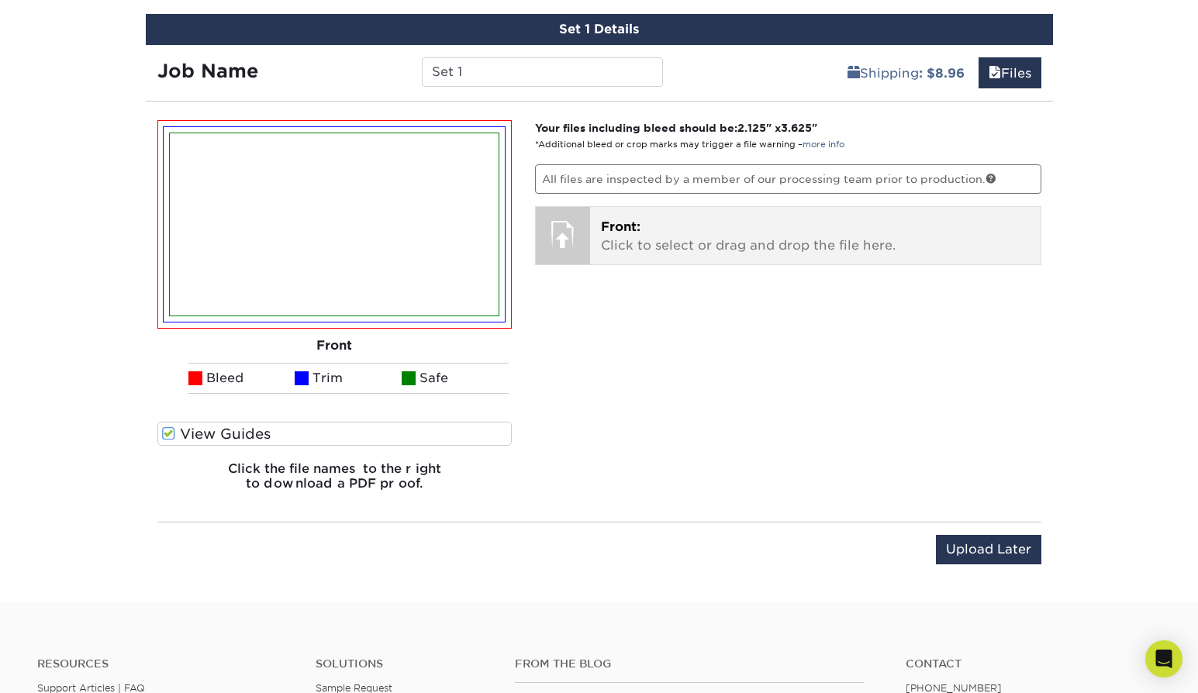
click at [646, 226] on p "Front: Click to select or drag and drop the file here." at bounding box center [815, 236] width 429 height 37
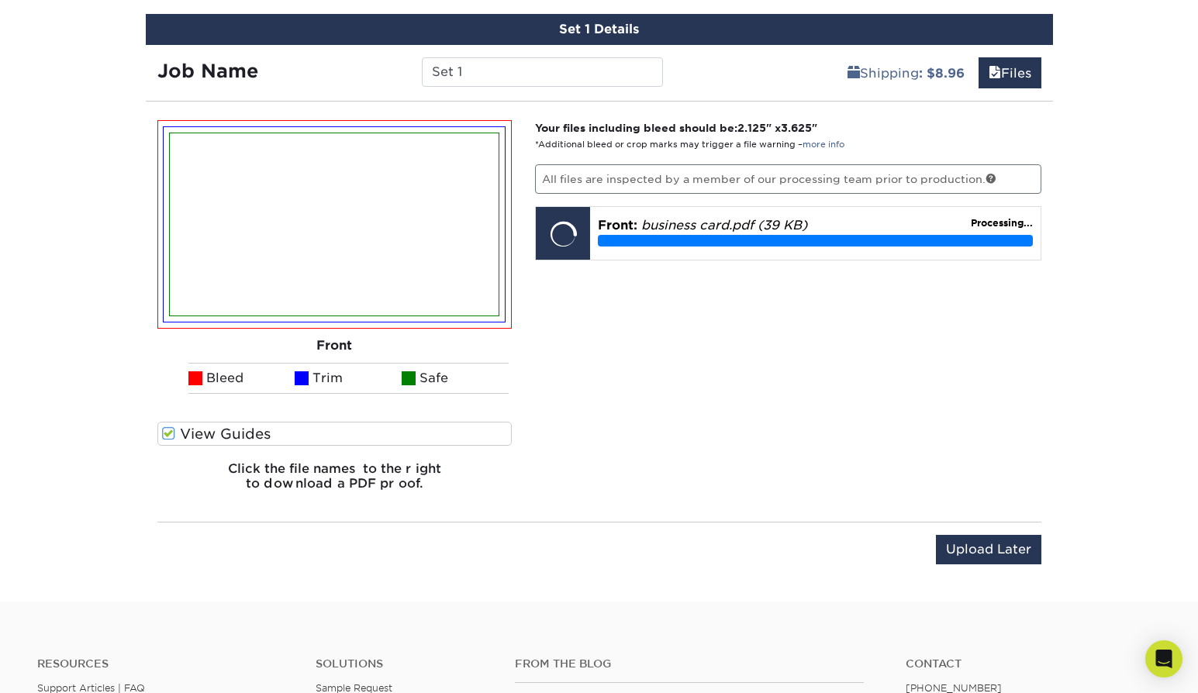
click at [820, 393] on div "Your files including bleed should be: 2.125 " x 3.625 " *Additional bleed or cr…" at bounding box center [789, 311] width 530 height 383
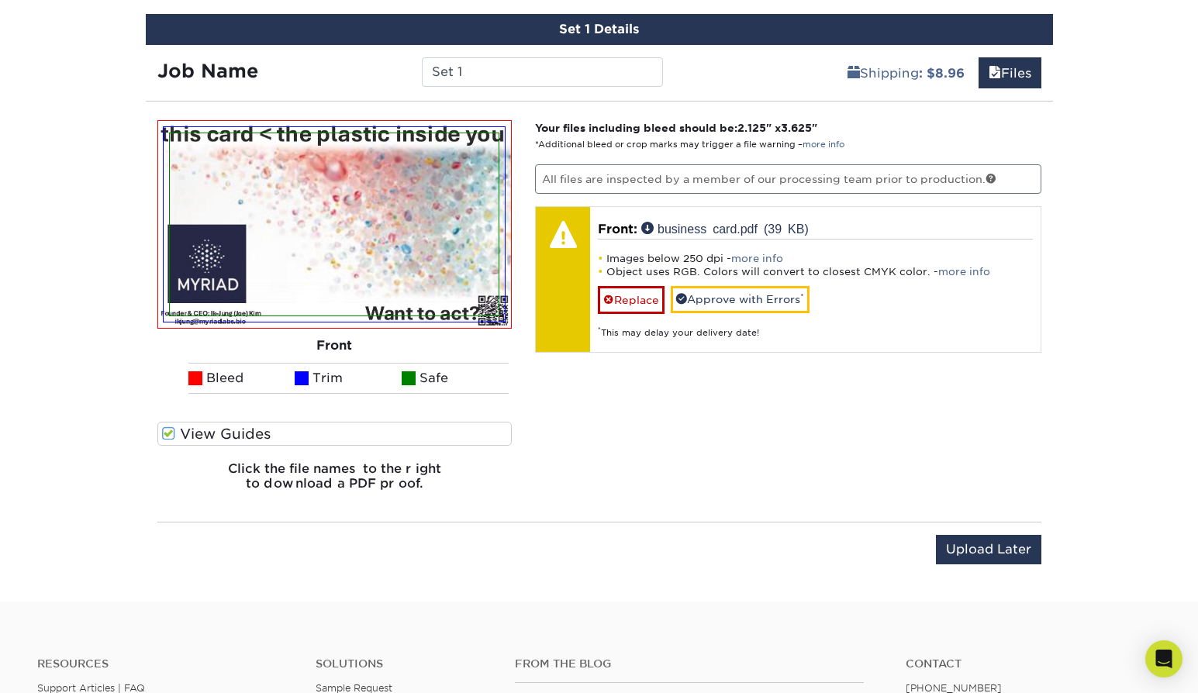
click at [588, 442] on div "Your files including bleed should be: 2.125 " x 3.625 " *Additional bleed or cr…" at bounding box center [789, 311] width 530 height 383
drag, startPoint x: 362, startPoint y: 377, endPoint x: 270, endPoint y: 376, distance: 92.3
click at [270, 376] on ul "Bleed Trim Safe" at bounding box center [334, 378] width 355 height 31
click at [270, 376] on li "Bleed" at bounding box center [241, 378] width 107 height 31
drag, startPoint x: 212, startPoint y: 376, endPoint x: 358, endPoint y: 377, distance: 145.8
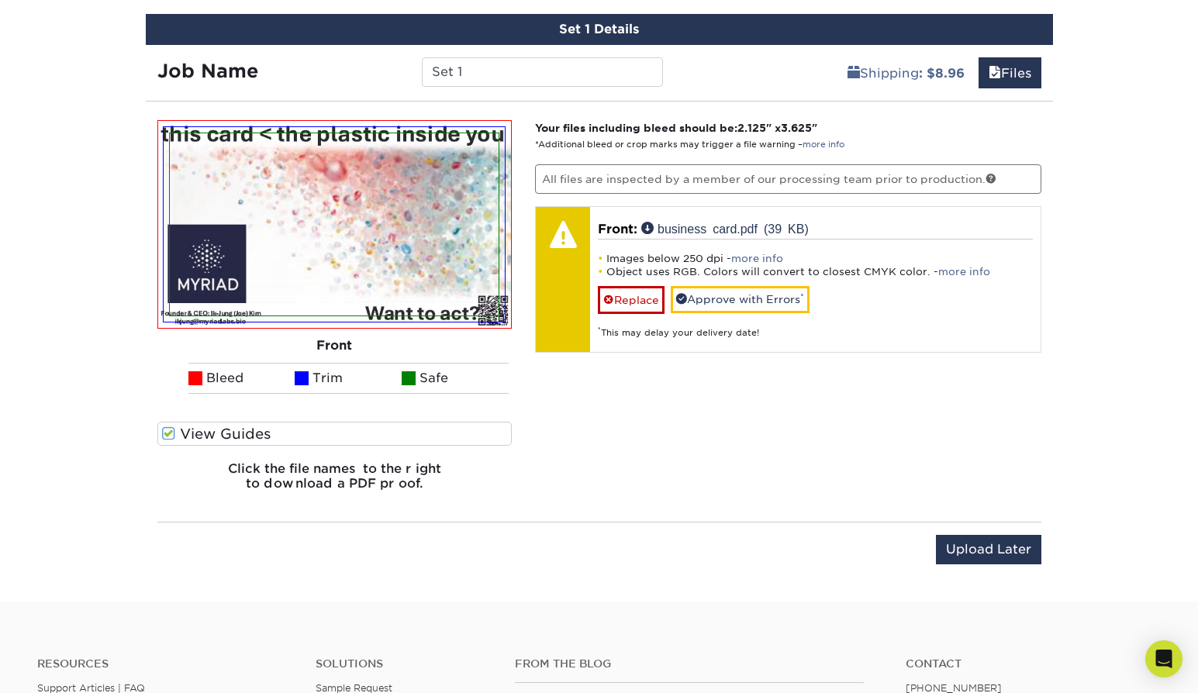
click at [358, 377] on ul "Bleed Trim Safe" at bounding box center [334, 378] width 355 height 31
click at [358, 377] on li "Trim" at bounding box center [348, 378] width 107 height 31
click at [236, 433] on label "View Guides" at bounding box center [334, 434] width 355 height 24
click at [0, 0] on input "View Guides" at bounding box center [0, 0] width 0 height 0
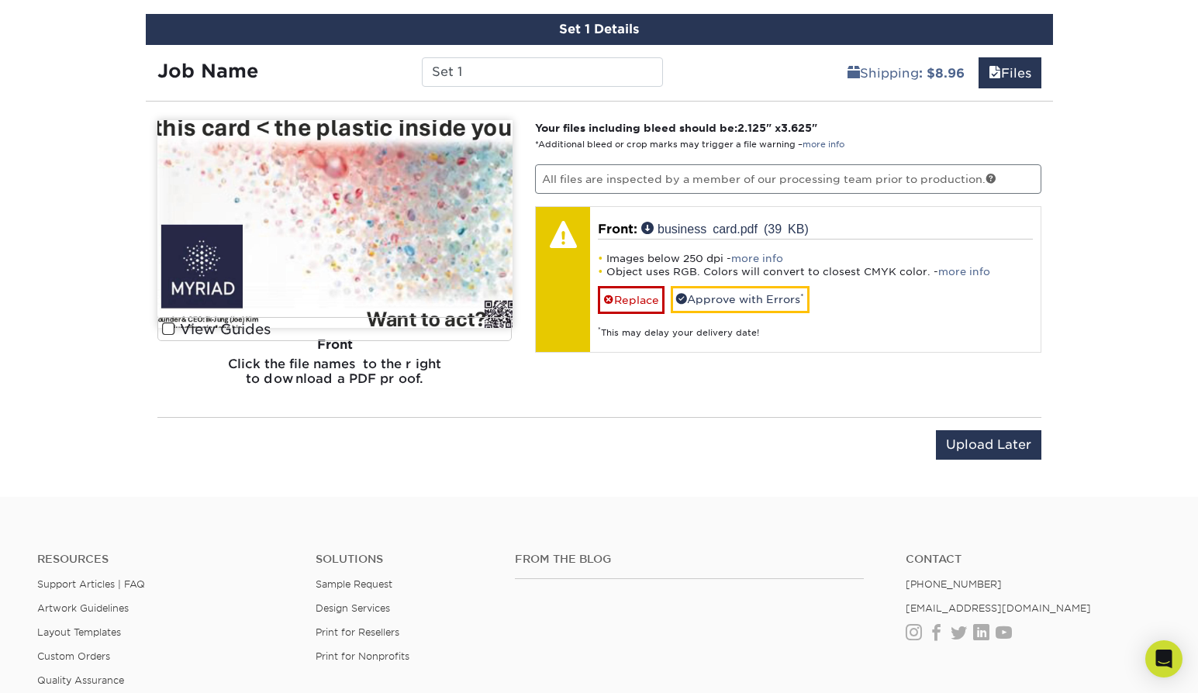
click at [448, 382] on h6 "Click the file names to the right to download a PDF proof." at bounding box center [334, 378] width 355 height 42
click at [238, 331] on div "Front" at bounding box center [334, 345] width 355 height 34
click at [168, 333] on div "Front" at bounding box center [334, 345] width 355 height 34
click at [169, 331] on div "Front" at bounding box center [334, 345] width 355 height 34
click at [170, 328] on div "Front" at bounding box center [334, 345] width 355 height 34
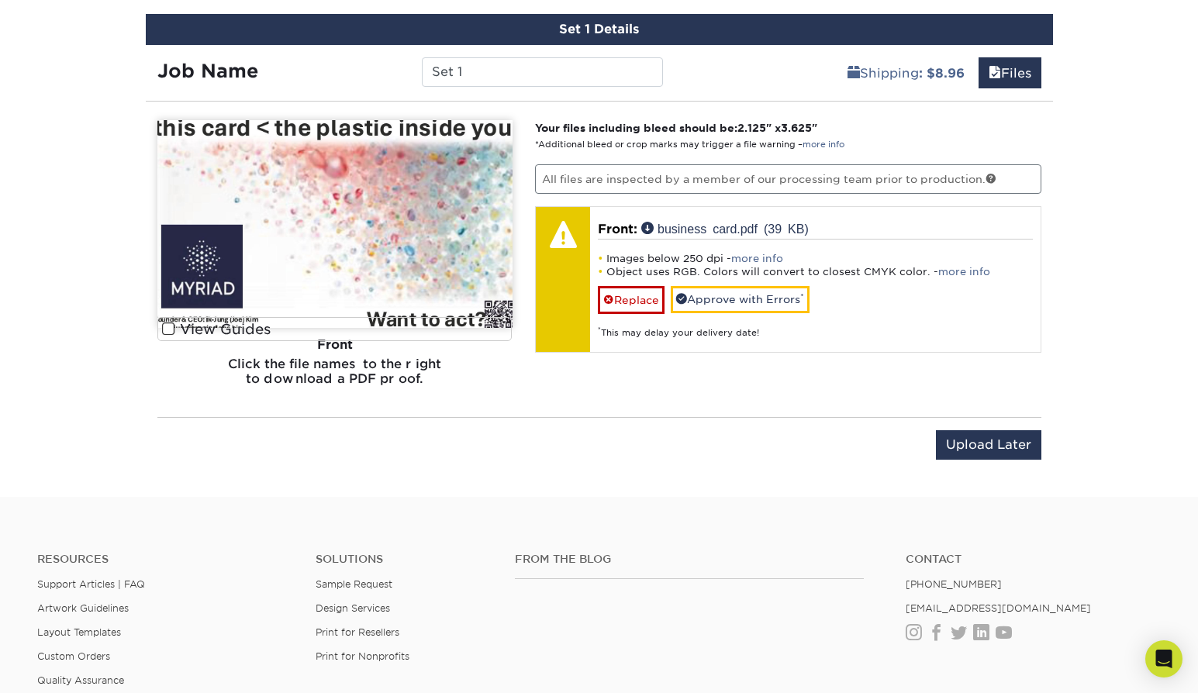
click at [527, 155] on div "Your files including bleed should be: 2.125 " x 3.625 " *Additional bleed or cr…" at bounding box center [789, 259] width 530 height 278
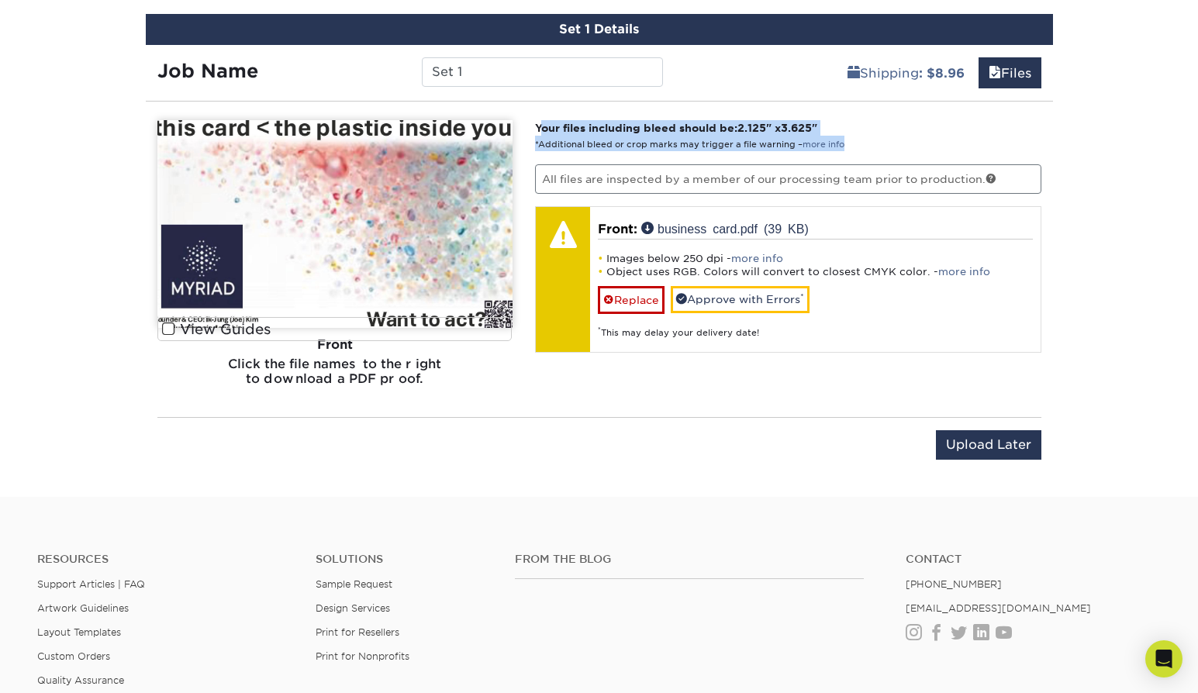
drag, startPoint x: 539, startPoint y: 126, endPoint x: 873, endPoint y: 137, distance: 333.7
click at [873, 137] on p "Your files including bleed should be: 2.125 " x 3.625 " *Additional bleed or cr…" at bounding box center [788, 136] width 506 height 32
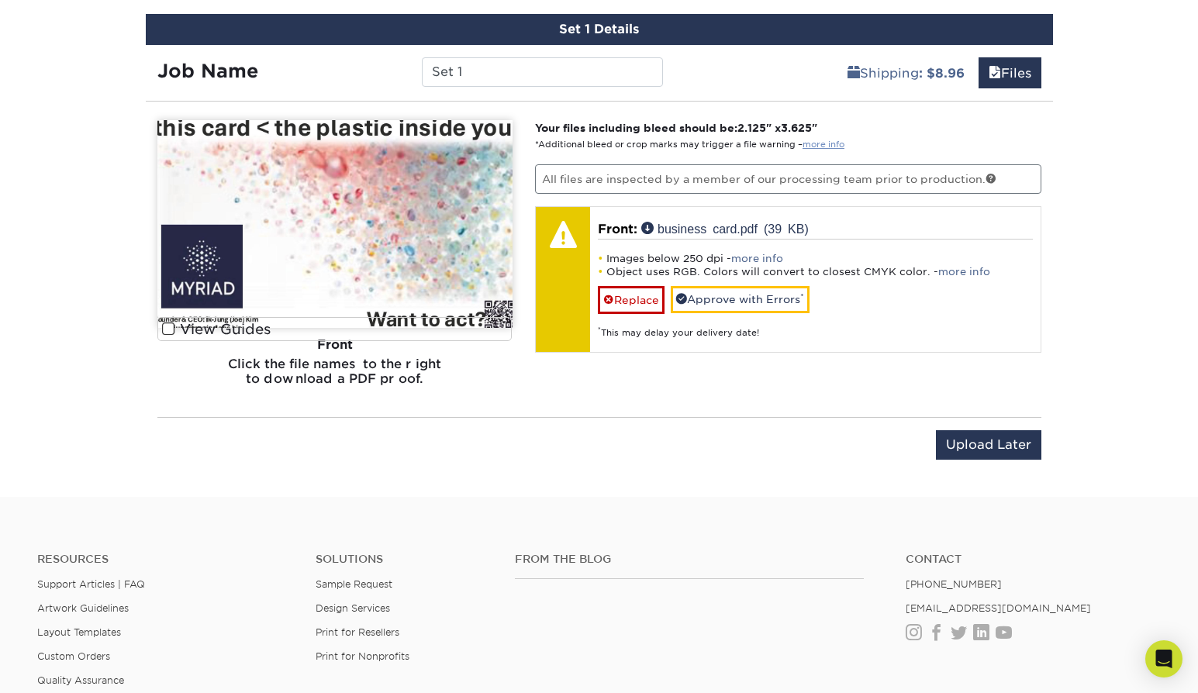
click at [819, 143] on link "more info" at bounding box center [824, 145] width 42 height 10
click at [676, 377] on div "Your files including bleed should be: 2.125 " x 3.625 " *Additional bleed or cr…" at bounding box center [789, 259] width 530 height 278
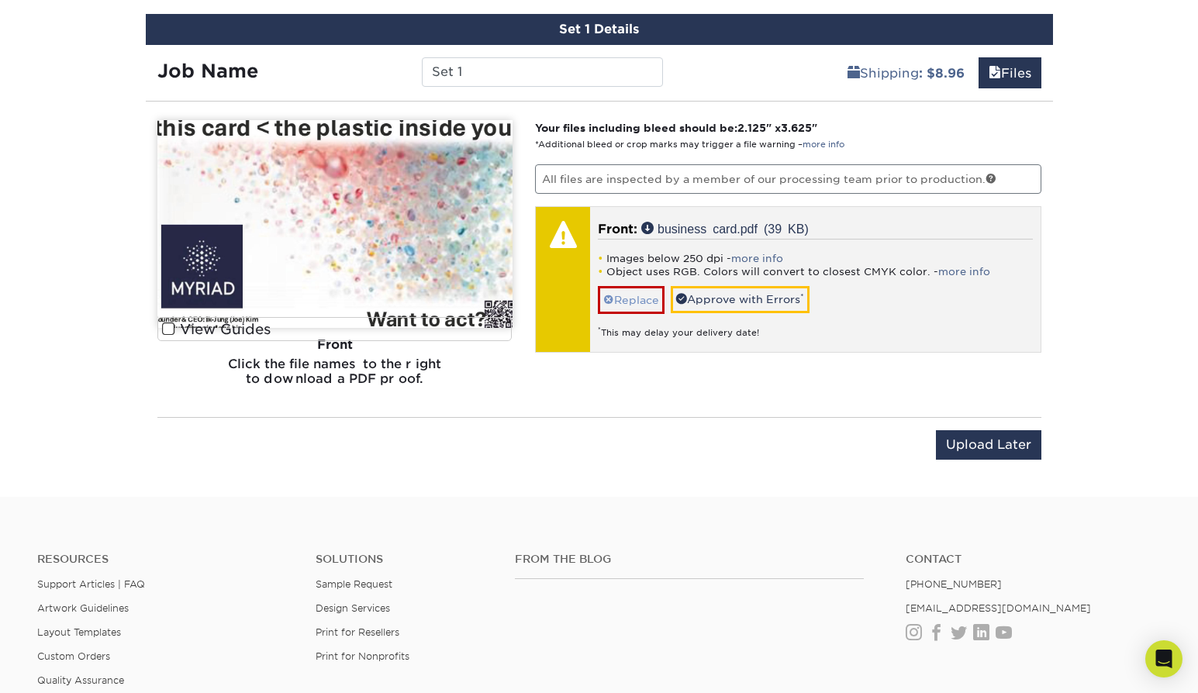
click at [631, 286] on link "Replace" at bounding box center [631, 299] width 67 height 27
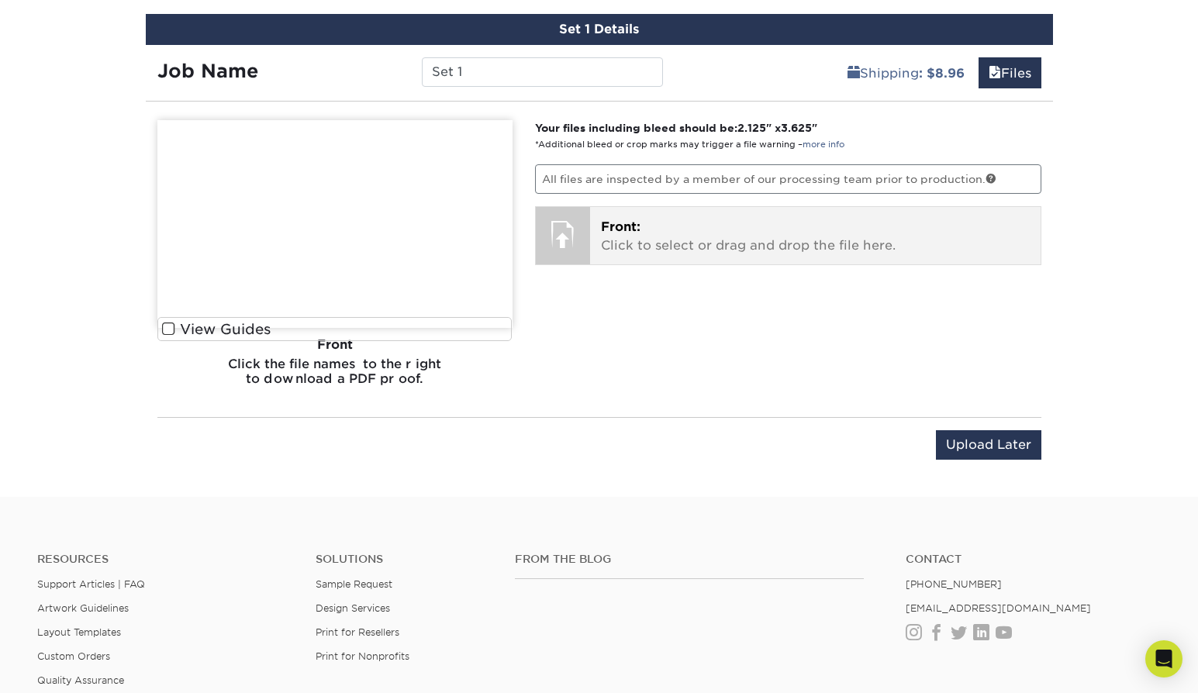
click at [631, 233] on p "Front: Click to select or drag and drop the file here." at bounding box center [815, 236] width 429 height 37
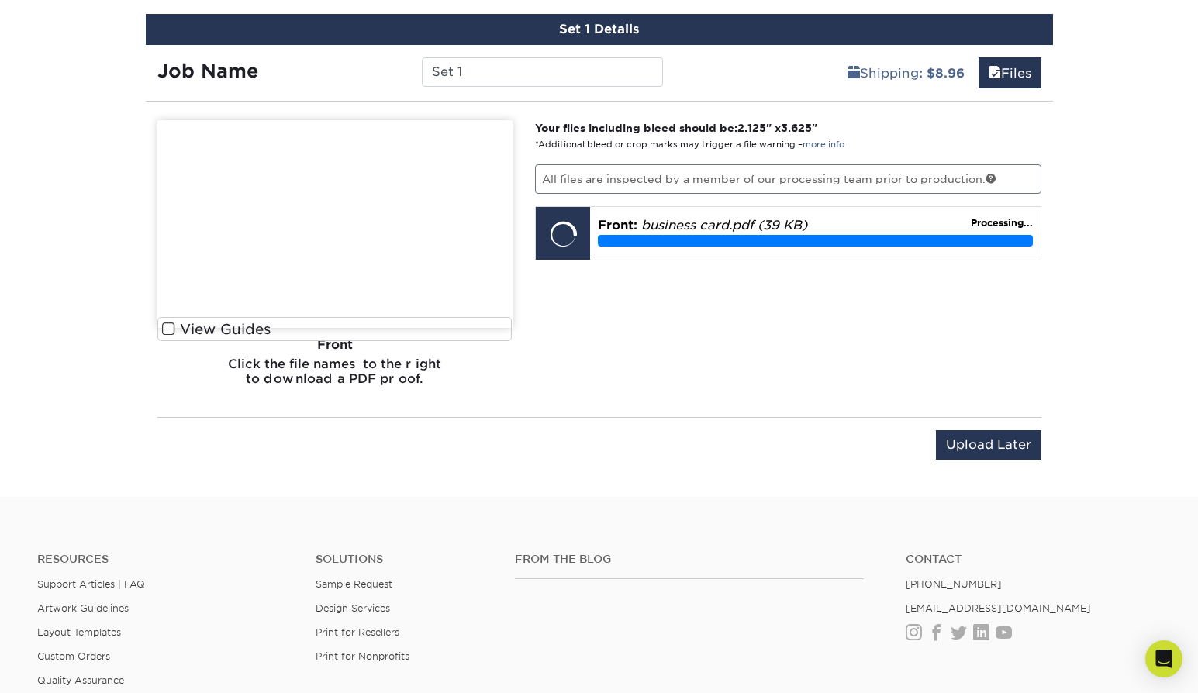
click at [168, 328] on div "Front" at bounding box center [334, 345] width 355 height 34
click at [169, 328] on div "Front" at bounding box center [334, 345] width 355 height 34
click at [170, 324] on img at bounding box center [334, 224] width 355 height 208
drag, startPoint x: 296, startPoint y: 365, endPoint x: 317, endPoint y: 378, distance: 24.3
click at [317, 378] on h6 "Click the file names to the right to download a PDF proof." at bounding box center [334, 378] width 355 height 42
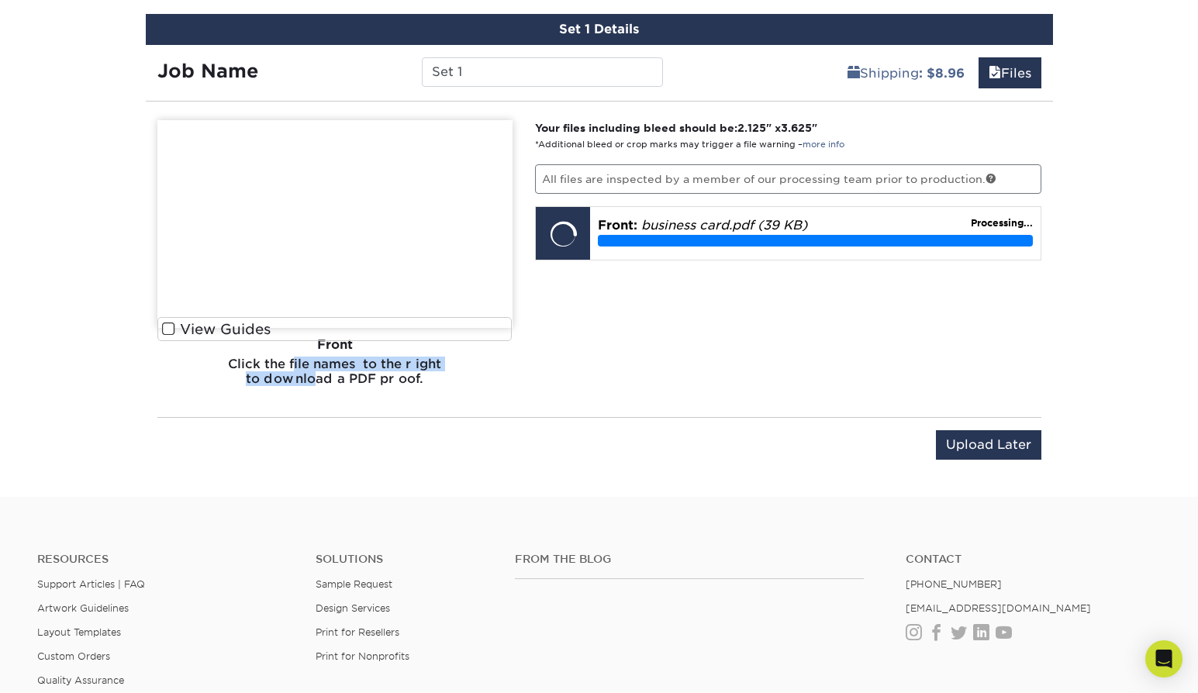
click at [317, 378] on h6 "Click the file names to the right to download a PDF proof." at bounding box center [334, 378] width 355 height 42
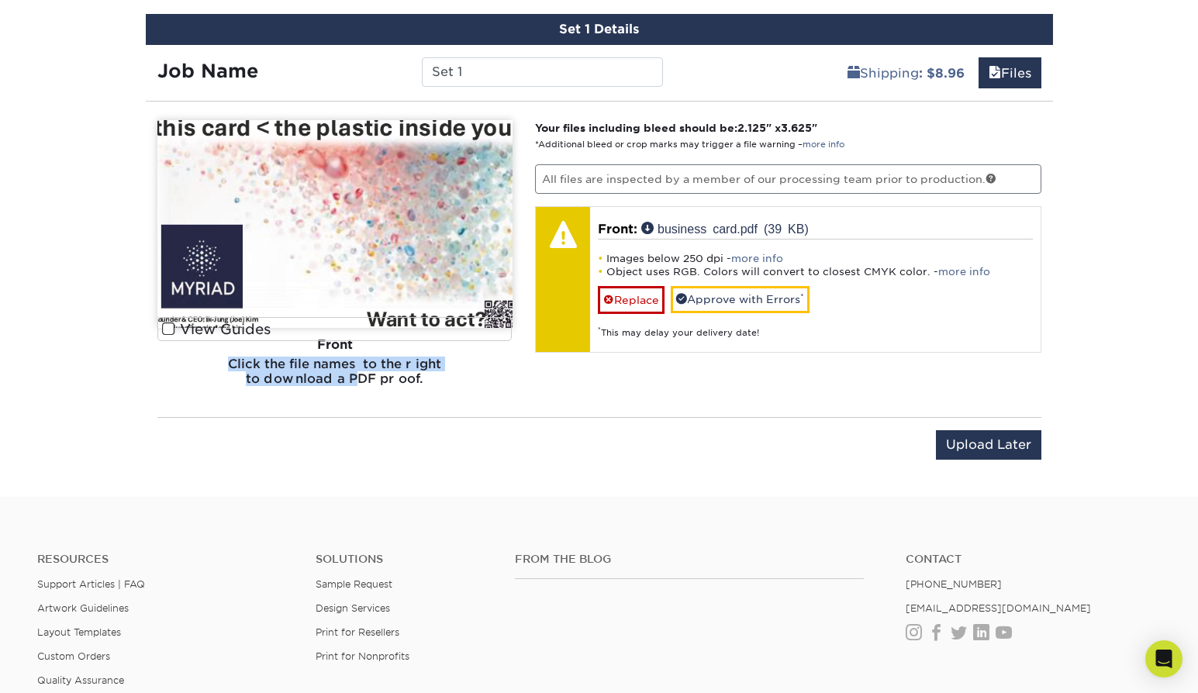
drag, startPoint x: 359, startPoint y: 377, endPoint x: 308, endPoint y: 359, distance: 54.2
click at [308, 359] on div "Front Back View Front View Back Front" at bounding box center [334, 259] width 355 height 278
click at [306, 358] on div "Front" at bounding box center [334, 345] width 355 height 34
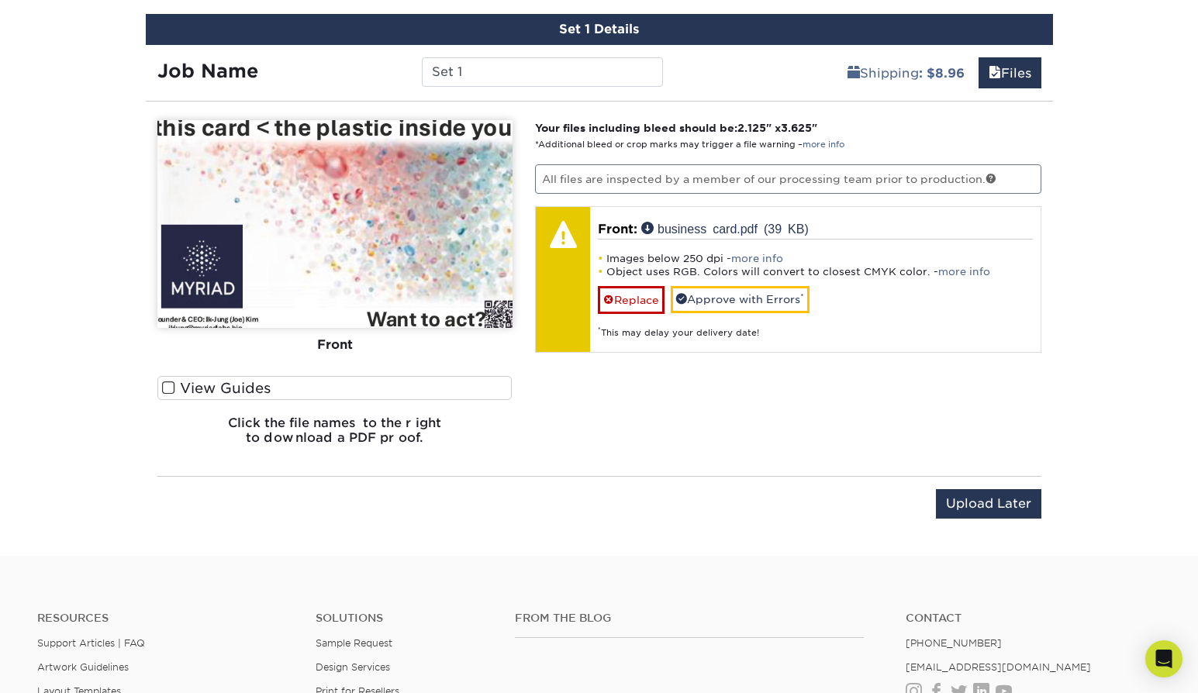
click at [172, 389] on span at bounding box center [168, 388] width 13 height 15
click at [0, 0] on input "View Guides" at bounding box center [0, 0] width 0 height 0
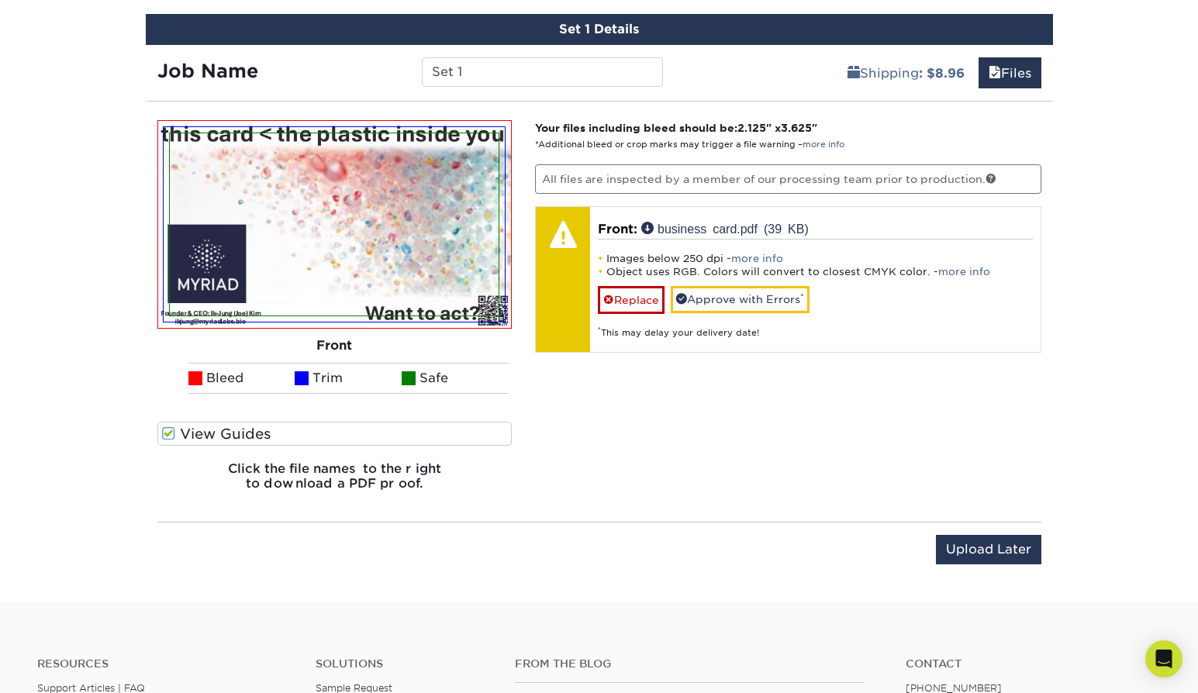
click at [691, 404] on div "Your files including bleed should be: 2.125 " x 3.625 " *Additional bleed or cr…" at bounding box center [789, 311] width 530 height 383
drag, startPoint x: 492, startPoint y: 374, endPoint x: 200, endPoint y: 371, distance: 291.6
click at [200, 371] on ul "Bleed Trim Safe" at bounding box center [334, 378] width 355 height 31
click at [200, 371] on span at bounding box center [195, 378] width 14 height 14
drag, startPoint x: 202, startPoint y: 371, endPoint x: 479, endPoint y: 383, distance: 277.1
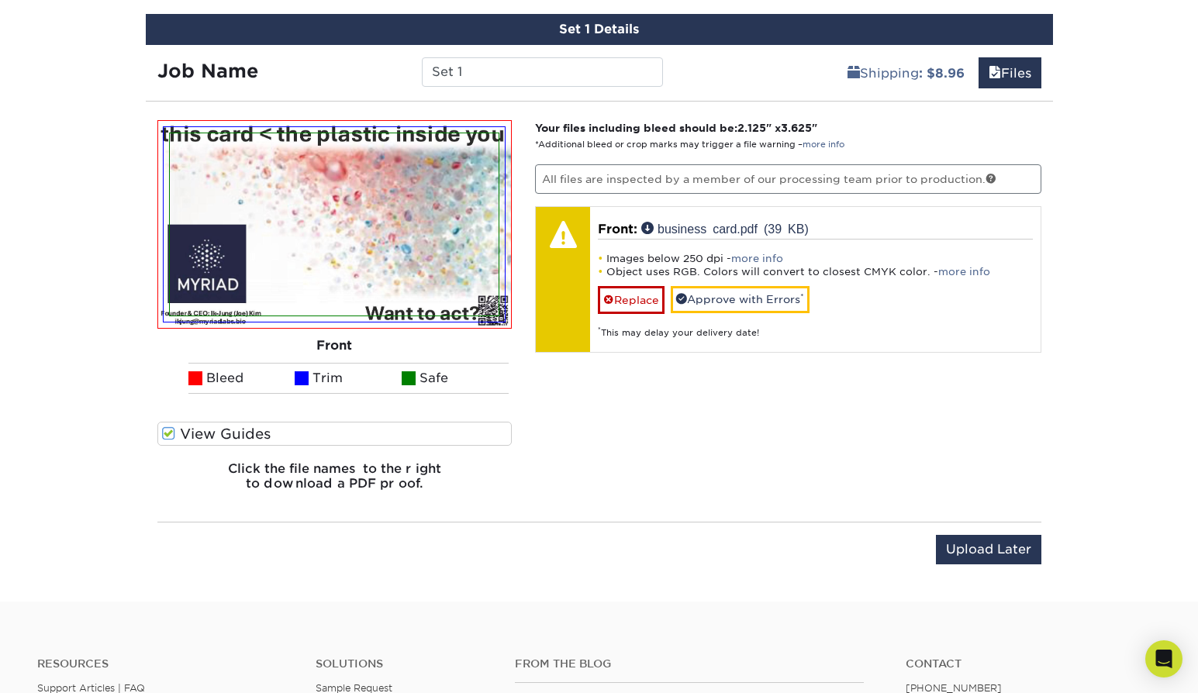
click at [479, 383] on ul "Bleed Trim Safe" at bounding box center [334, 378] width 355 height 31
click at [479, 383] on li "Safe" at bounding box center [455, 378] width 107 height 31
click at [444, 366] on li "Safe" at bounding box center [455, 378] width 107 height 31
drag, startPoint x: 461, startPoint y: 377, endPoint x: 310, endPoint y: 374, distance: 151.3
click at [310, 374] on ul "Bleed Trim Safe" at bounding box center [334, 378] width 355 height 31
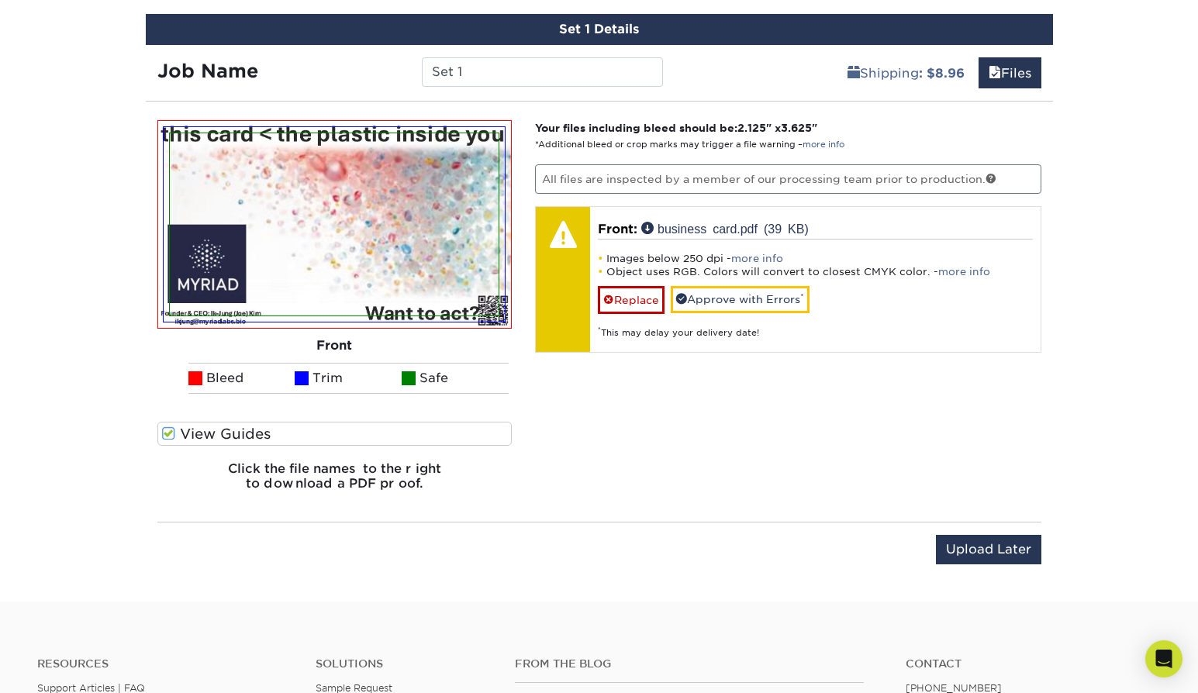
click at [310, 374] on li "Trim" at bounding box center [348, 378] width 107 height 31
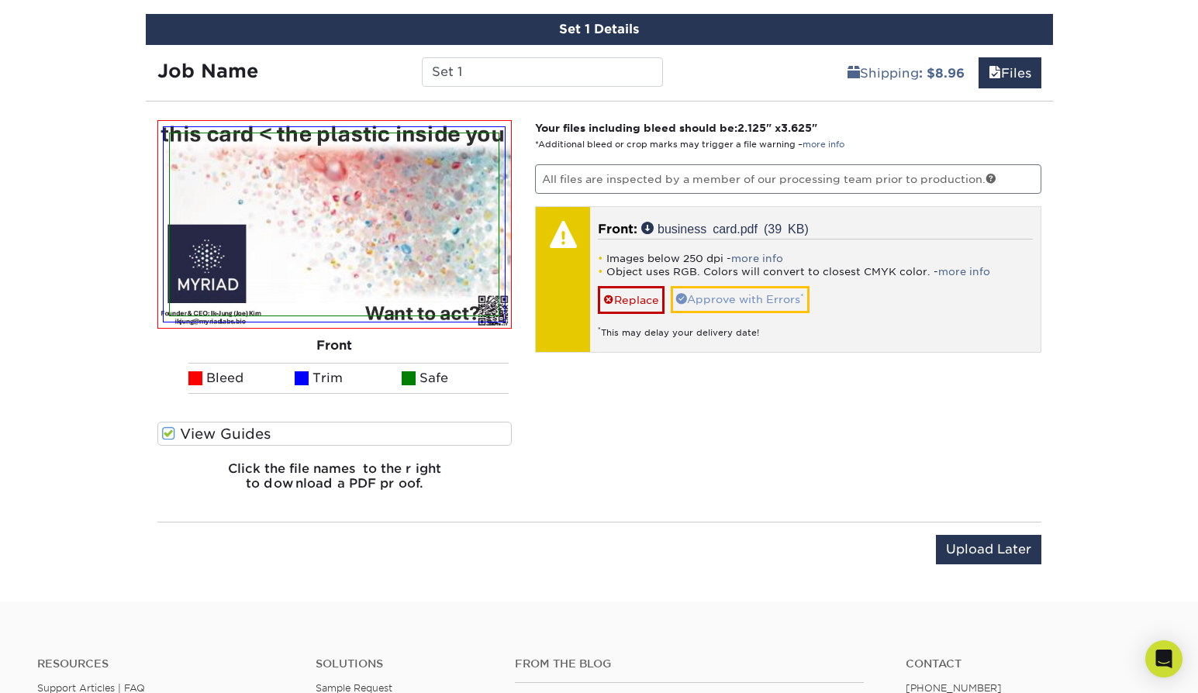
click at [779, 298] on link "Approve with Errors *" at bounding box center [740, 299] width 139 height 26
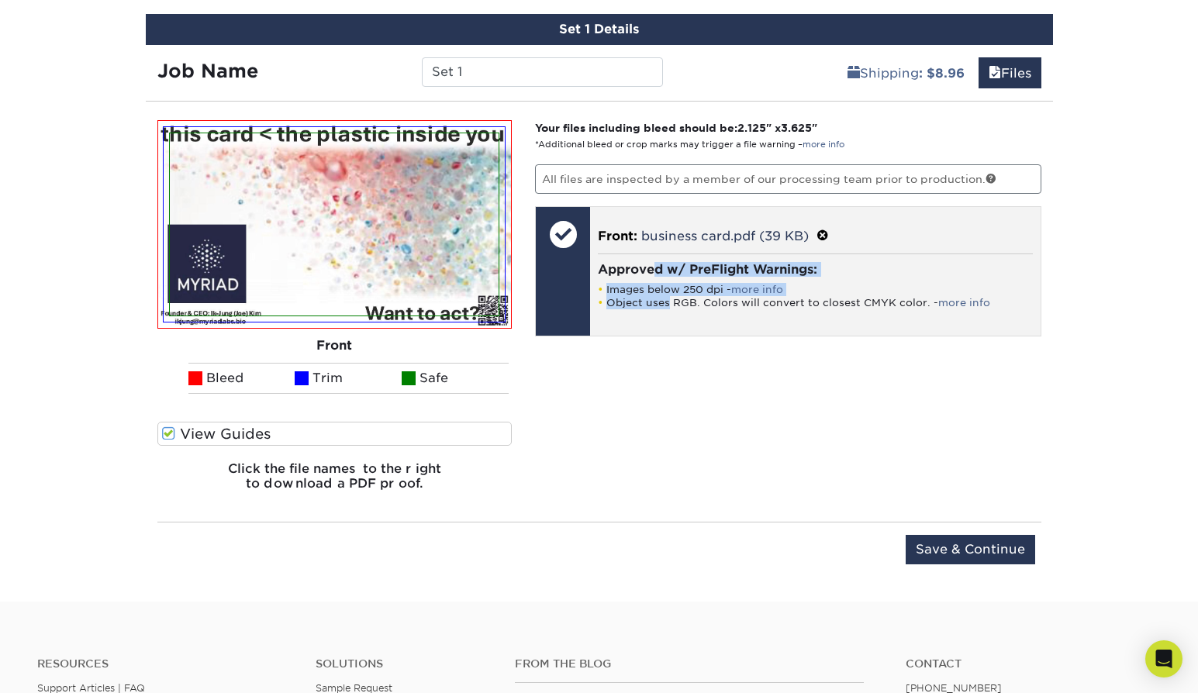
drag, startPoint x: 659, startPoint y: 264, endPoint x: 669, endPoint y: 296, distance: 33.9
click at [669, 296] on div "Approved w/ PreFlight Warnings: Images below 250 dpi - more info Object uses RG…" at bounding box center [815, 286] width 435 height 64
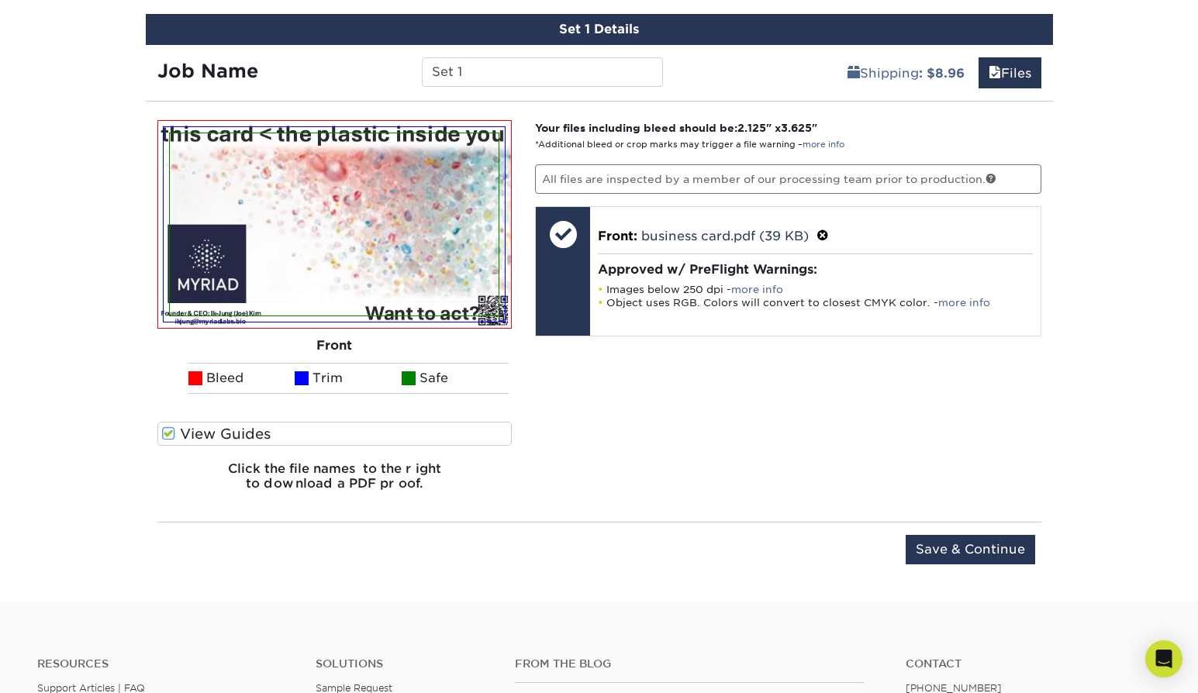
click at [661, 340] on div "Your files including bleed should be: 2.125 " x 3.625 " *Additional bleed or cr…" at bounding box center [789, 311] width 530 height 383
click at [730, 401] on div "Your files including bleed should be: 2.125 " x 3.625 " *Additional bleed or cr…" at bounding box center [789, 311] width 530 height 383
click at [328, 210] on img at bounding box center [334, 224] width 329 height 182
click at [298, 209] on img at bounding box center [334, 224] width 329 height 182
click at [327, 216] on img at bounding box center [334, 224] width 329 height 182
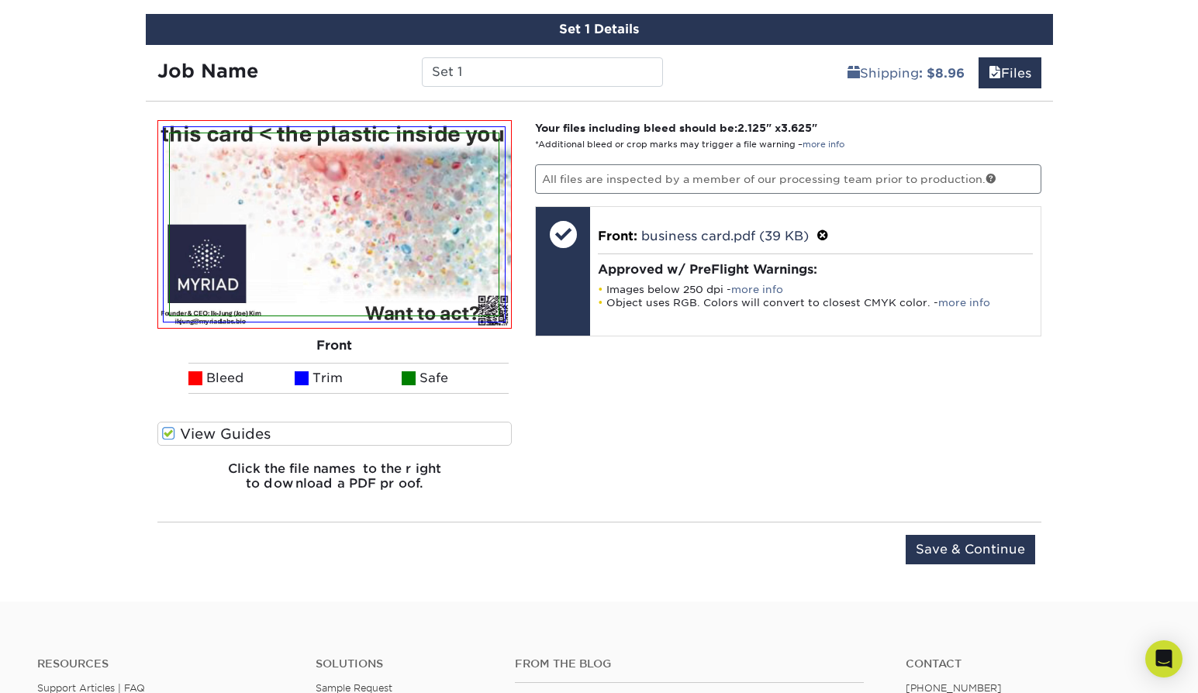
click at [356, 204] on img at bounding box center [334, 224] width 329 height 182
click at [361, 176] on img at bounding box center [334, 224] width 329 height 182
click at [383, 195] on img at bounding box center [334, 224] width 329 height 182
click at [401, 216] on img at bounding box center [334, 224] width 329 height 182
click at [416, 213] on img at bounding box center [334, 224] width 329 height 182
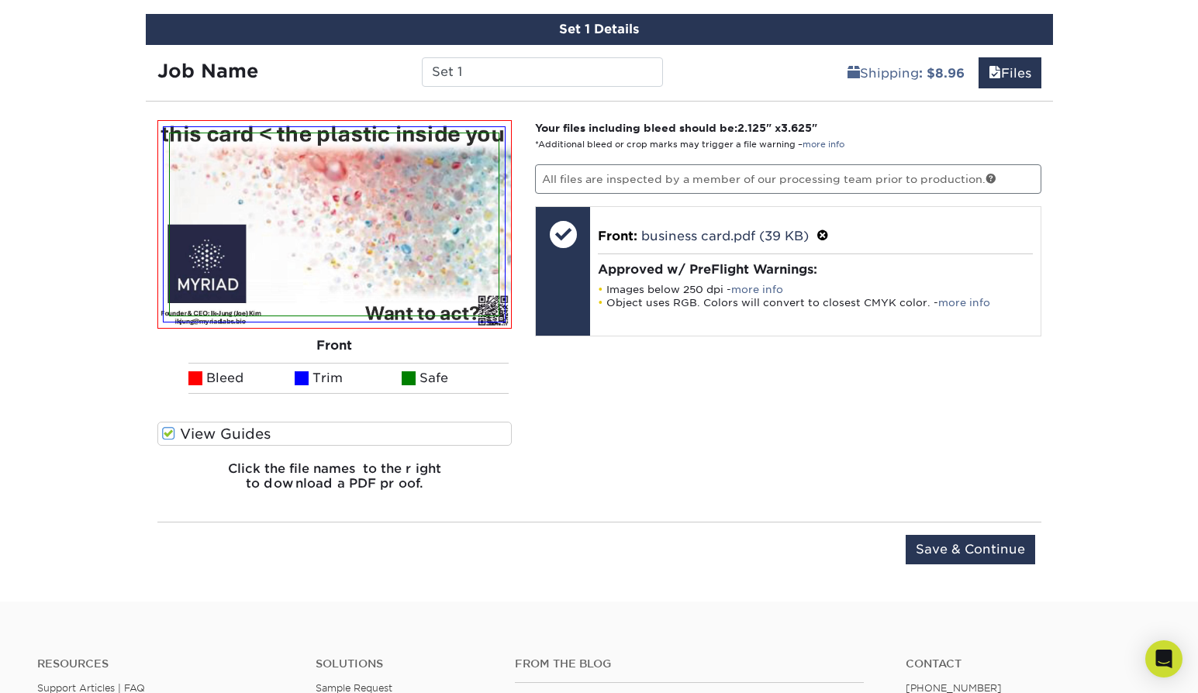
click at [588, 390] on div "Your files including bleed should be: 2.125 " x 3.625 " *Additional bleed or cr…" at bounding box center [789, 311] width 530 height 383
click at [633, 436] on div "Your files including bleed should be: 2.125 " x 3.625 " *Additional bleed or cr…" at bounding box center [789, 311] width 530 height 383
click at [594, 417] on div "Your files including bleed should be: 2.125 " x 3.625 " *Additional bleed or cr…" at bounding box center [789, 311] width 530 height 383
click at [793, 378] on div "Your files including bleed should be: 2.125 " x 3.625 " *Additional bleed or cr…" at bounding box center [789, 311] width 530 height 383
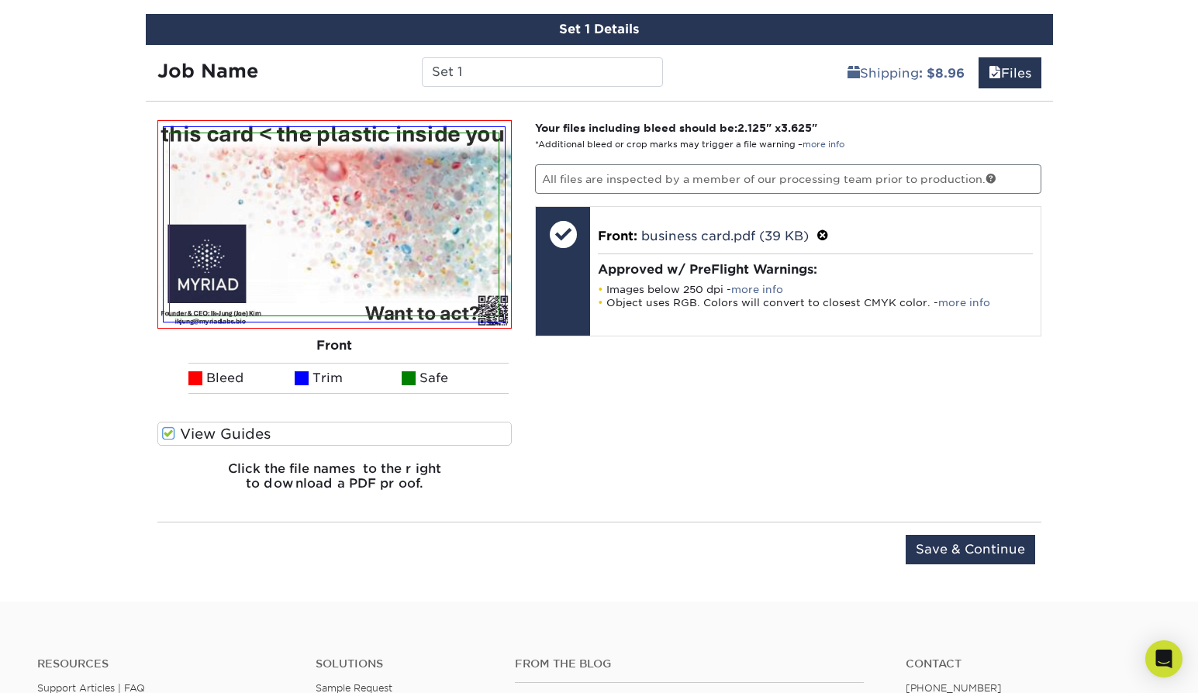
click at [896, 441] on div "Your files including bleed should be: 2.125 " x 3.625 " *Additional bleed or cr…" at bounding box center [789, 311] width 530 height 383
click at [662, 411] on div "Your files including bleed should be: 2.125 " x 3.625 " *Additional bleed or cr…" at bounding box center [789, 311] width 530 height 383
drag, startPoint x: 695, startPoint y: 118, endPoint x: 695, endPoint y: 140, distance: 22.5
click at [695, 140] on div "Please Upload Your Files We accept: PDF , JPEG 1 or TIFF 1 files. Submitting AI…" at bounding box center [599, 312] width 907 height 396
click at [695, 140] on small "*Additional bleed or crop marks may trigger a file warning – more info" at bounding box center [689, 145] width 309 height 10
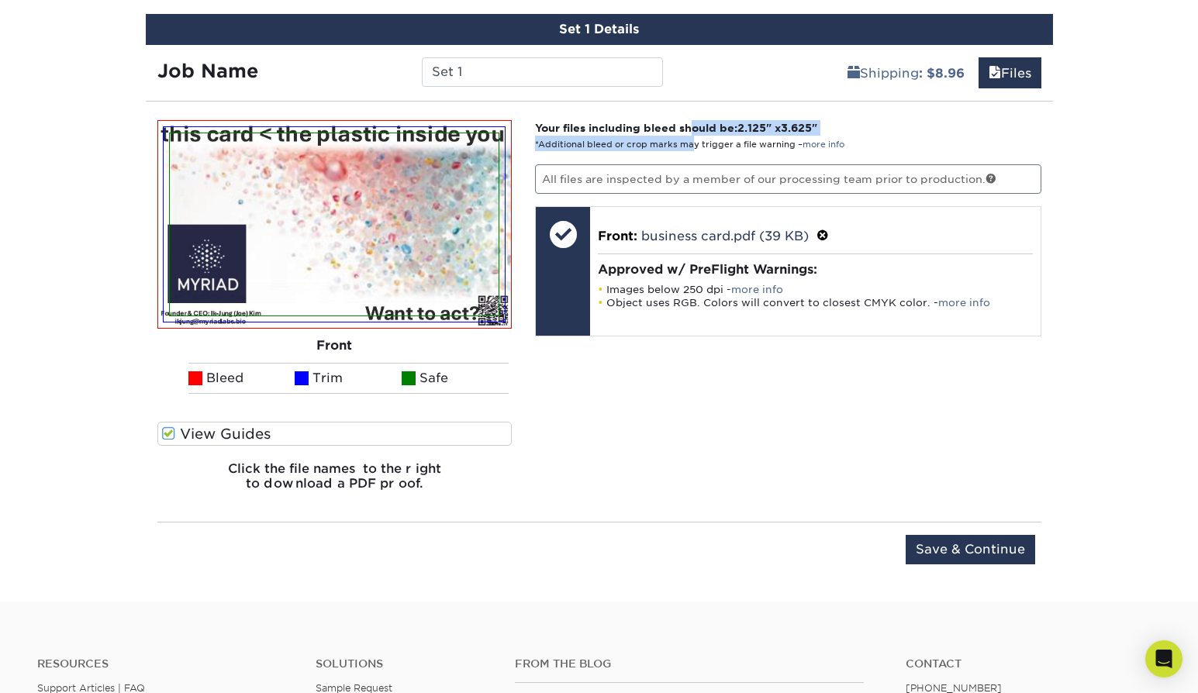
drag, startPoint x: 694, startPoint y: 146, endPoint x: 692, endPoint y: 119, distance: 26.5
click at [692, 120] on p "Your files including bleed should be: 2.125 " x 3.625 " *Additional bleed or cr…" at bounding box center [788, 136] width 506 height 32
drag, startPoint x: 692, startPoint y: 115, endPoint x: 700, endPoint y: 140, distance: 26.2
click at [700, 140] on div "Please Upload Your Files We accept: PDF , JPEG 1 or TIFF 1 files. Submitting AI…" at bounding box center [599, 312] width 907 height 396
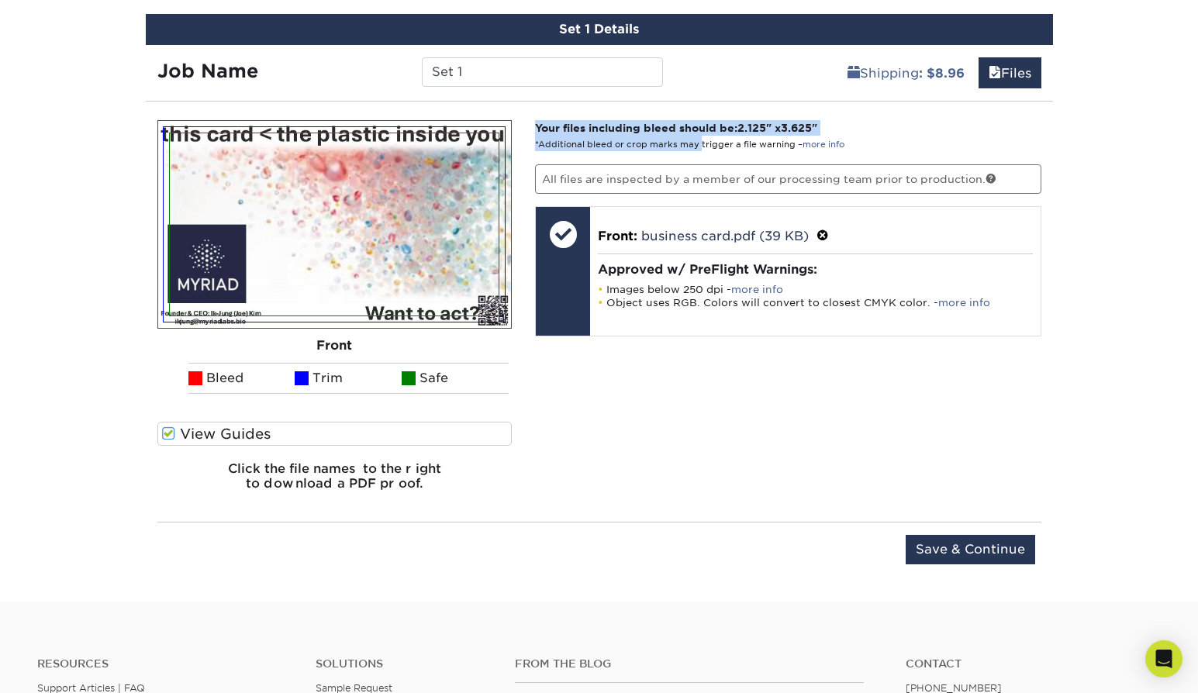
click at [700, 140] on small "*Additional bleed or crop marks may trigger a file warning – more info" at bounding box center [689, 145] width 309 height 10
drag, startPoint x: 700, startPoint y: 142, endPoint x: 695, endPoint y: 119, distance: 23.0
click at [695, 120] on p "Your files including bleed should be: 2.125 " x 3.625 " *Additional bleed or cr…" at bounding box center [788, 136] width 506 height 32
drag, startPoint x: 689, startPoint y: 120, endPoint x: 702, endPoint y: 145, distance: 27.7
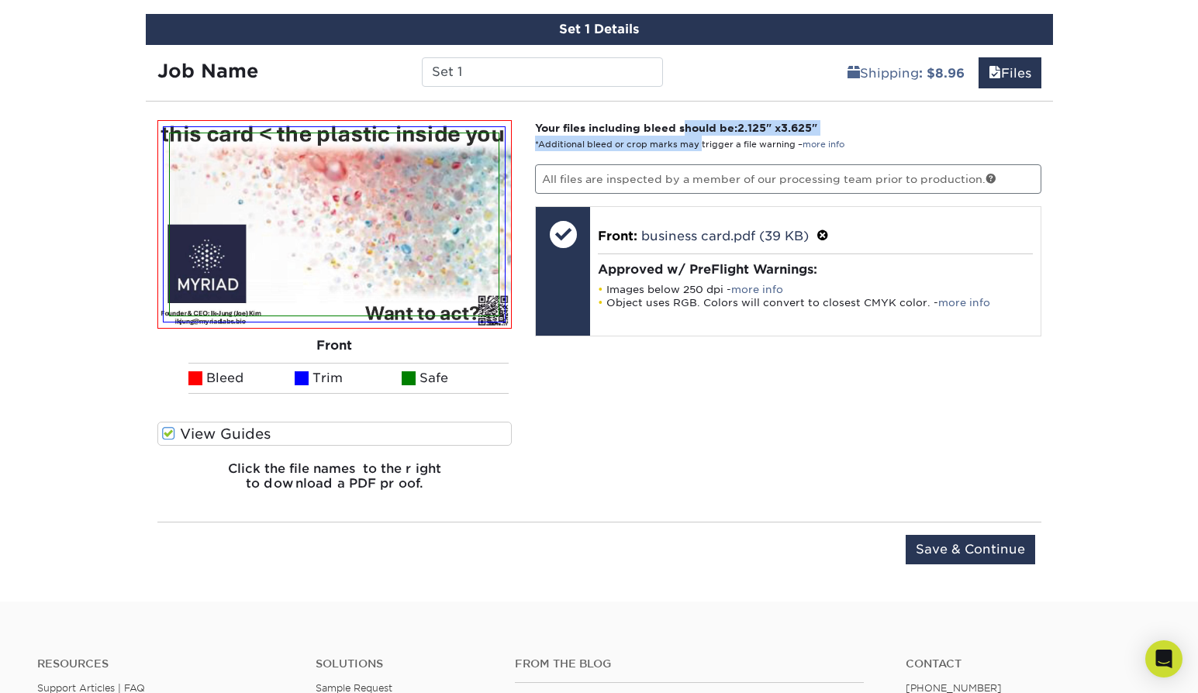
click at [702, 145] on p "Your files including bleed should be: 2.125 " x 3.625 " *Additional bleed or cr…" at bounding box center [788, 136] width 506 height 32
click at [702, 145] on small "*Additional bleed or crop marks may trigger a file warning – more info" at bounding box center [689, 145] width 309 height 10
drag, startPoint x: 707, startPoint y: 143, endPoint x: 685, endPoint y: 126, distance: 28.1
click at [685, 126] on p "Your files including bleed should be: 2.125 " x 3.625 " *Additional bleed or cr…" at bounding box center [788, 136] width 506 height 32
click at [683, 126] on strong "Your files including bleed should be: 2.125 " x 3.625 "" at bounding box center [676, 128] width 282 height 12
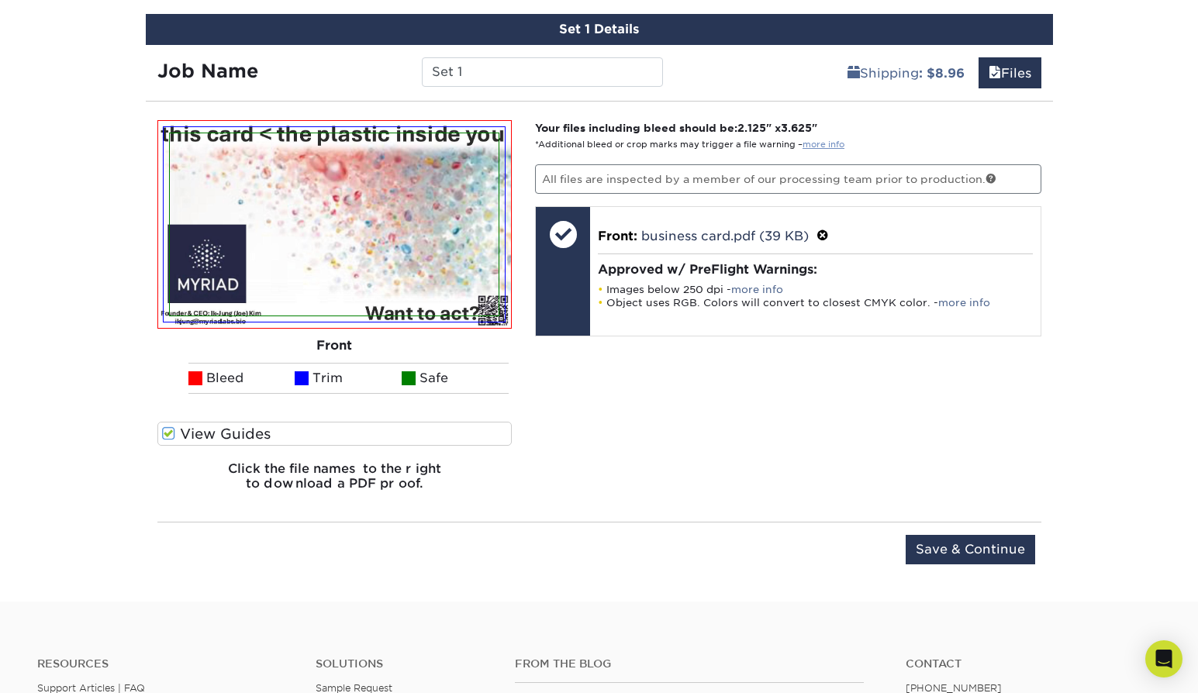
click at [829, 146] on link "more info" at bounding box center [824, 145] width 42 height 10
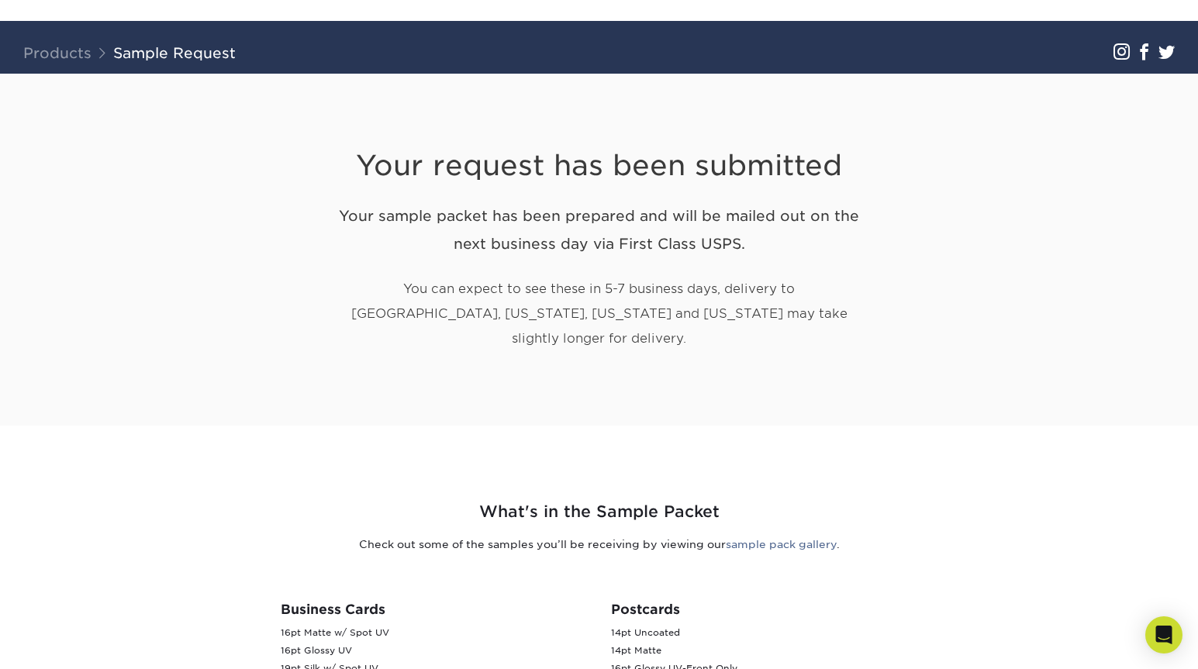
drag, startPoint x: 0, startPoint y: 0, endPoint x: 873, endPoint y: 308, distance: 925.2
click at [873, 308] on div "Your request has been submitted Your sample packet has been prepared and will b…" at bounding box center [599, 250] width 907 height 353
drag, startPoint x: 874, startPoint y: 301, endPoint x: 864, endPoint y: 137, distance: 164.0
click at [864, 138] on div "Your request has been submitted Your sample packet has been prepared and will b…" at bounding box center [599, 250] width 907 height 353
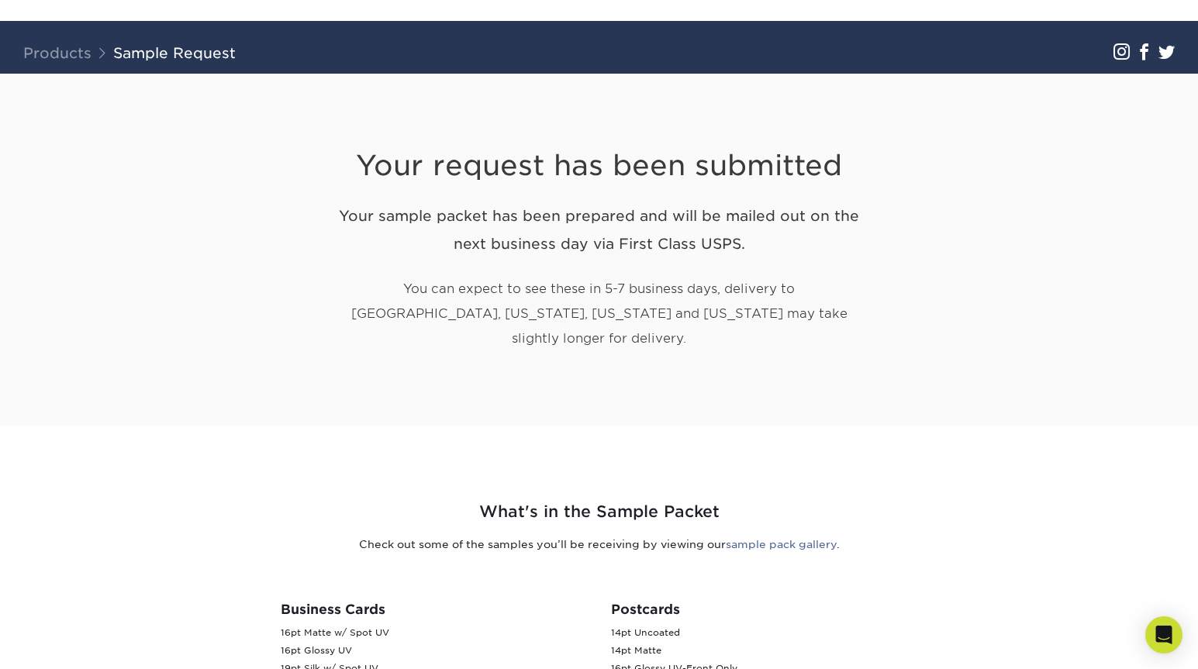
click at [865, 133] on h1 "Your request has been submitted" at bounding box center [599, 147] width 543 height 72
drag, startPoint x: 865, startPoint y: 123, endPoint x: 928, endPoint y: 317, distance: 203.8
click at [928, 318] on div "Your request has been submitted Your sample packet has been prepared and will b…" at bounding box center [599, 250] width 907 height 353
click at [928, 316] on div "Your request has been submitted Your sample packet has been prepared and will b…" at bounding box center [599, 250] width 907 height 353
drag, startPoint x: 926, startPoint y: 309, endPoint x: 954, endPoint y: 136, distance: 176.0
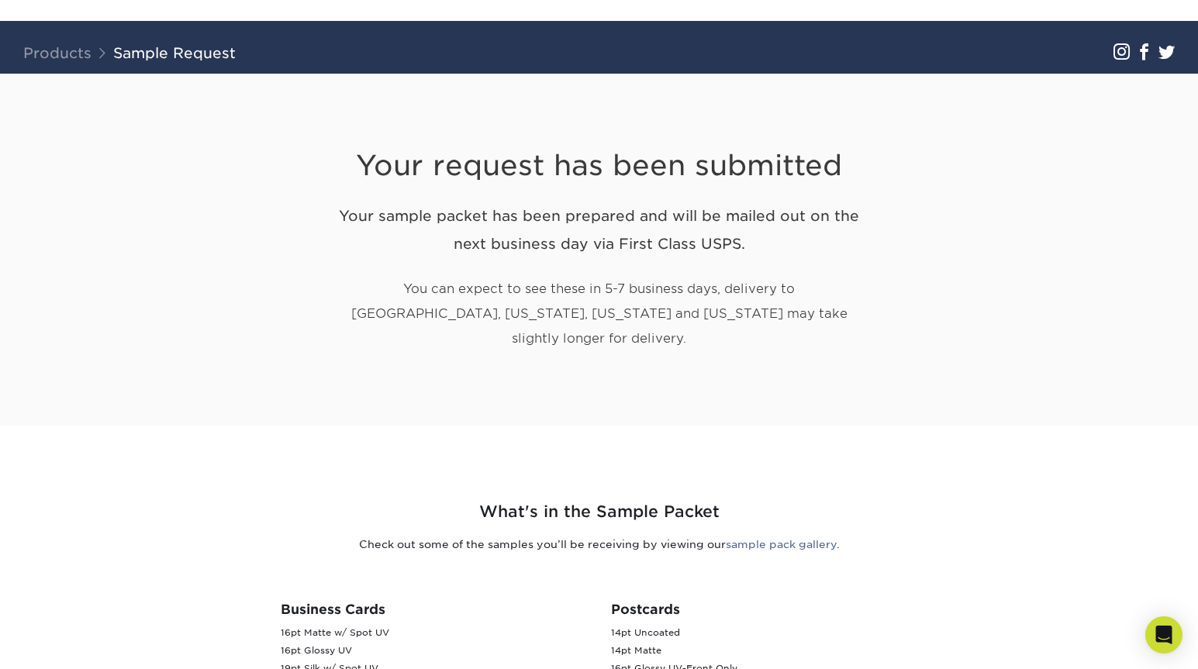
click at [954, 136] on div "Your request has been submitted Your sample packet has been prepared and will b…" at bounding box center [599, 250] width 907 height 353
click at [954, 135] on div "Your request has been submitted Your sample packet has been prepared and will b…" at bounding box center [599, 250] width 907 height 353
drag, startPoint x: 955, startPoint y: 120, endPoint x: 995, endPoint y: 351, distance: 233.7
click at [995, 351] on div "Your request has been submitted Your sample packet has been prepared and will b…" at bounding box center [599, 250] width 907 height 353
click at [989, 347] on div "Your request has been submitted Your sample packet has been prepared and will b…" at bounding box center [599, 250] width 907 height 353
